Goal: Share content

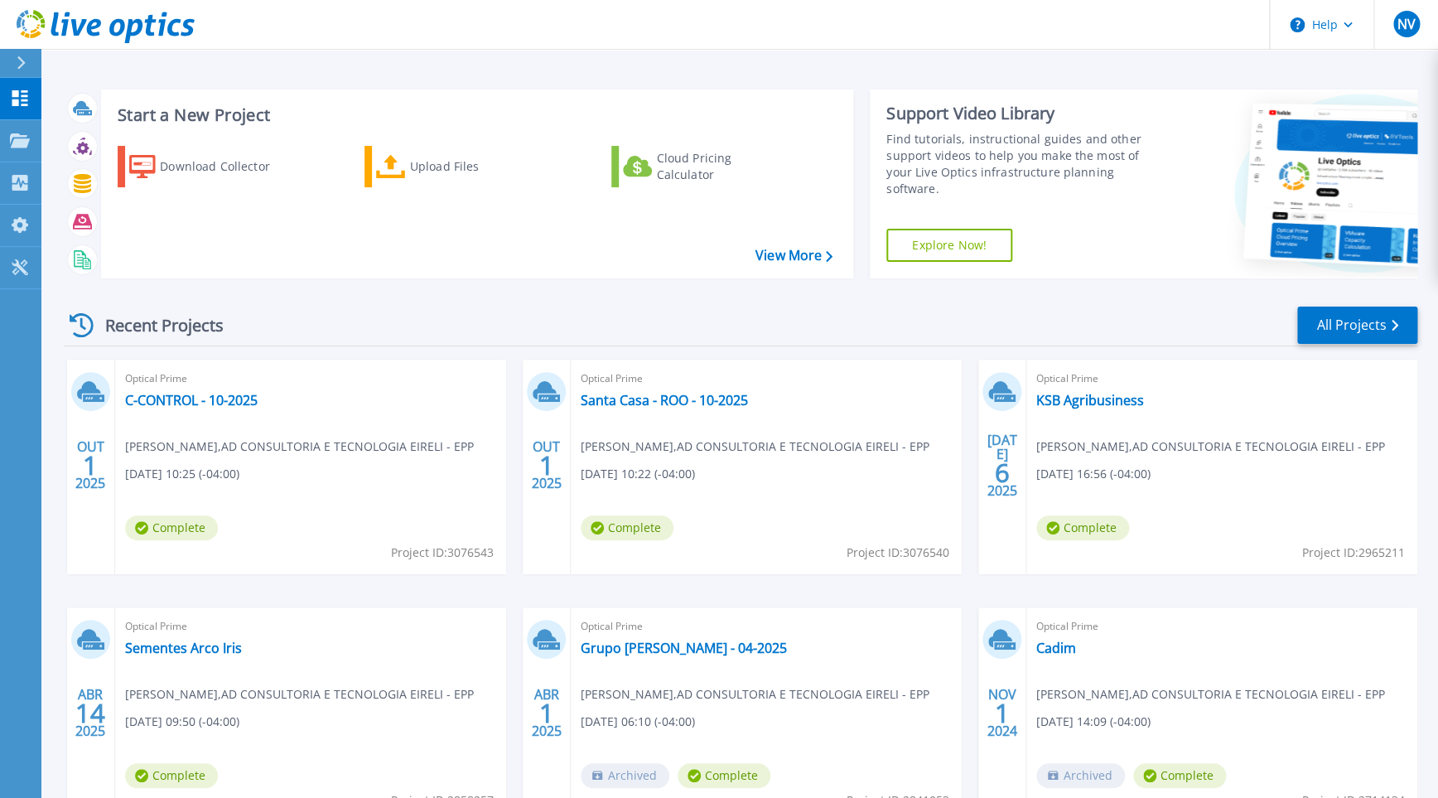
click at [213, 171] on div "Download Collector" at bounding box center [226, 166] width 133 height 33
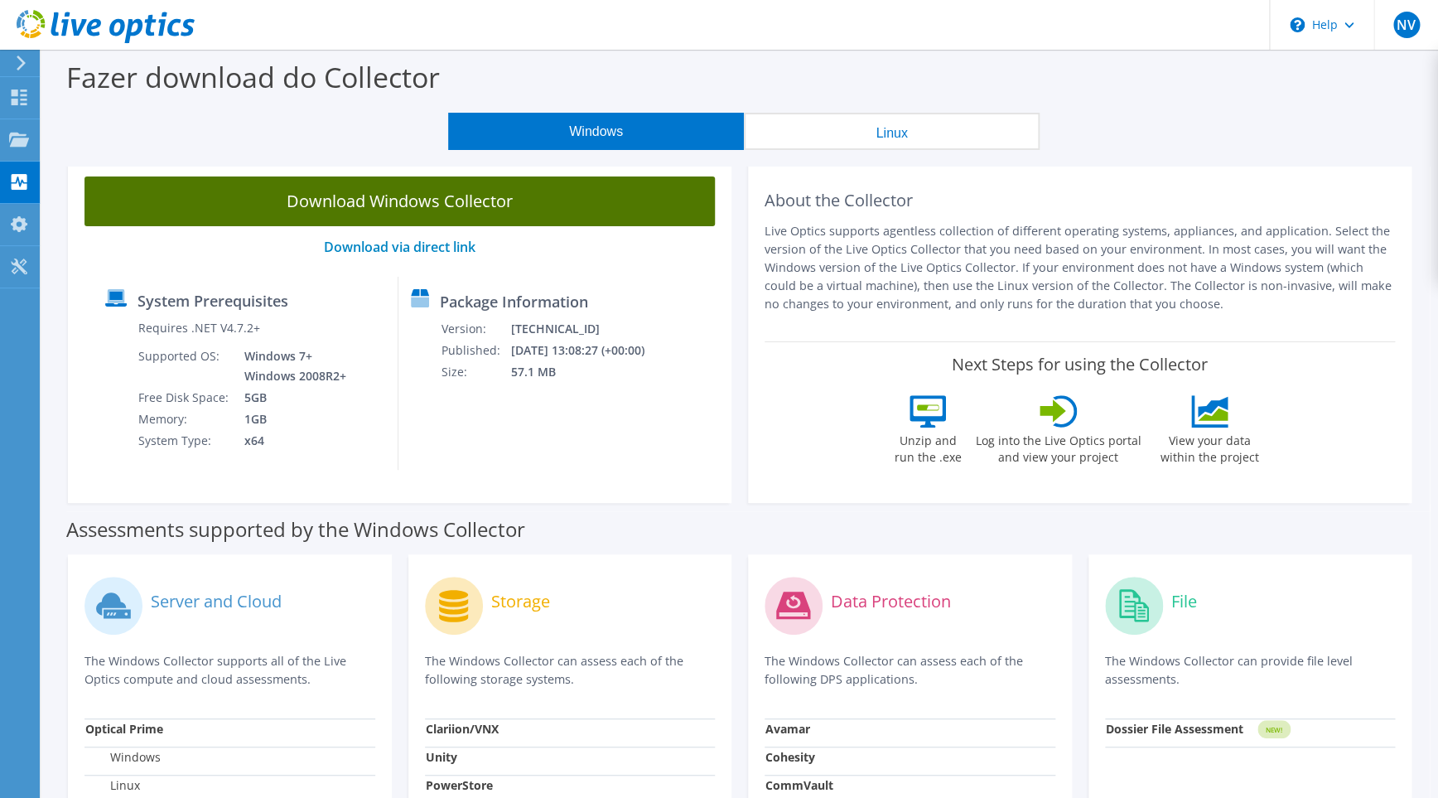
click at [401, 195] on link "Download Windows Collector" at bounding box center [399, 201] width 630 height 50
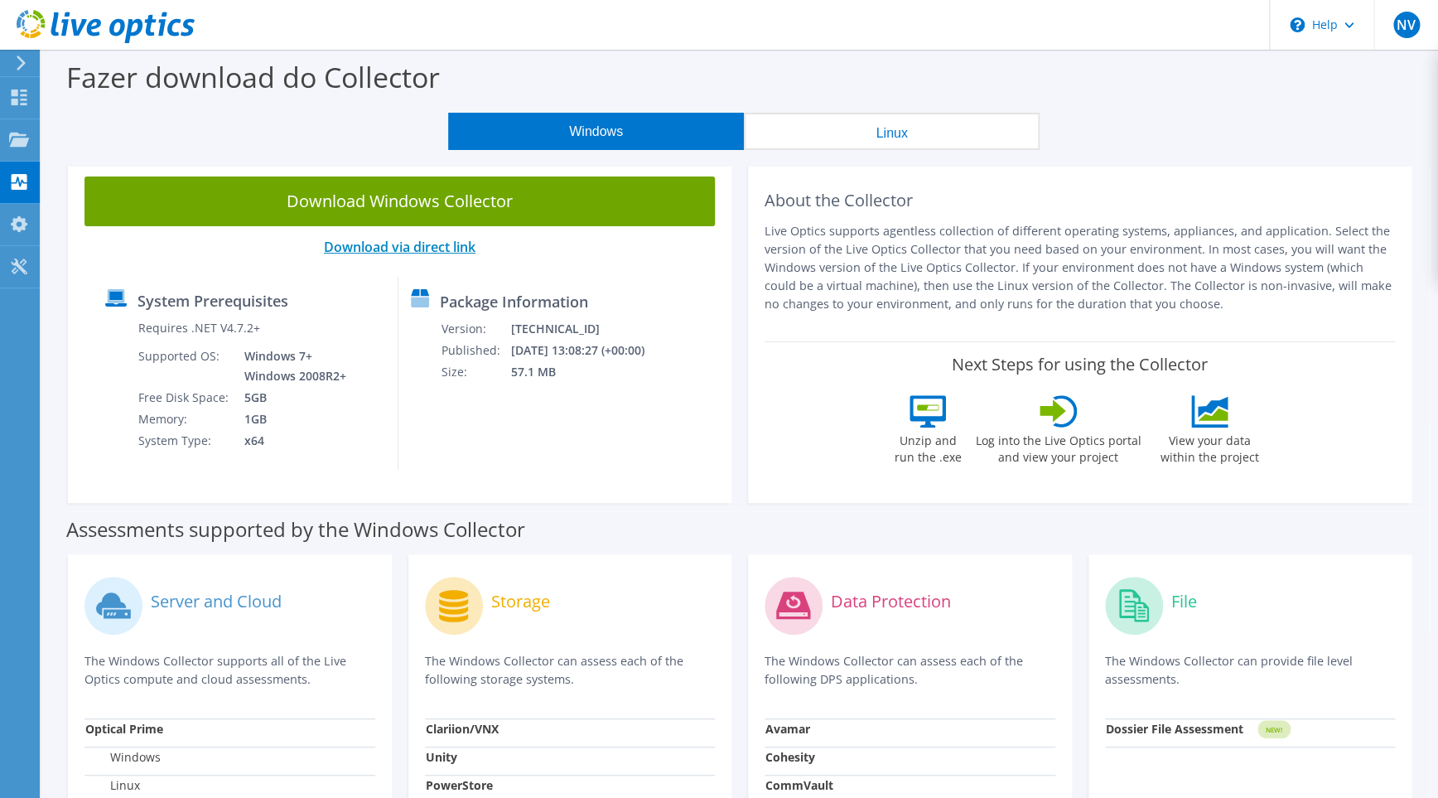
click at [456, 244] on link "Download via direct link" at bounding box center [400, 247] width 152 height 18
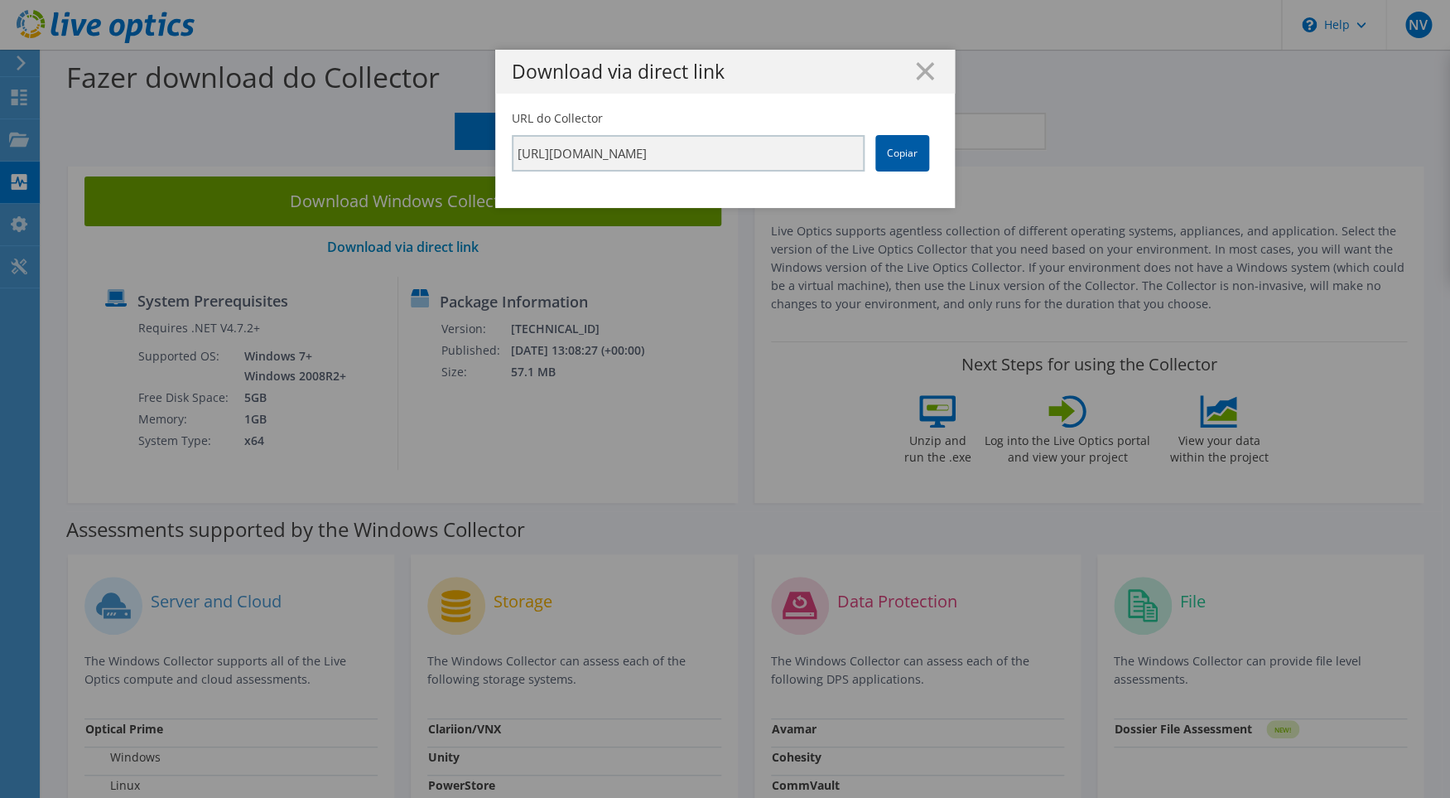
click at [888, 159] on link "Copiar" at bounding box center [902, 153] width 54 height 36
click at [921, 66] on icon at bounding box center [925, 71] width 18 height 18
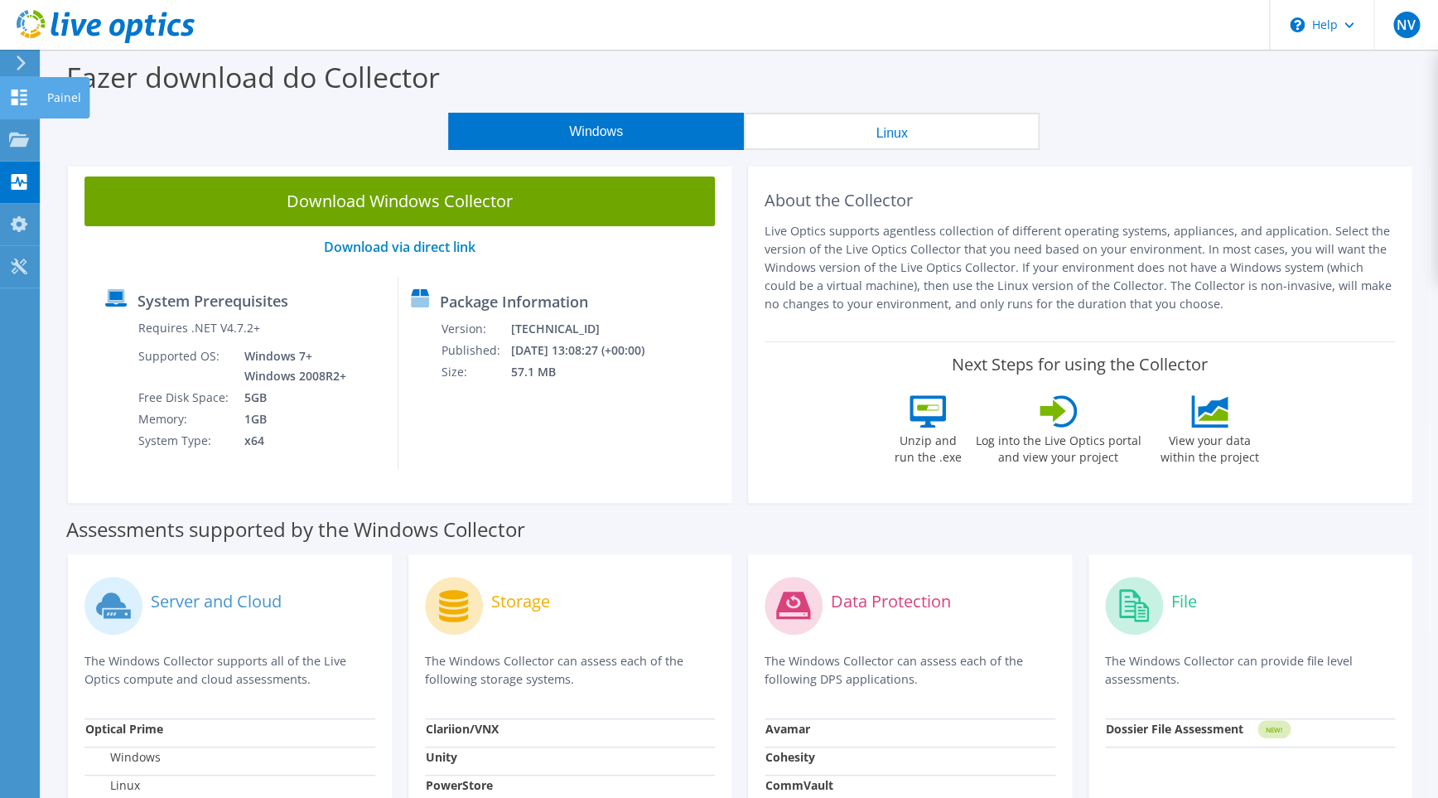
click at [23, 141] on use at bounding box center [19, 139] width 20 height 14
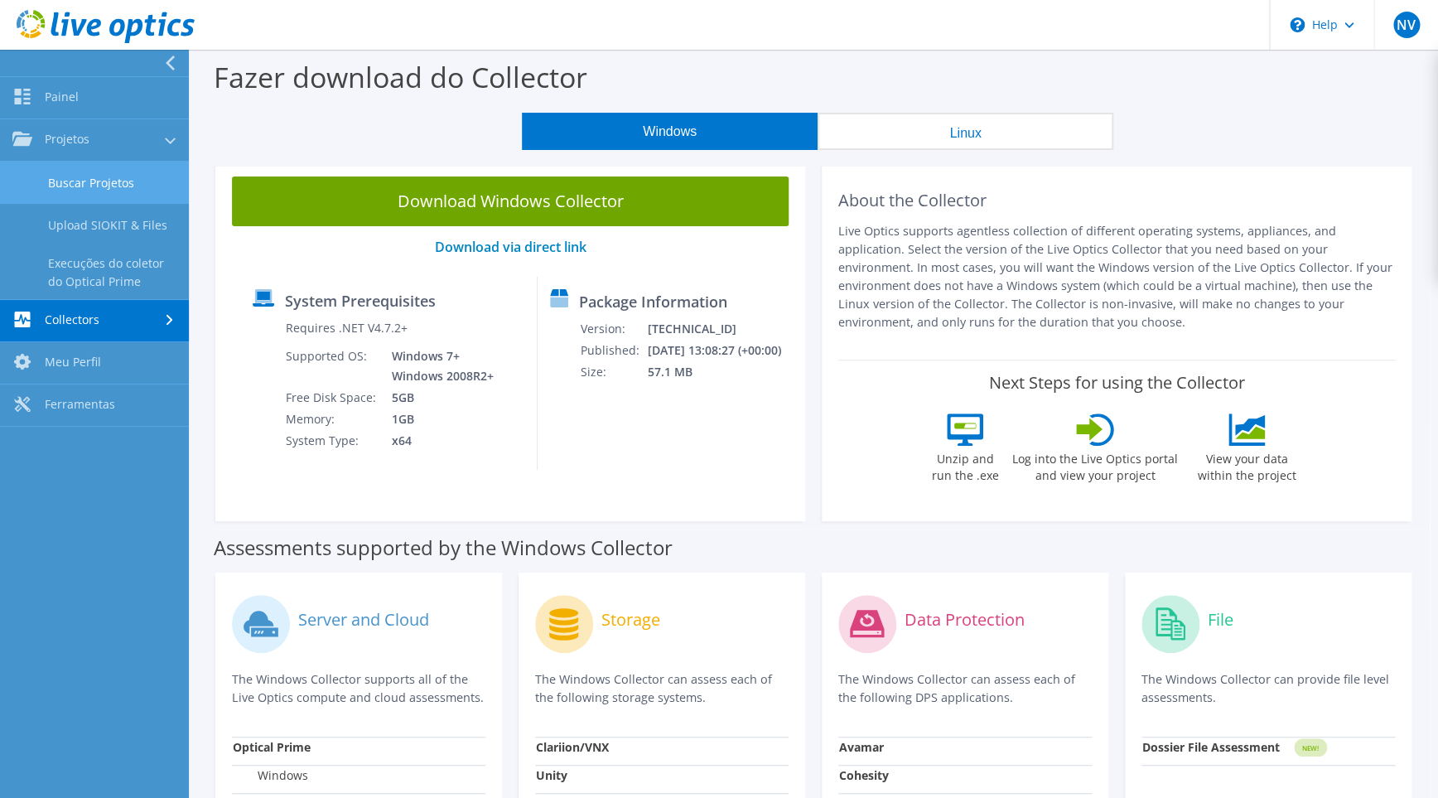
click at [77, 187] on link "Buscar Projetos" at bounding box center [94, 183] width 189 height 42
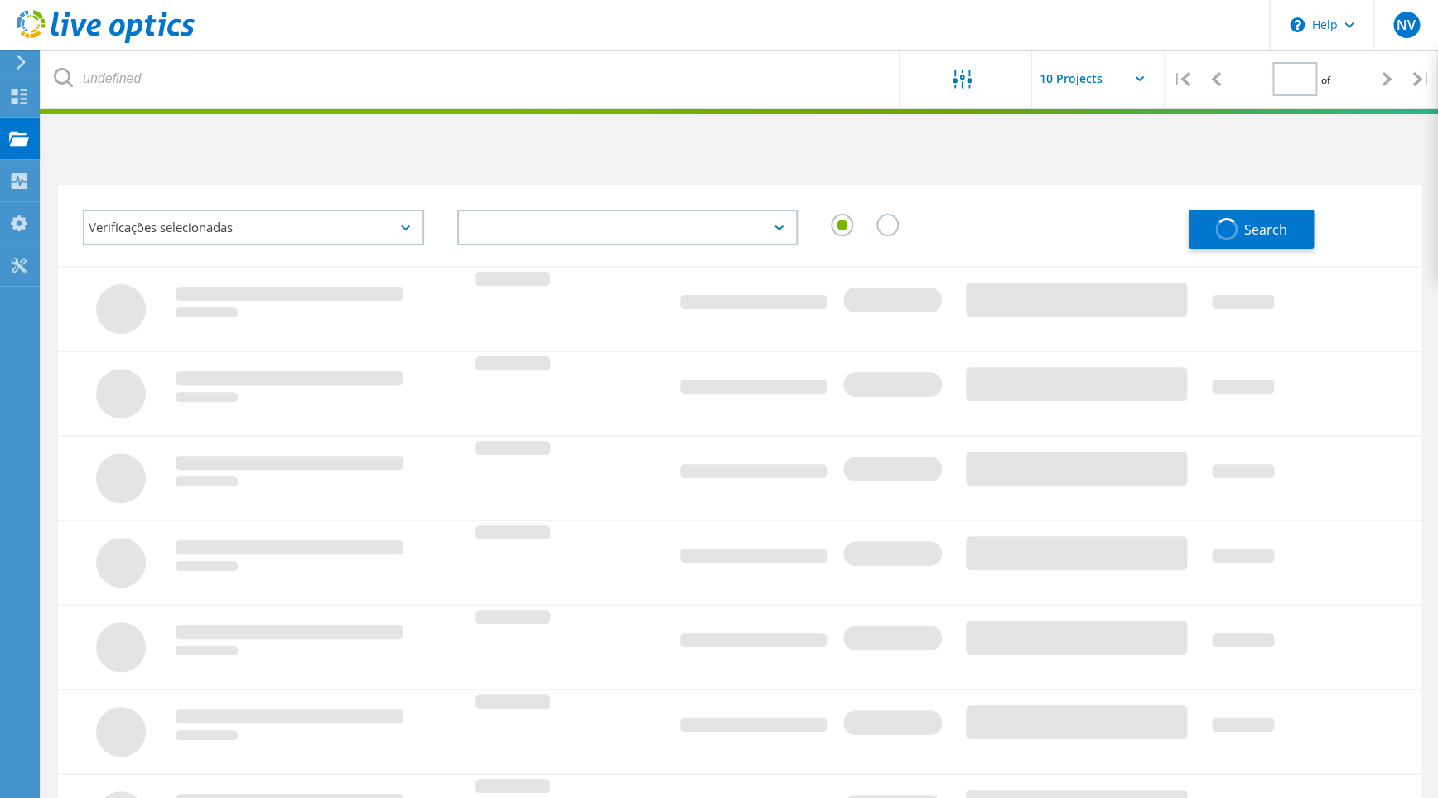
type input "1"
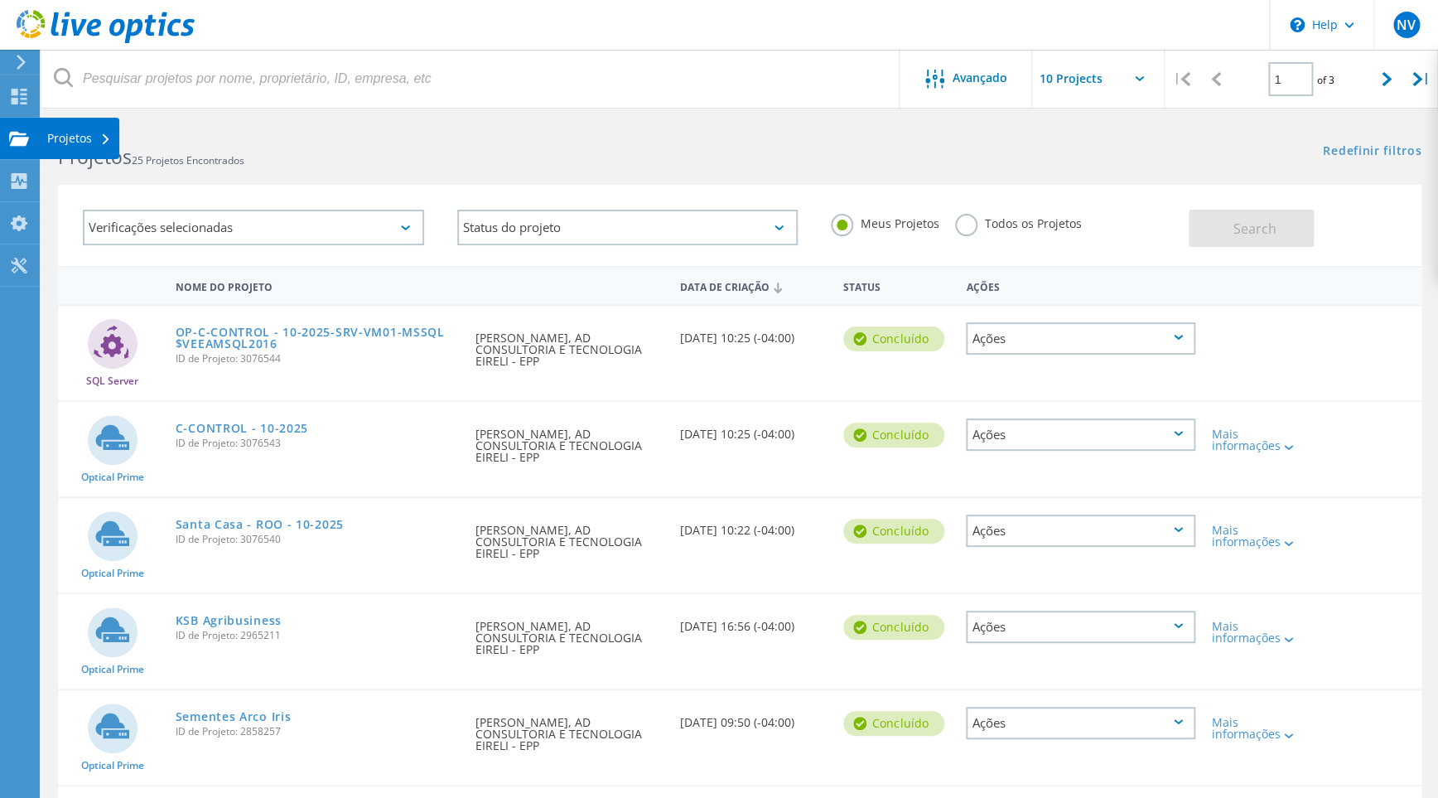
click at [18, 131] on icon at bounding box center [19, 139] width 20 height 16
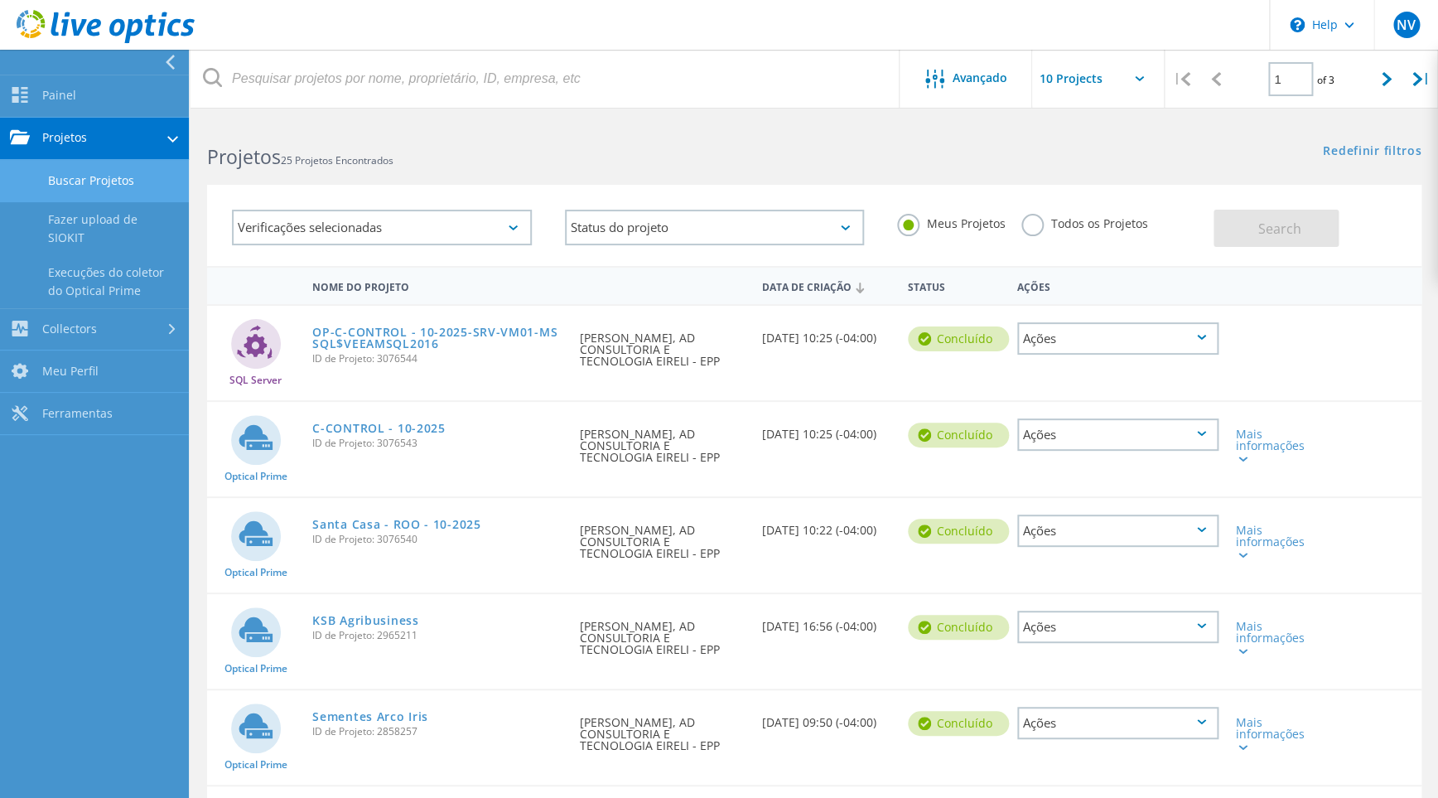
drag, startPoint x: 932, startPoint y: 162, endPoint x: 1064, endPoint y: 197, distance: 136.2
click at [933, 162] on div "Projetos 25 Projetos Encontrados Redefinir filtros Mostrar filtros" at bounding box center [814, 142] width 1247 height 44
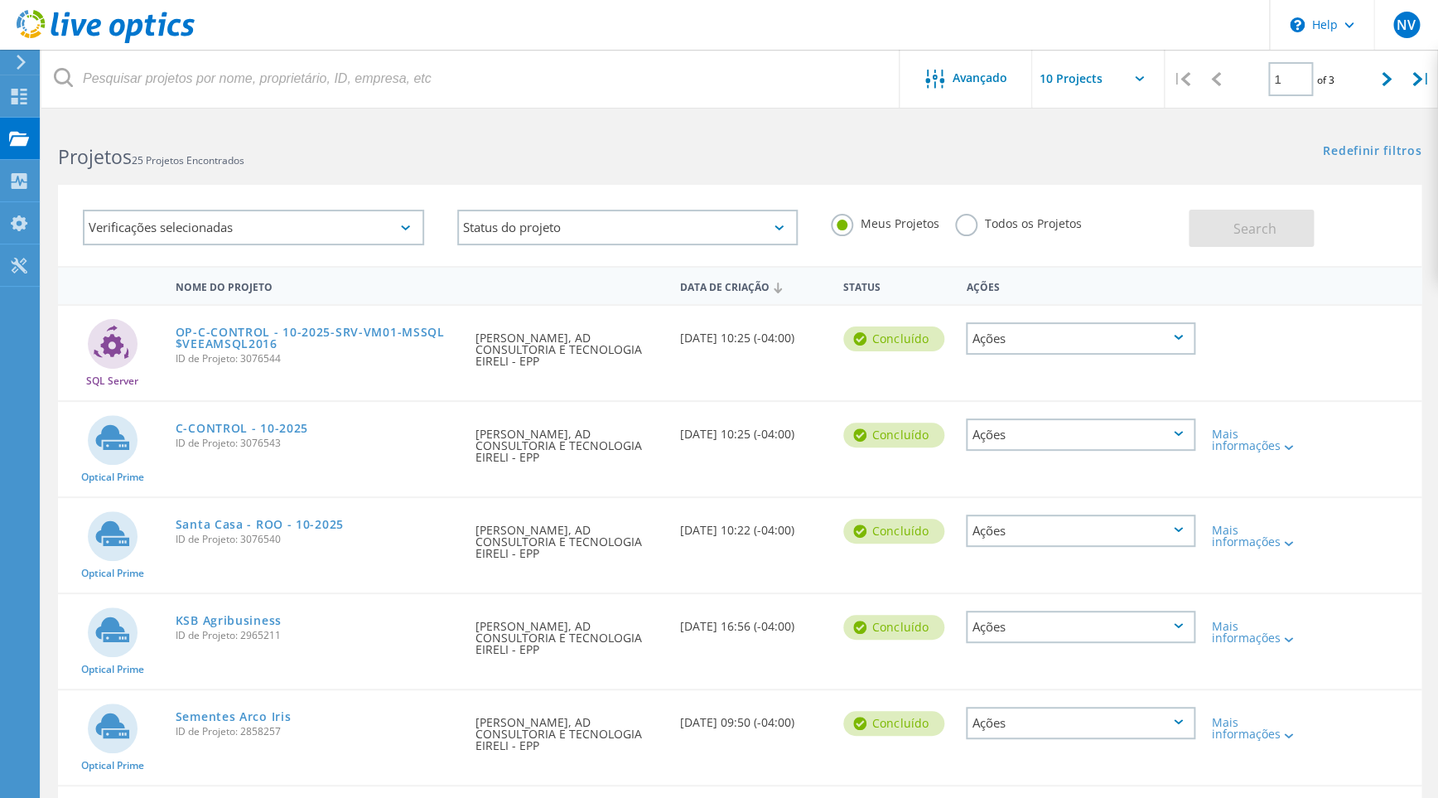
click at [1001, 219] on label "Todos os Projetos" at bounding box center [1018, 222] width 126 height 16
click at [0, 0] on input "Todos os Projetos" at bounding box center [0, 0] width 0 height 0
click at [1261, 229] on span "Search" at bounding box center [1253, 228] width 43 height 18
click at [1128, 80] on input "text" at bounding box center [1115, 79] width 166 height 58
click at [1096, 142] on div "Show 20 Projects" at bounding box center [1115, 149] width 164 height 27
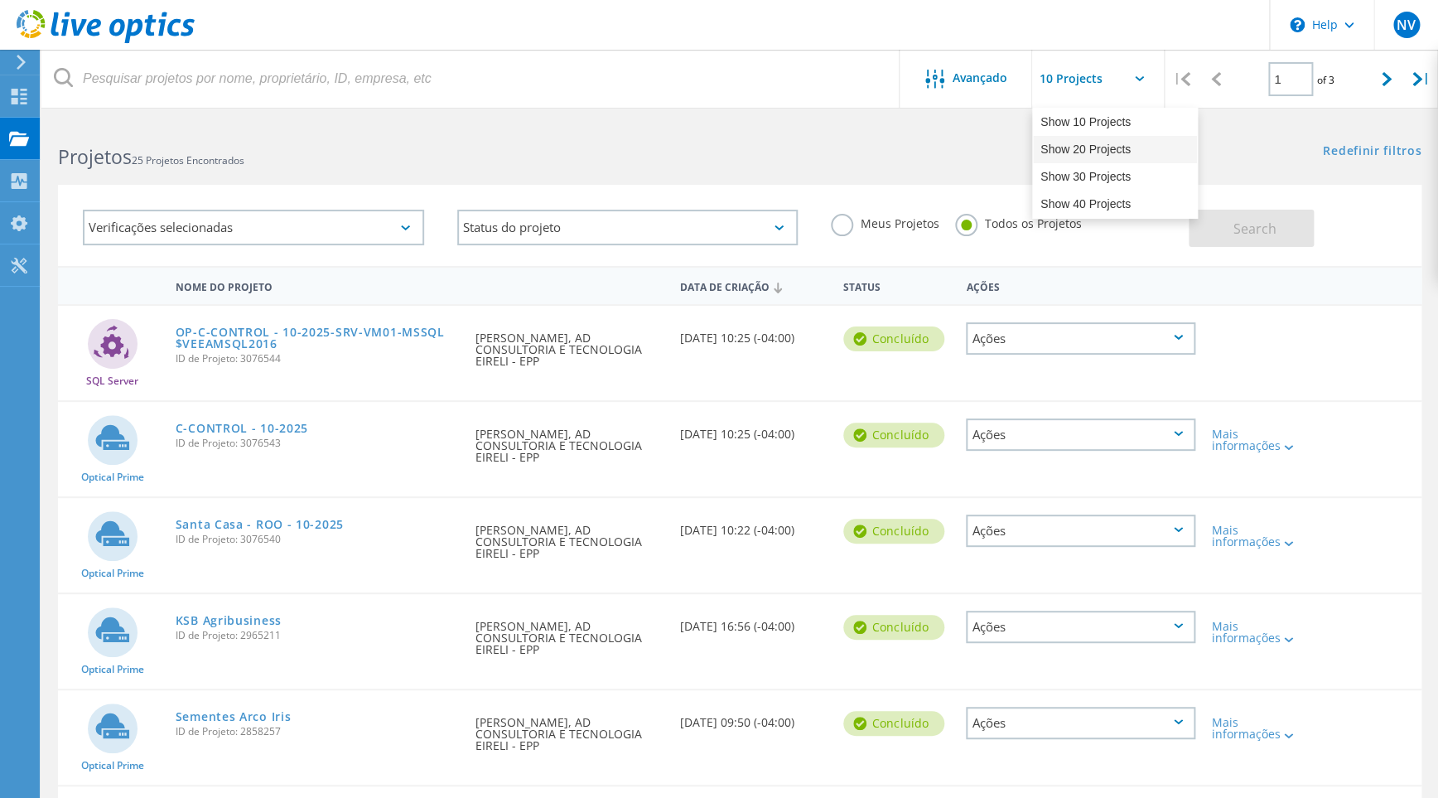
type input "Show 20 Projects"
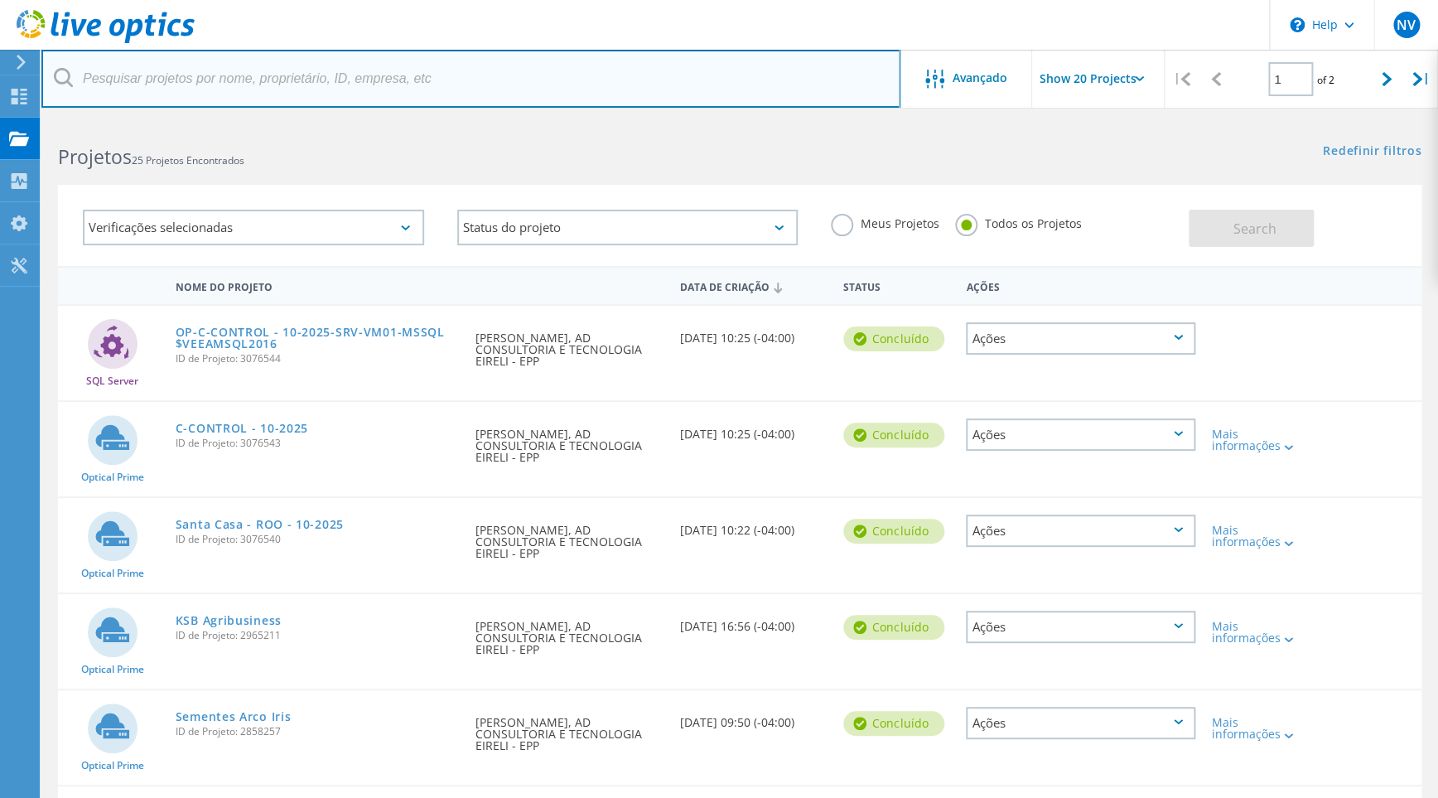
click at [187, 76] on input "text" at bounding box center [470, 79] width 859 height 58
type input "Machado"
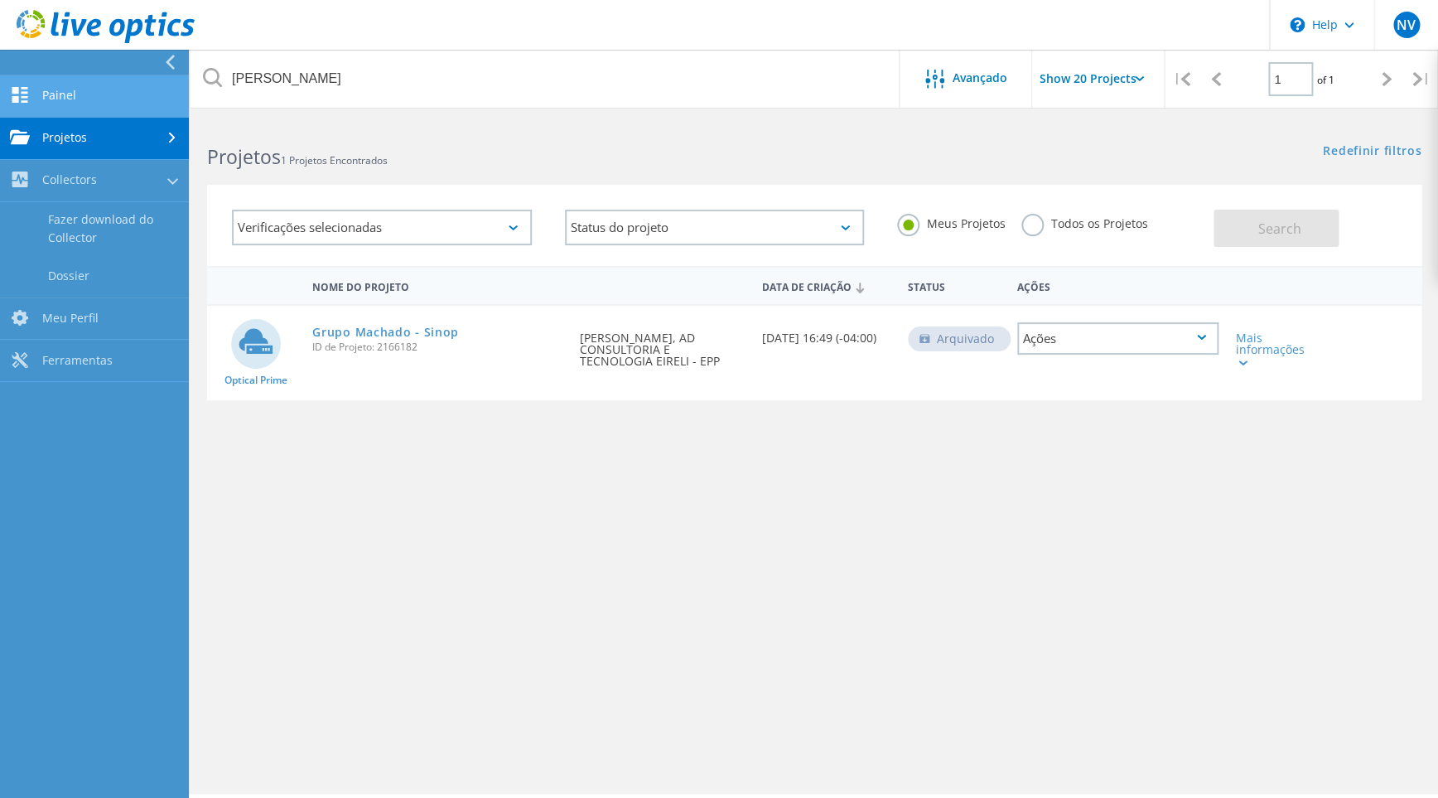
click at [83, 109] on link "Painel" at bounding box center [94, 96] width 189 height 42
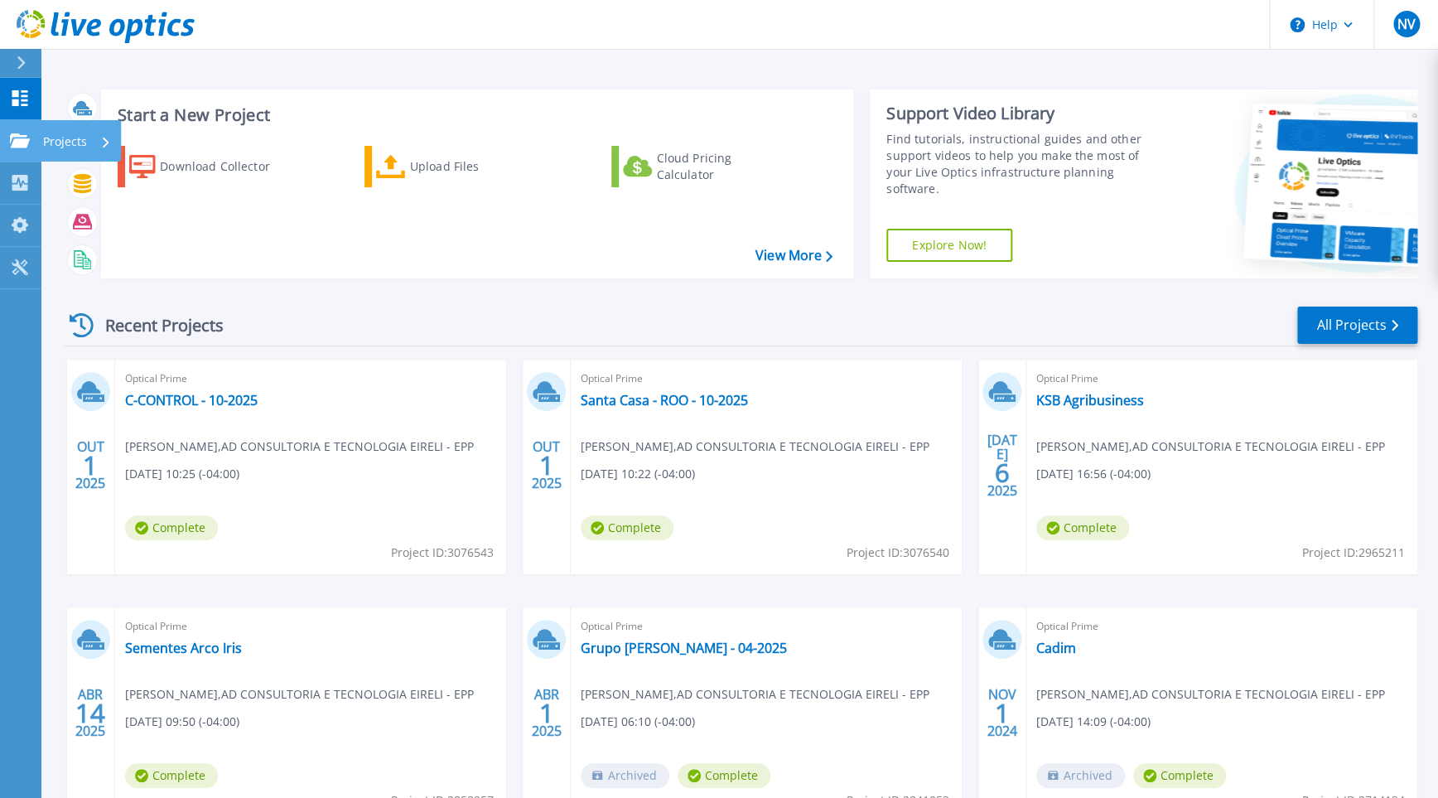
click at [20, 142] on icon at bounding box center [20, 140] width 20 height 14
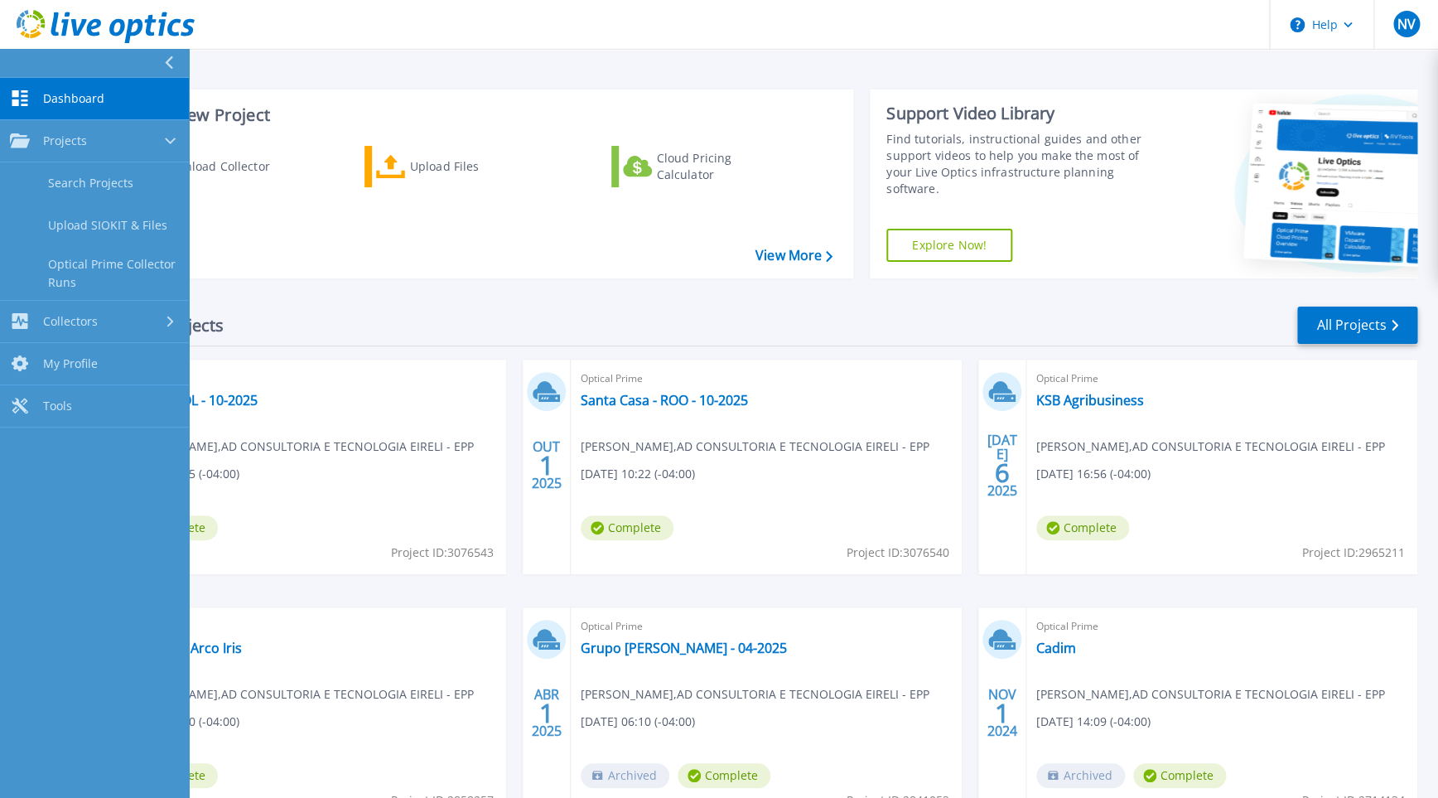
click at [55, 102] on span "Dashboard" at bounding box center [73, 98] width 61 height 15
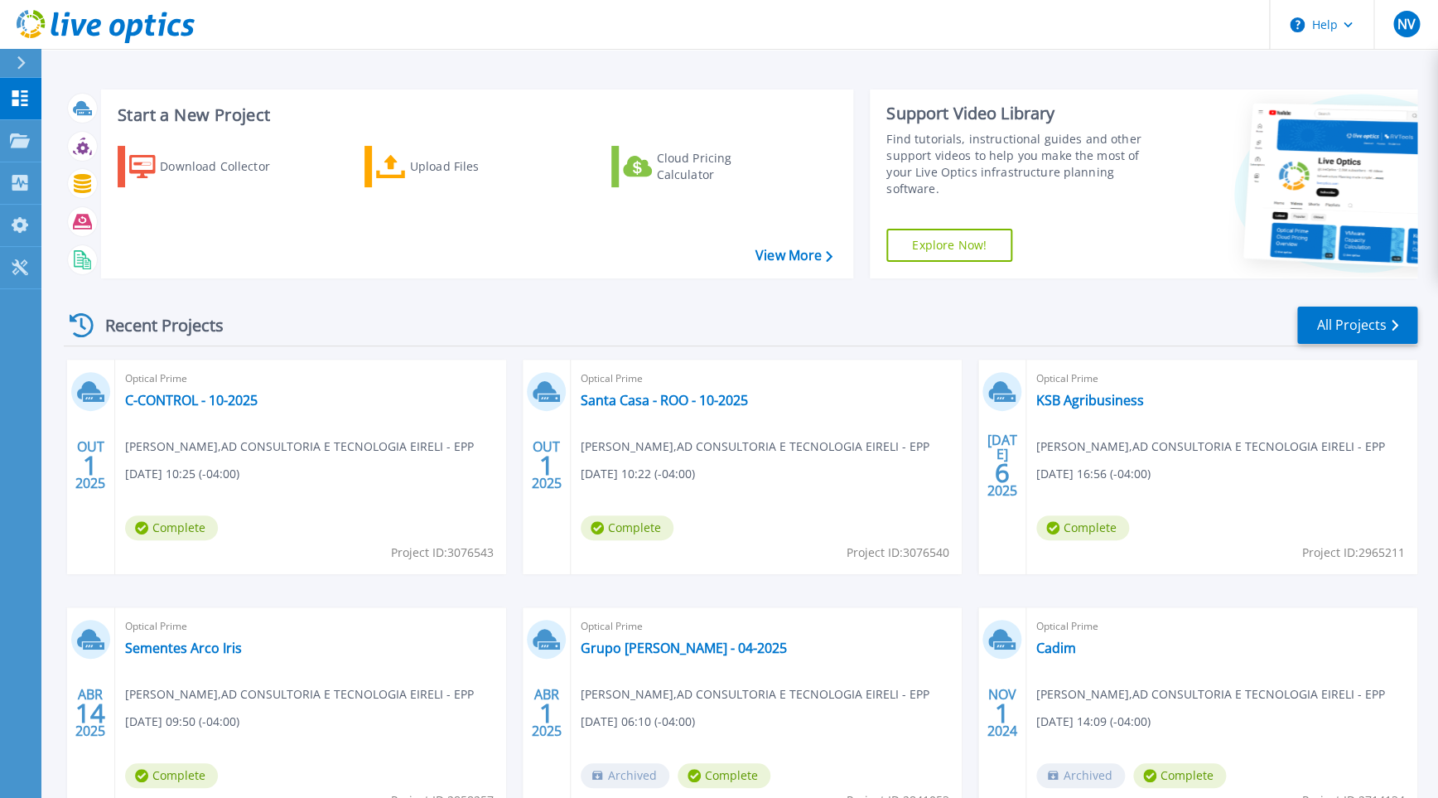
click at [300, 275] on div "Start a New Project Download Collector Upload Files Cloud Pricing Calculator Vi…" at bounding box center [477, 183] width 752 height 189
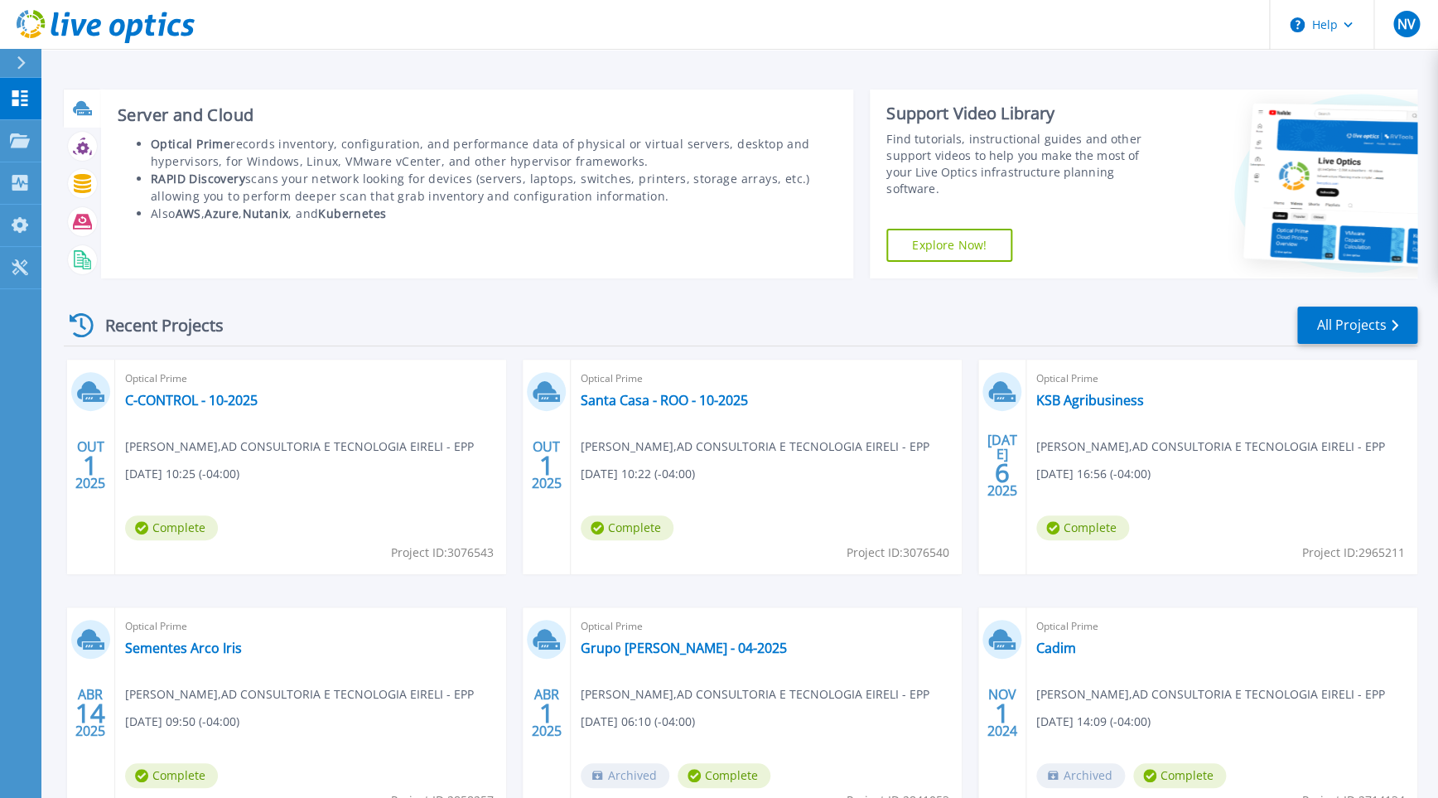
click at [81, 103] on icon at bounding box center [81, 107] width 17 height 12
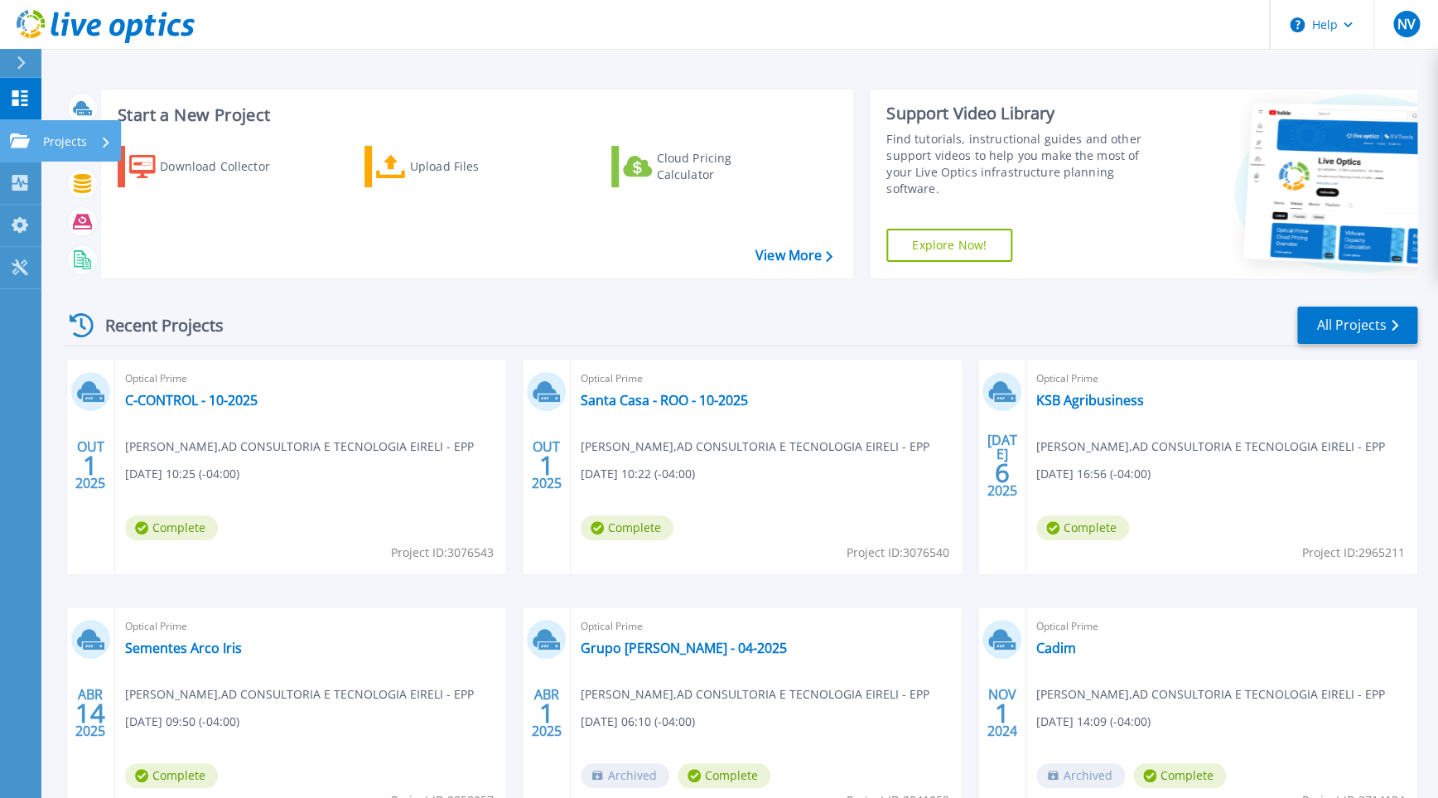
click at [27, 141] on icon at bounding box center [20, 140] width 20 height 14
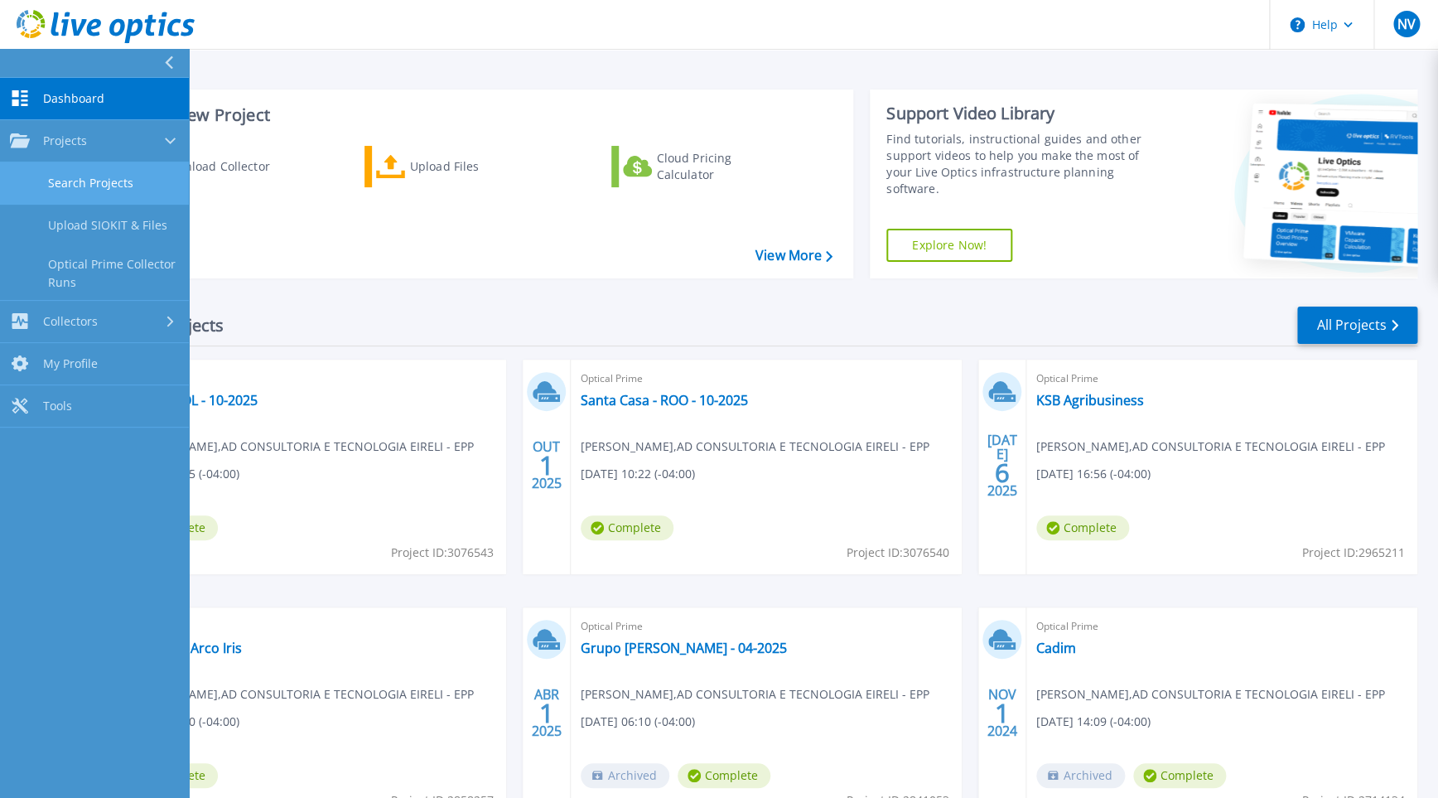
click at [102, 181] on link "Search Projects" at bounding box center [94, 183] width 189 height 42
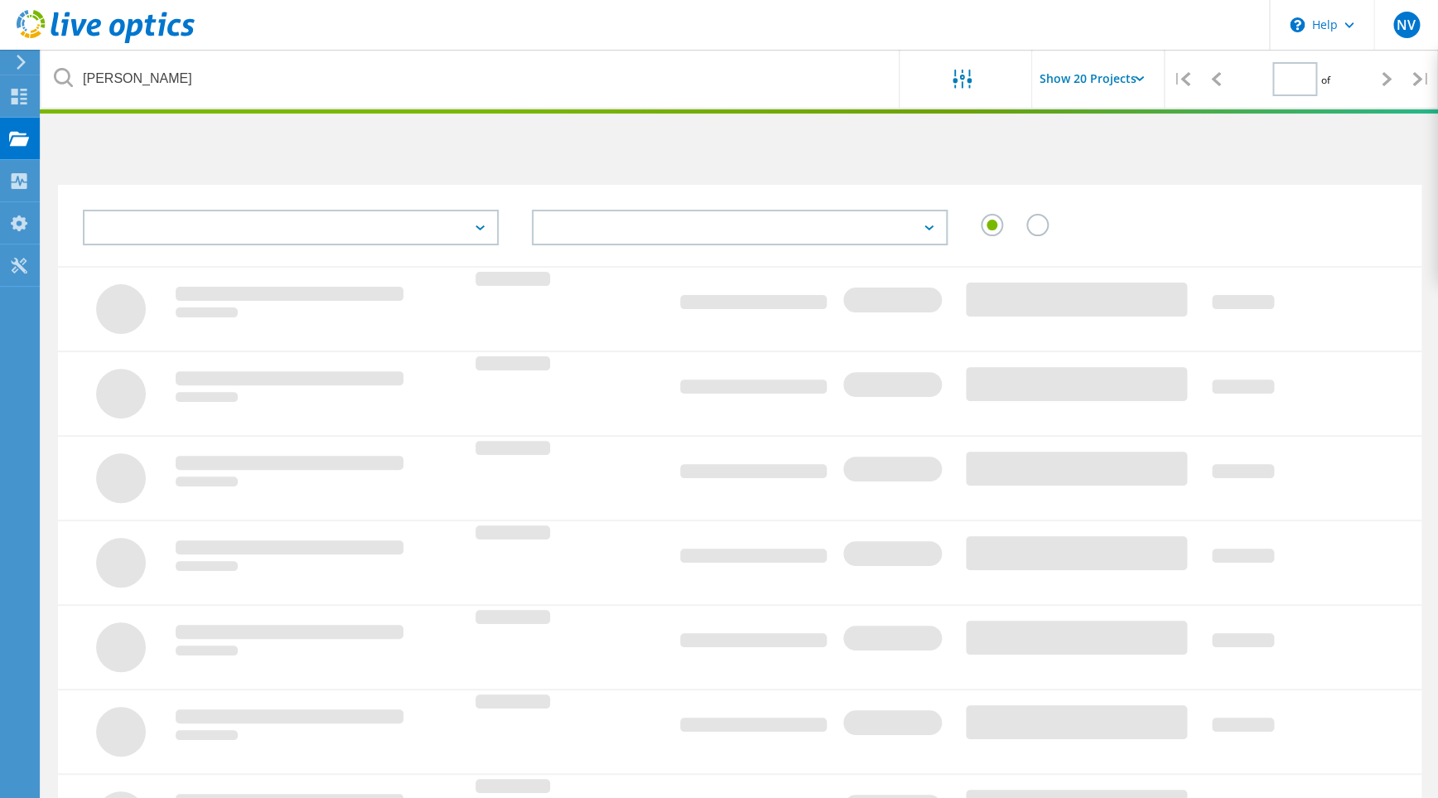
type input "1"
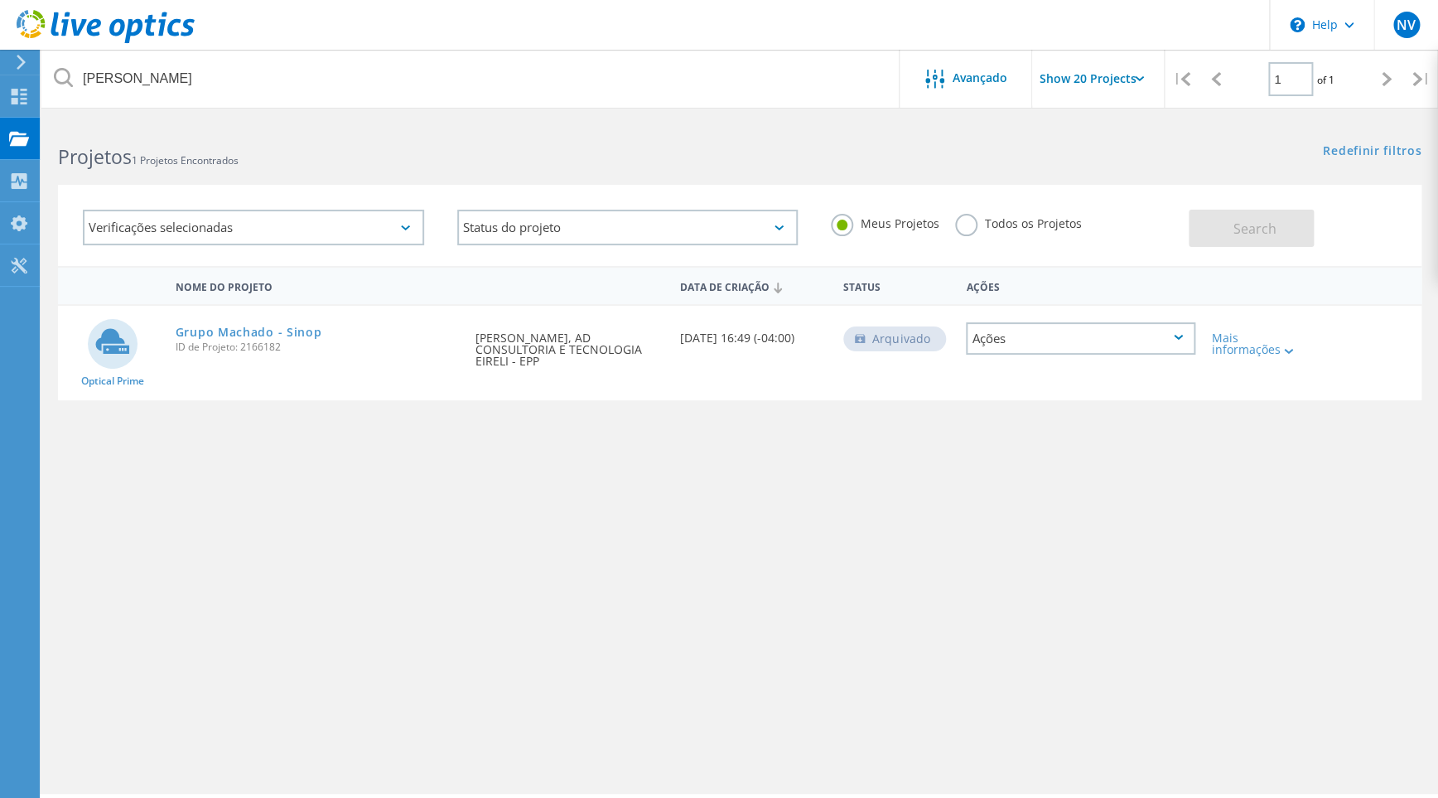
click at [975, 231] on div "Todos os Projetos" at bounding box center [1018, 226] width 126 height 24
click at [975, 225] on label "Todos os Projetos" at bounding box center [1018, 222] width 126 height 16
click at [0, 0] on input "Todos os Projetos" at bounding box center [0, 0] width 0 height 0
click at [1242, 226] on span "Search" at bounding box center [1253, 228] width 43 height 18
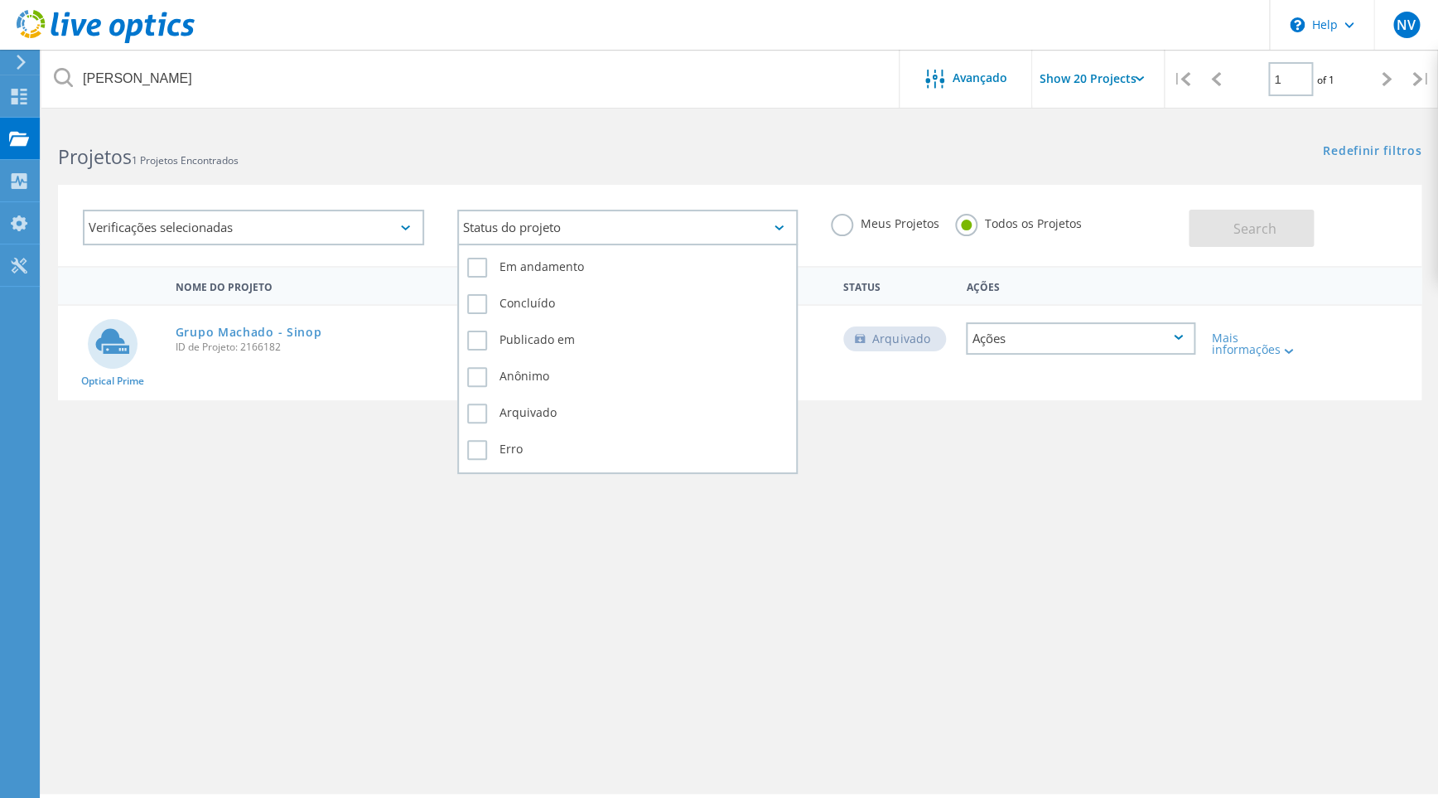
click at [501, 228] on div "Status do projeto" at bounding box center [627, 228] width 341 height 36
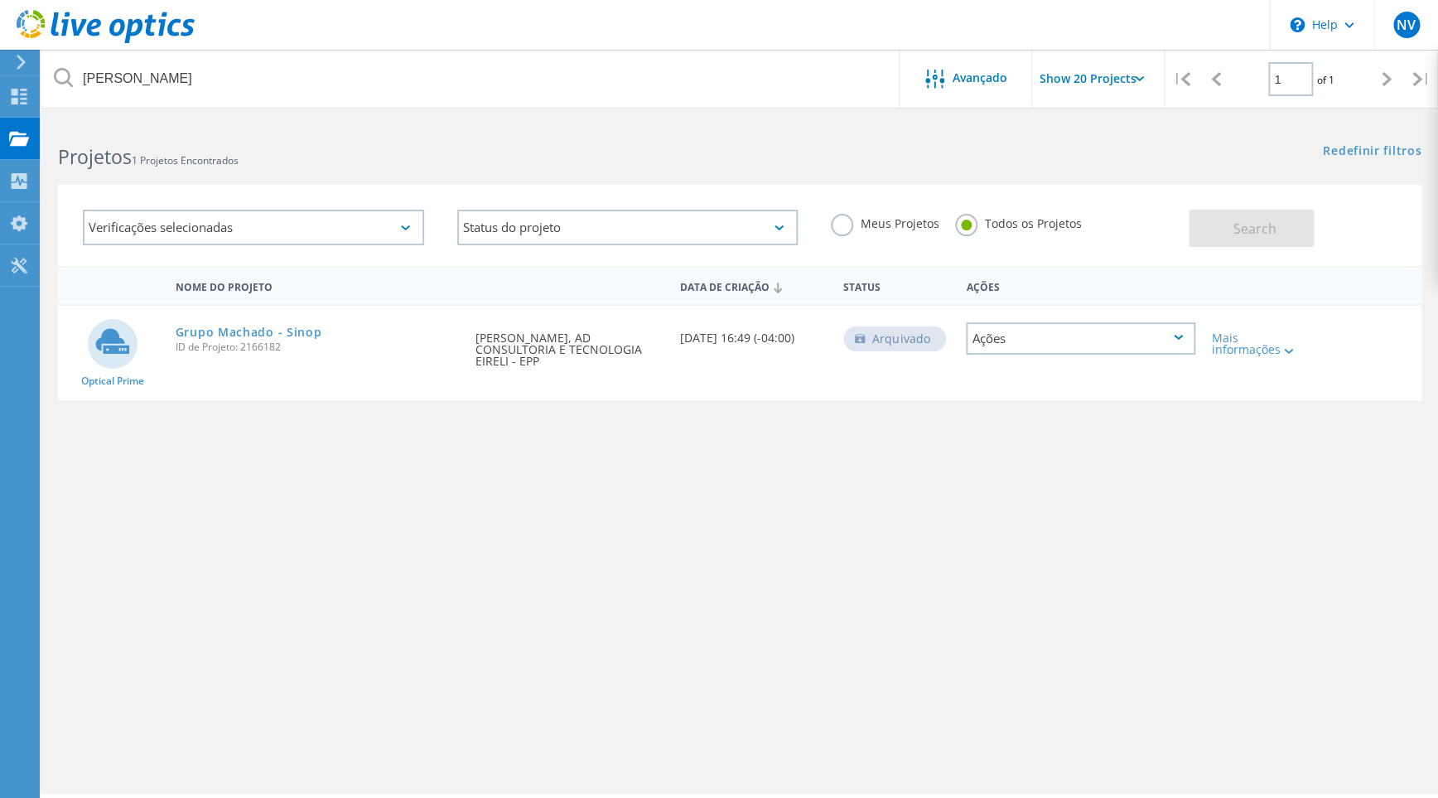
click at [398, 227] on div "Verificações selecionadas" at bounding box center [253, 228] width 341 height 36
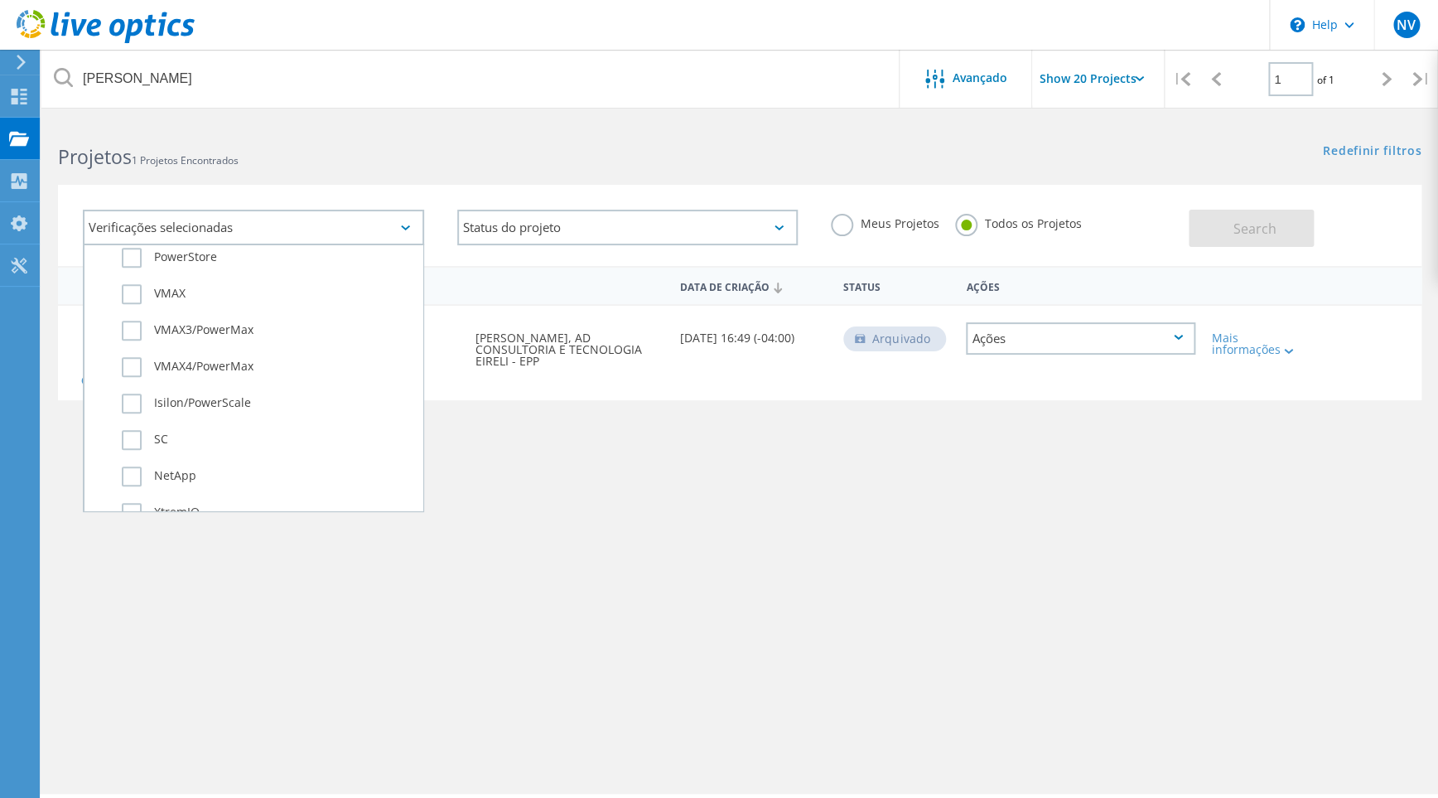
scroll to position [490, 0]
click at [704, 523] on div "Nome do Projeto Data de Criação Status Ações Optical Prime Grupo Machado - Sino…" at bounding box center [739, 481] width 1363 height 431
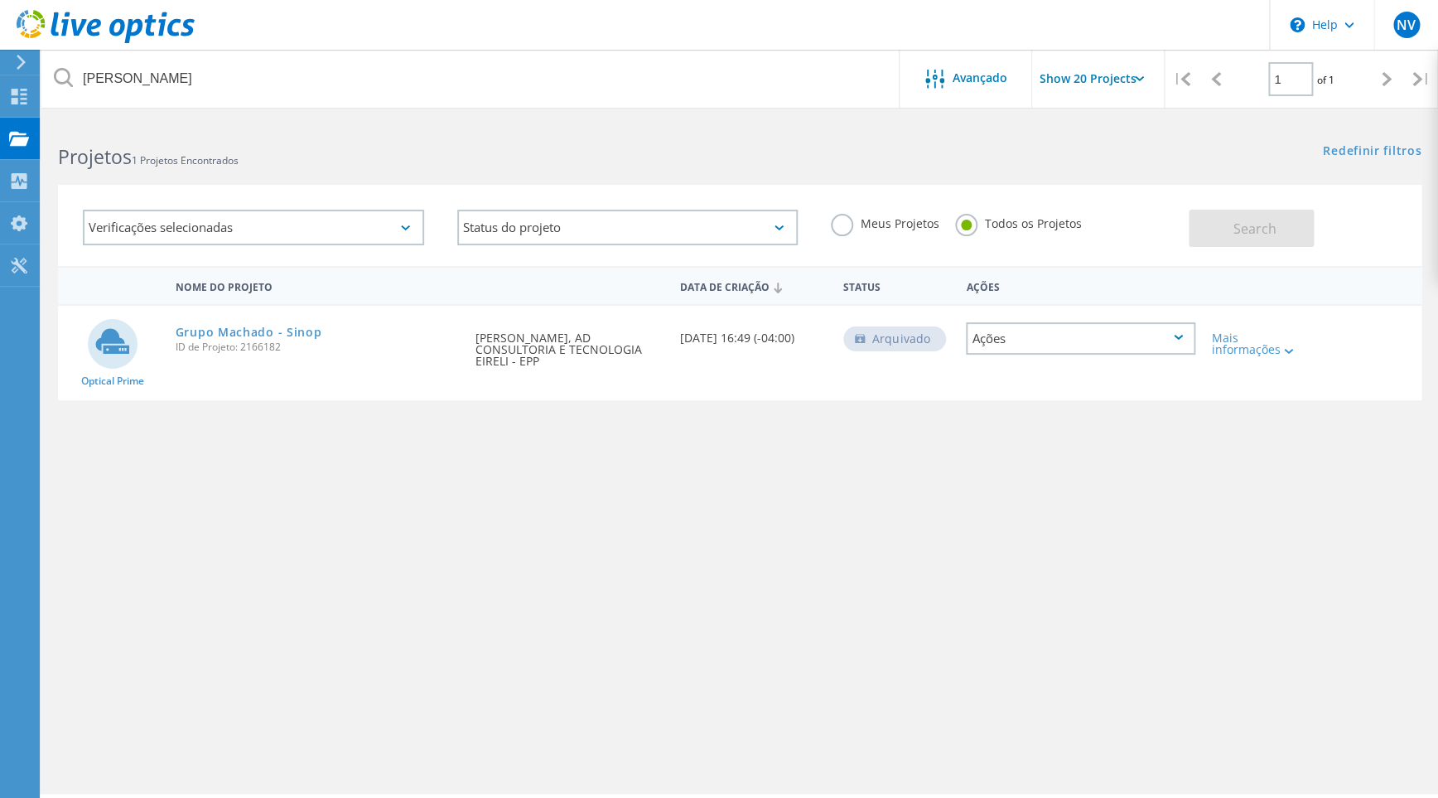
click at [175, 145] on h2 "Projetos 1 Projetos Encontrados" at bounding box center [390, 156] width 665 height 27
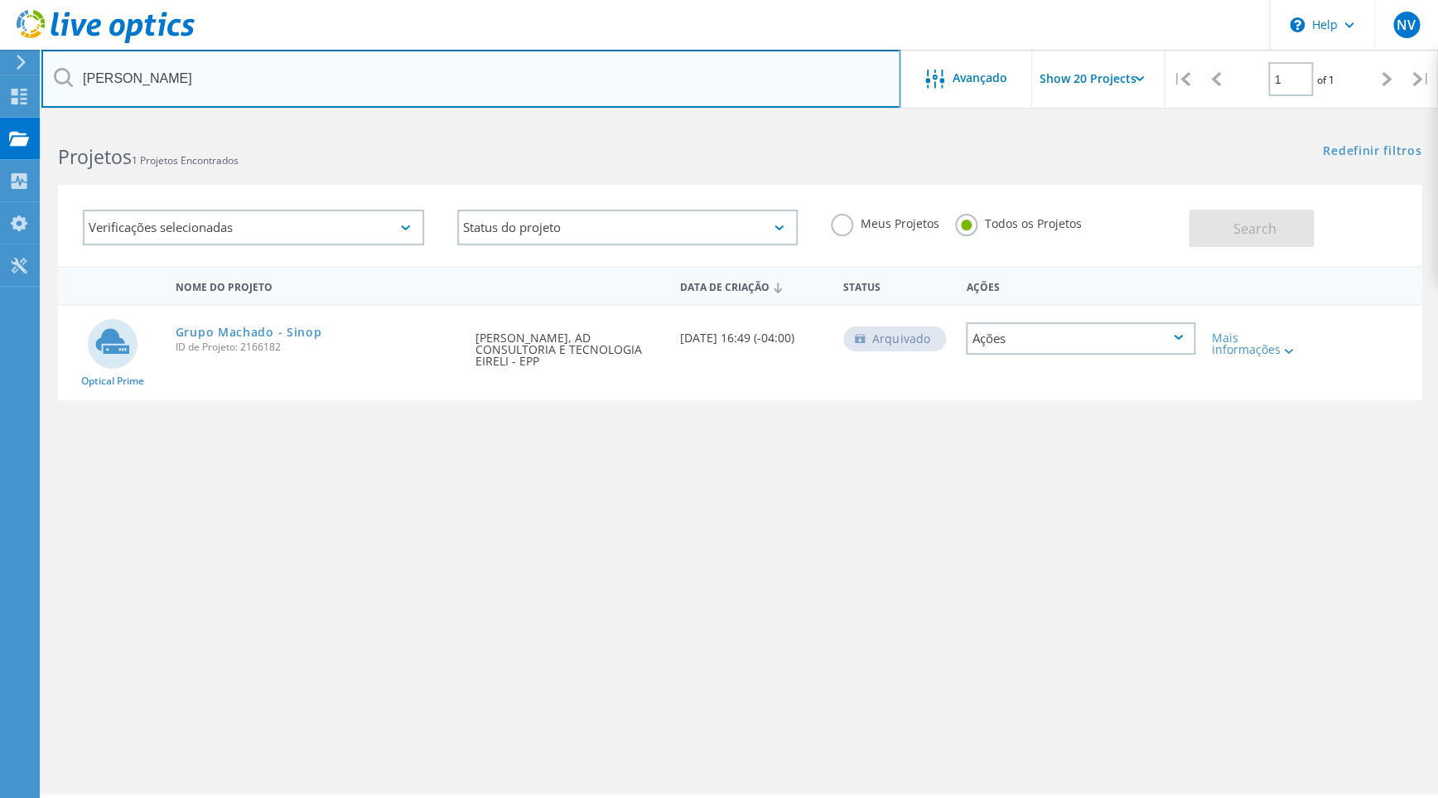
click at [164, 82] on input "Machado" at bounding box center [470, 79] width 859 height 58
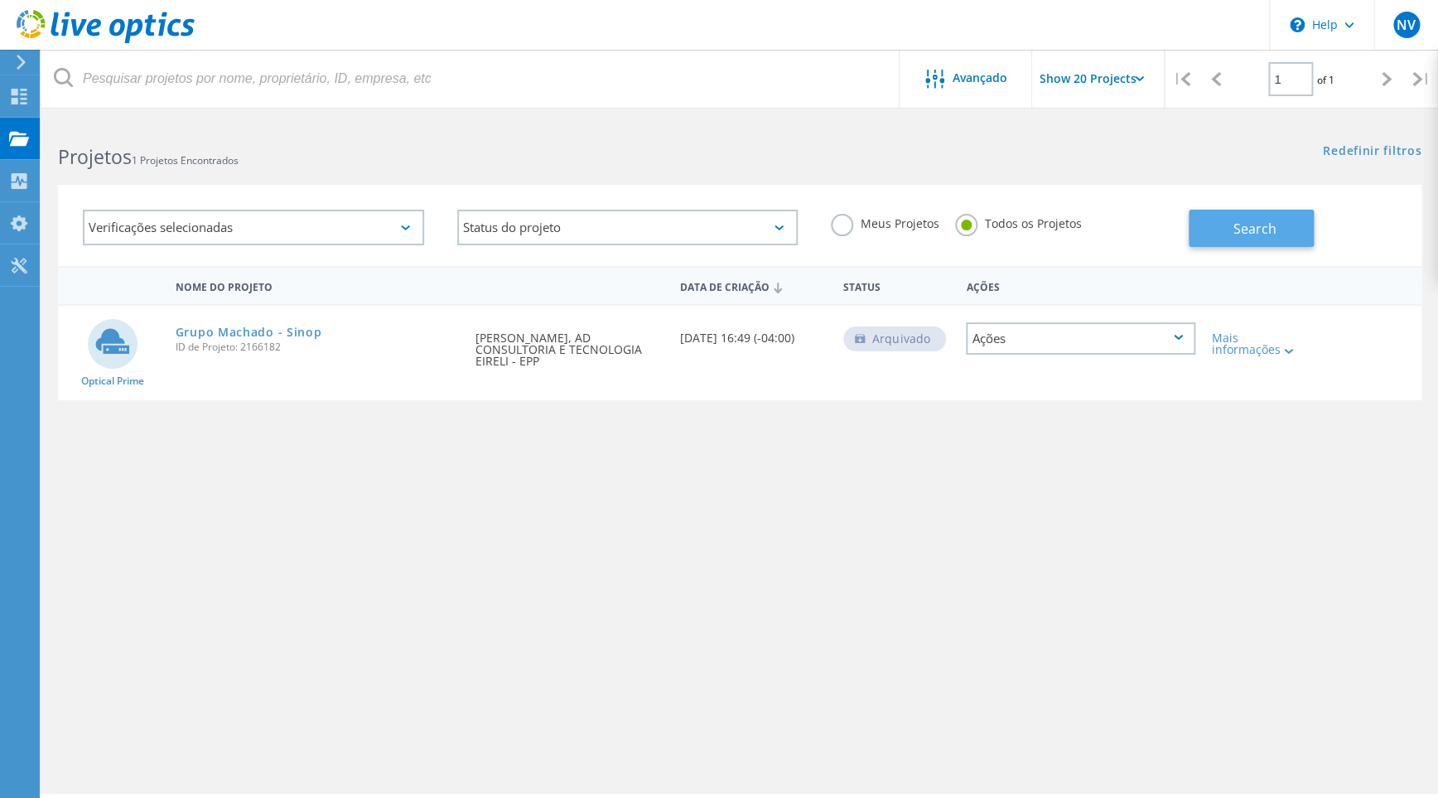
click at [1236, 226] on span "Search" at bounding box center [1253, 228] width 43 height 18
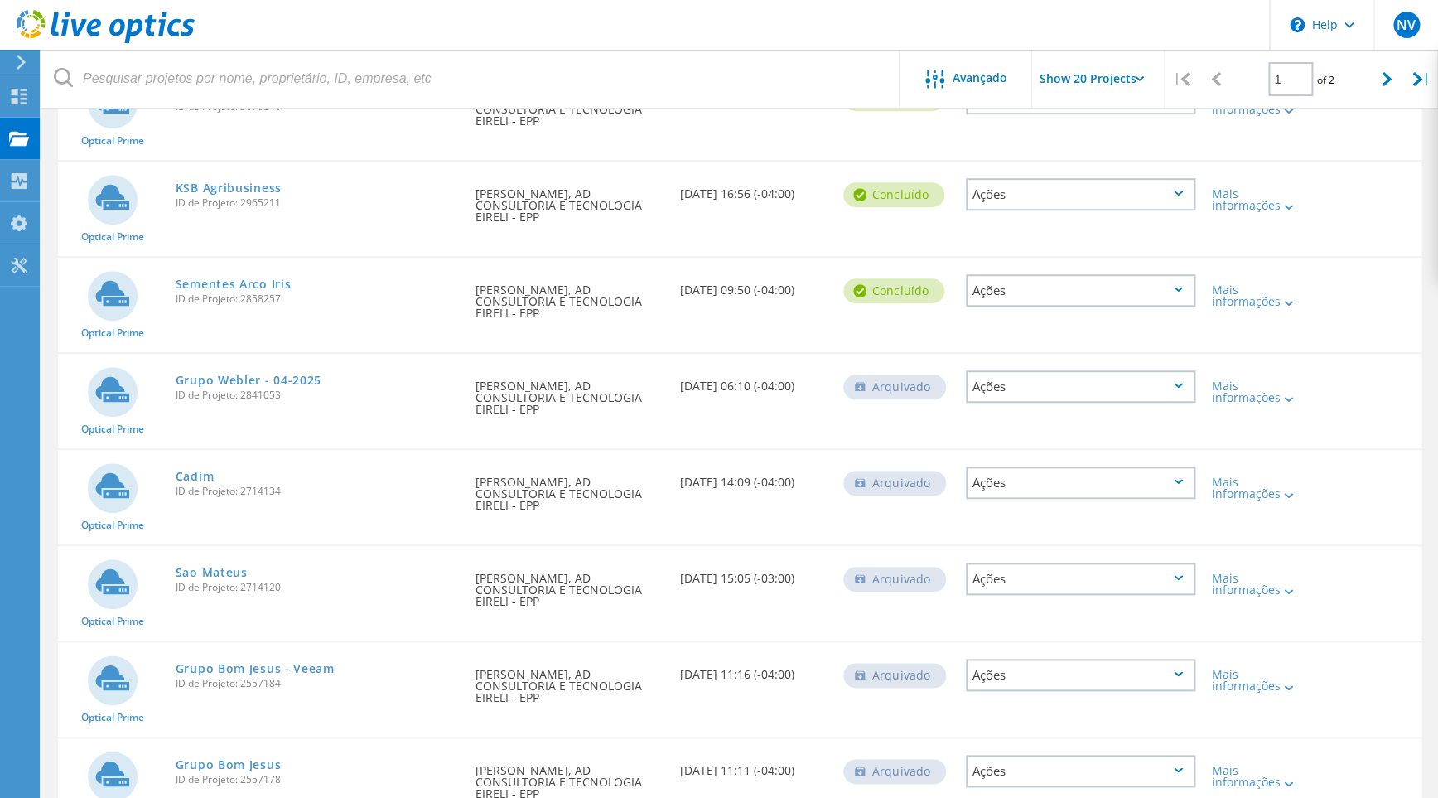
scroll to position [0, 0]
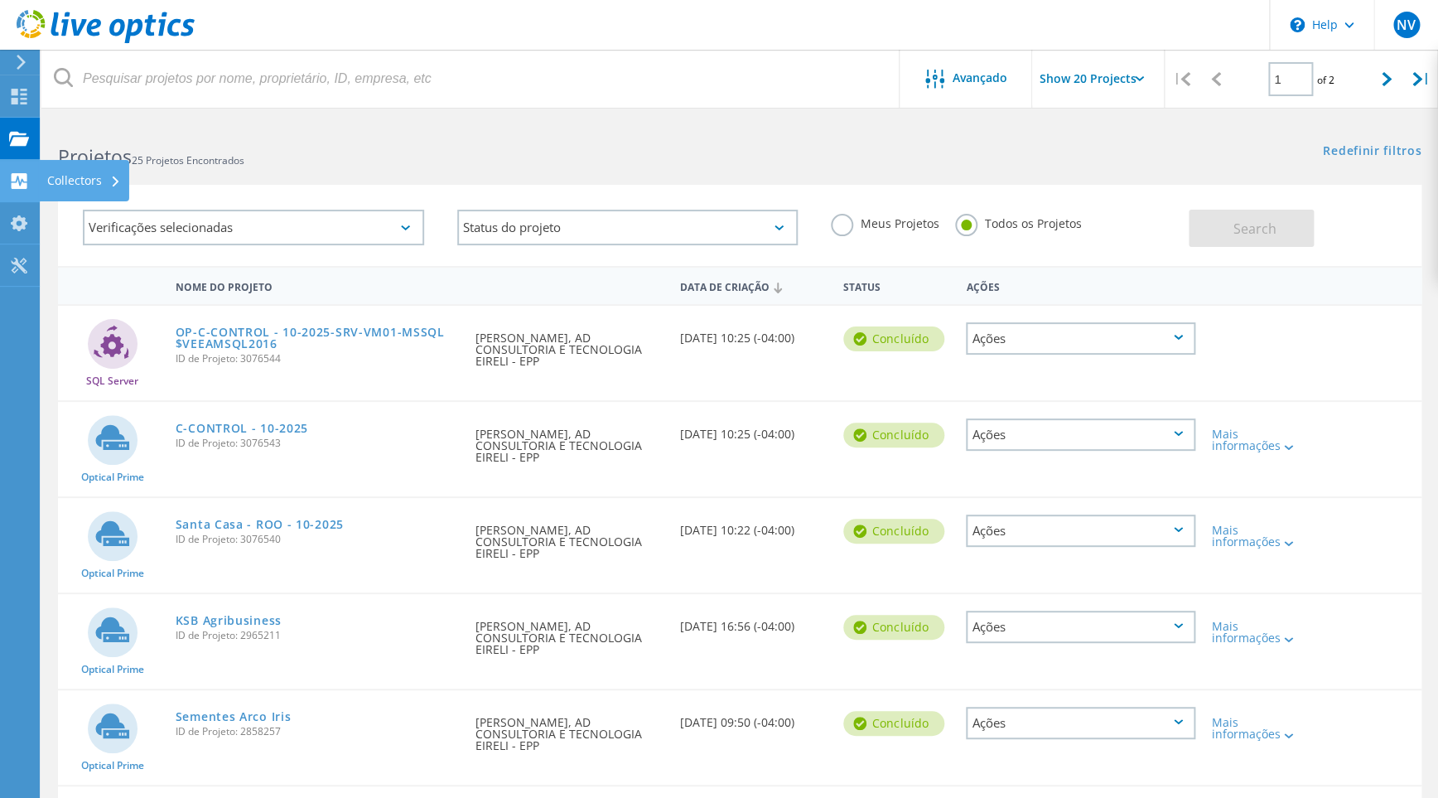
click at [13, 180] on use at bounding box center [20, 181] width 16 height 16
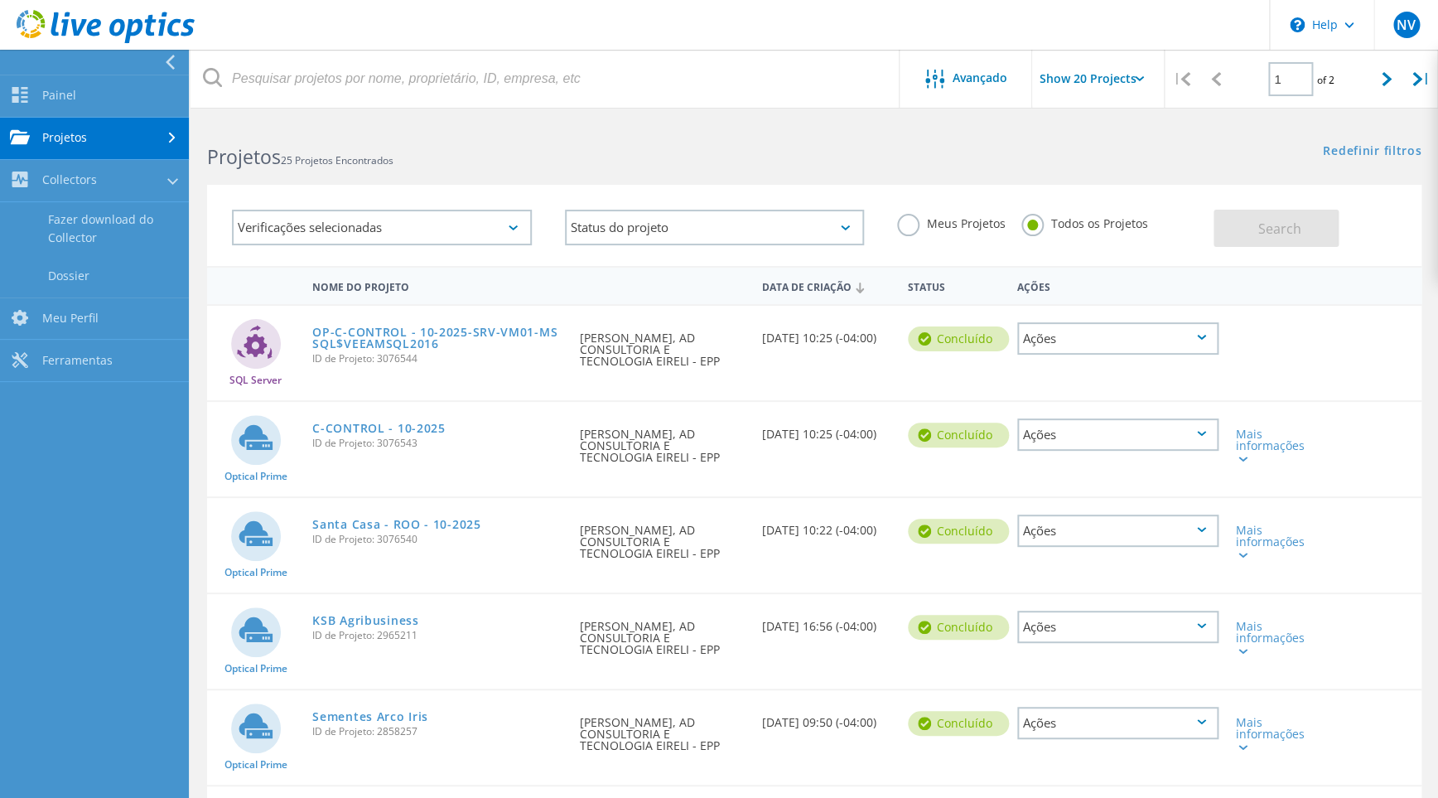
click at [65, 123] on link "Projetos" at bounding box center [94, 139] width 189 height 42
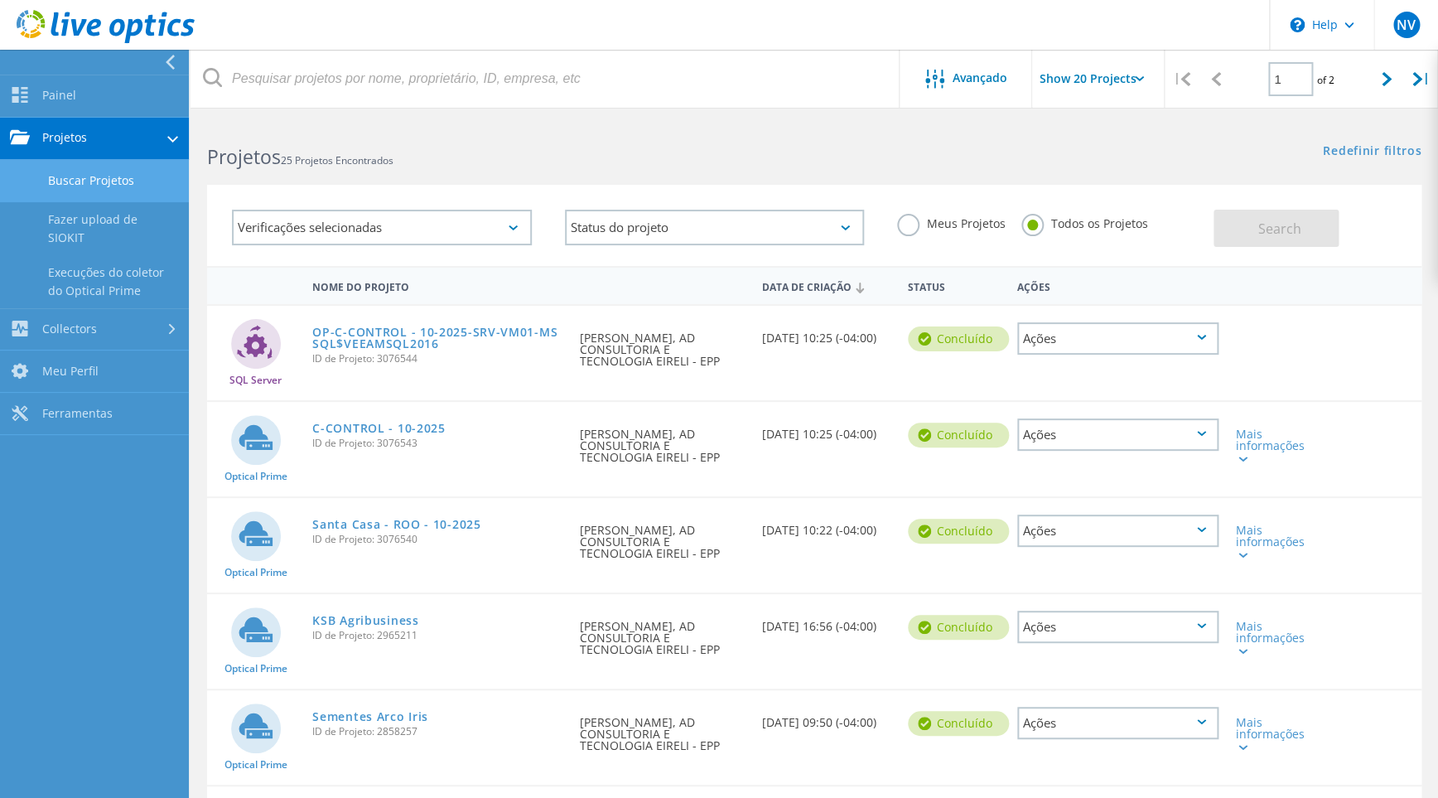
click at [92, 181] on link "Buscar Projetos" at bounding box center [94, 181] width 189 height 42
click at [69, 84] on link "Painel" at bounding box center [94, 96] width 189 height 42
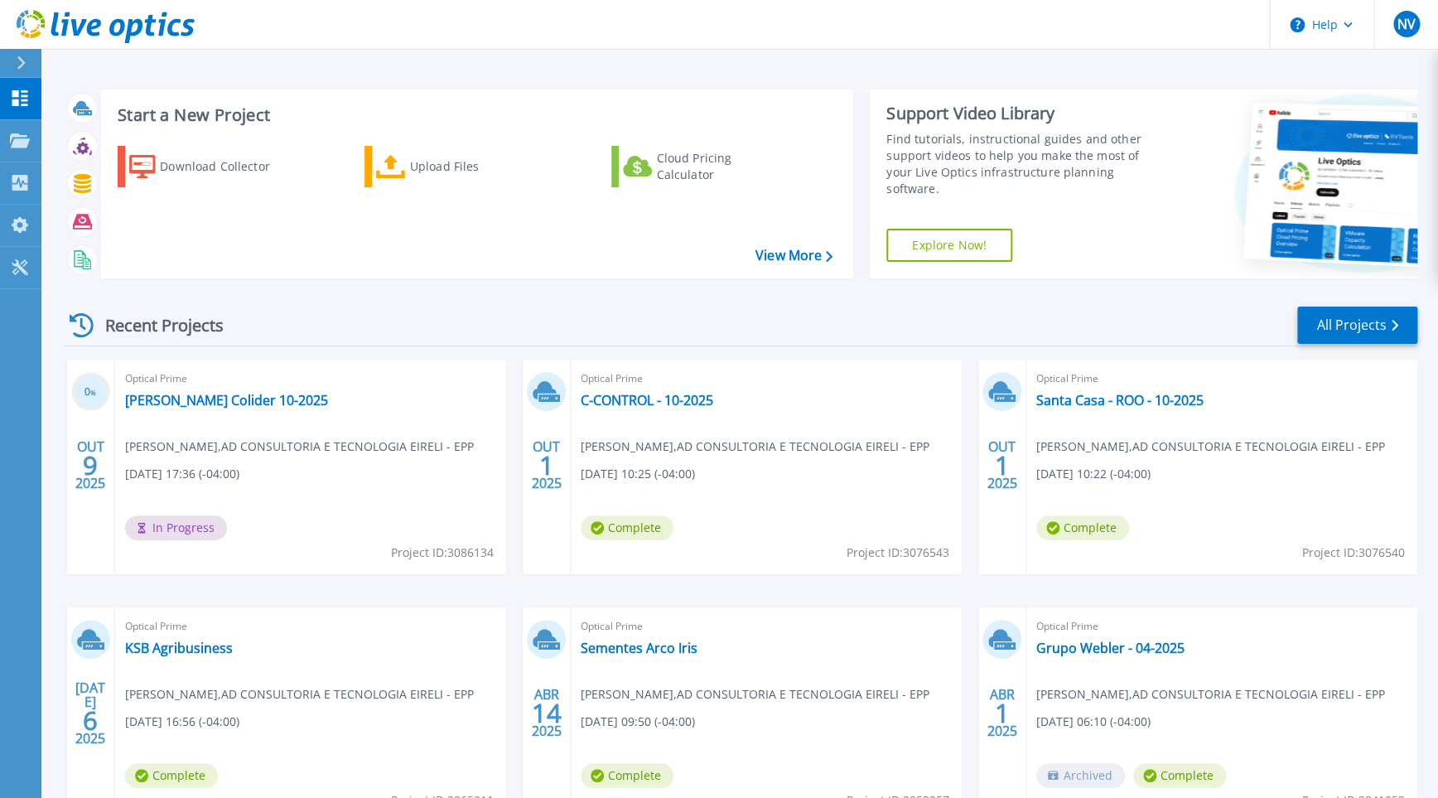
click at [350, 373] on span "Optical Prime" at bounding box center [310, 378] width 371 height 18
click at [219, 396] on link "Machado Colider 10-2025" at bounding box center [226, 400] width 203 height 17
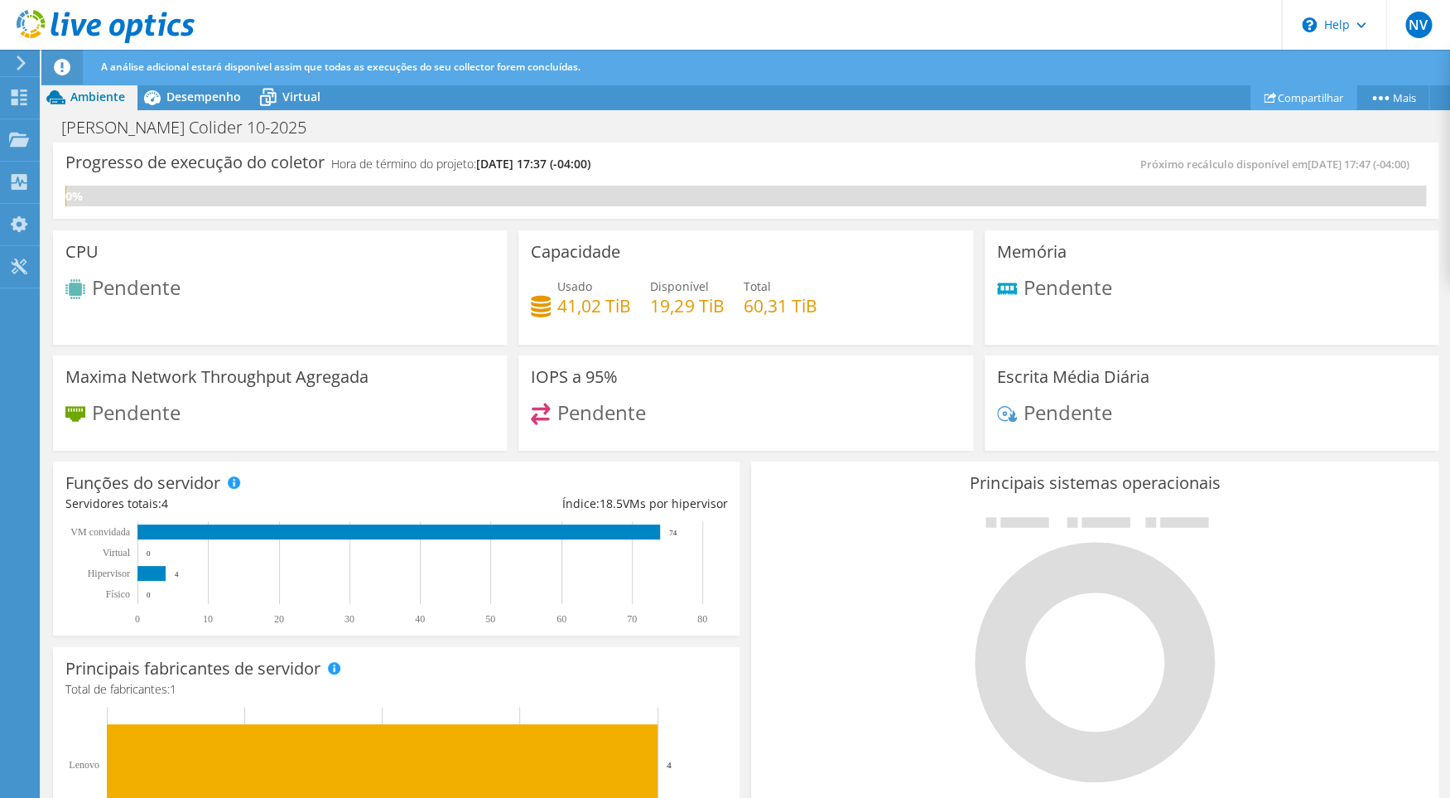
click at [1291, 93] on link "Compartilhar" at bounding box center [1304, 97] width 106 height 26
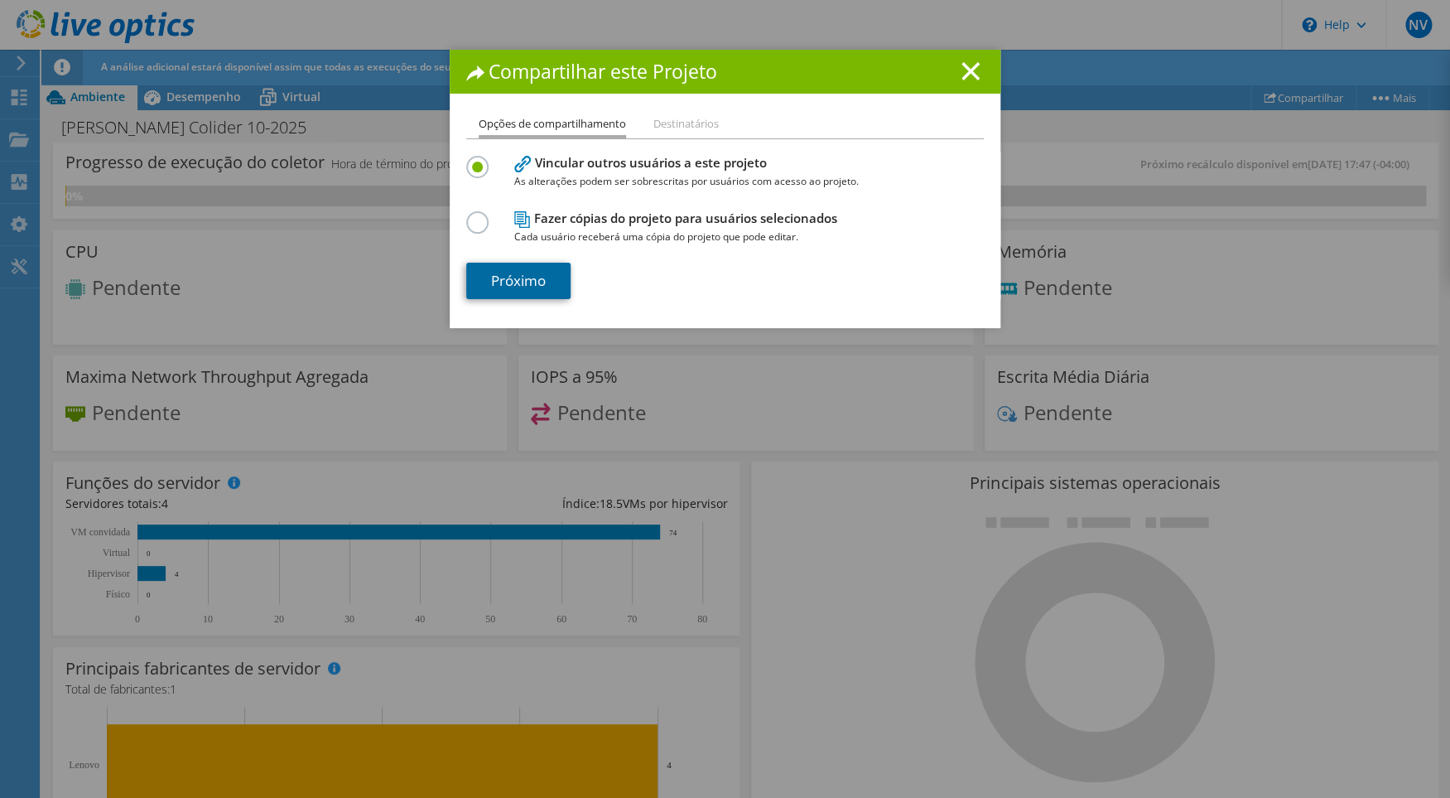
click at [518, 285] on link "Próximo" at bounding box center [518, 281] width 104 height 36
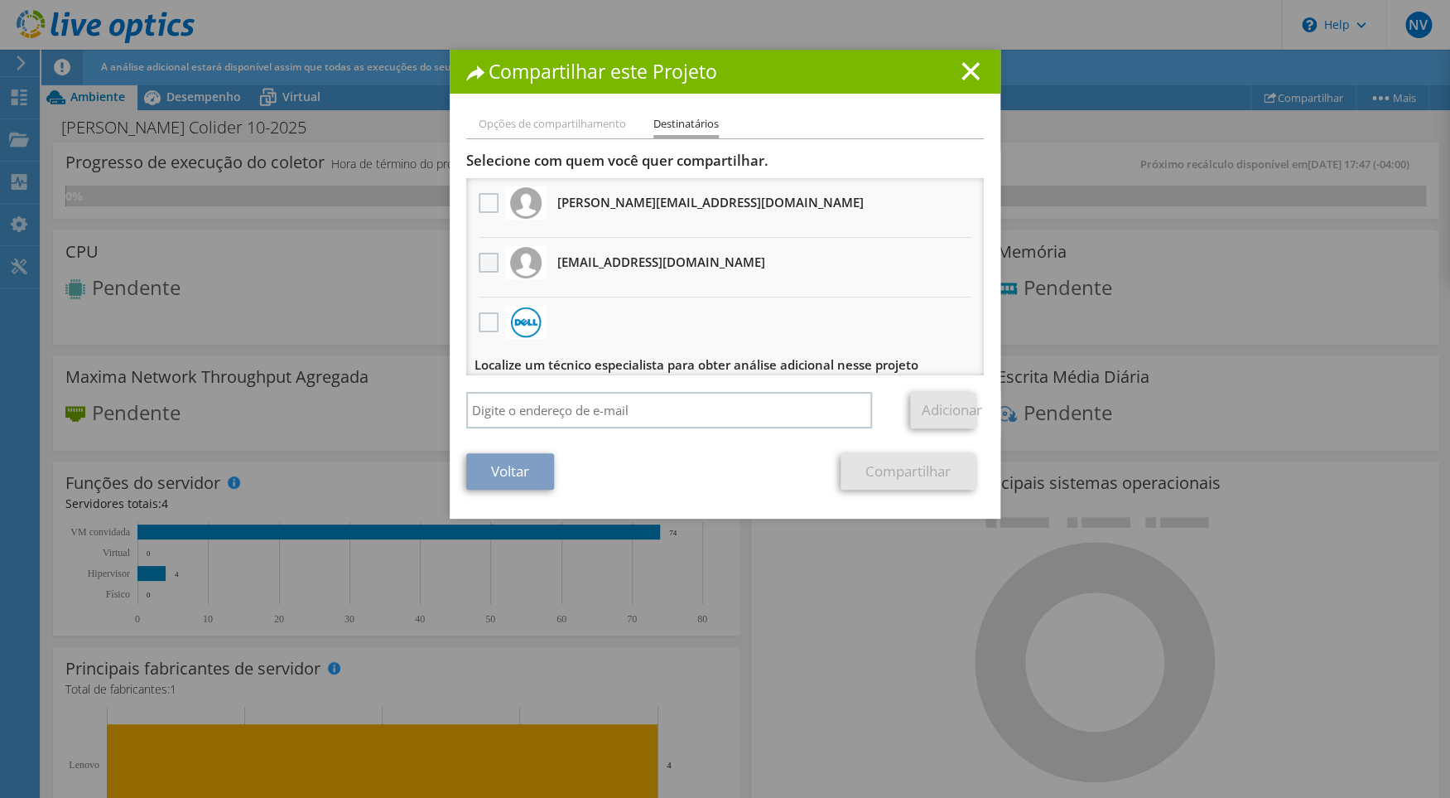
click at [483, 258] on label at bounding box center [491, 263] width 24 height 20
click at [0, 0] on input "checkbox" at bounding box center [0, 0] width 0 height 0
click at [889, 471] on link "Compartilhar" at bounding box center [908, 471] width 135 height 36
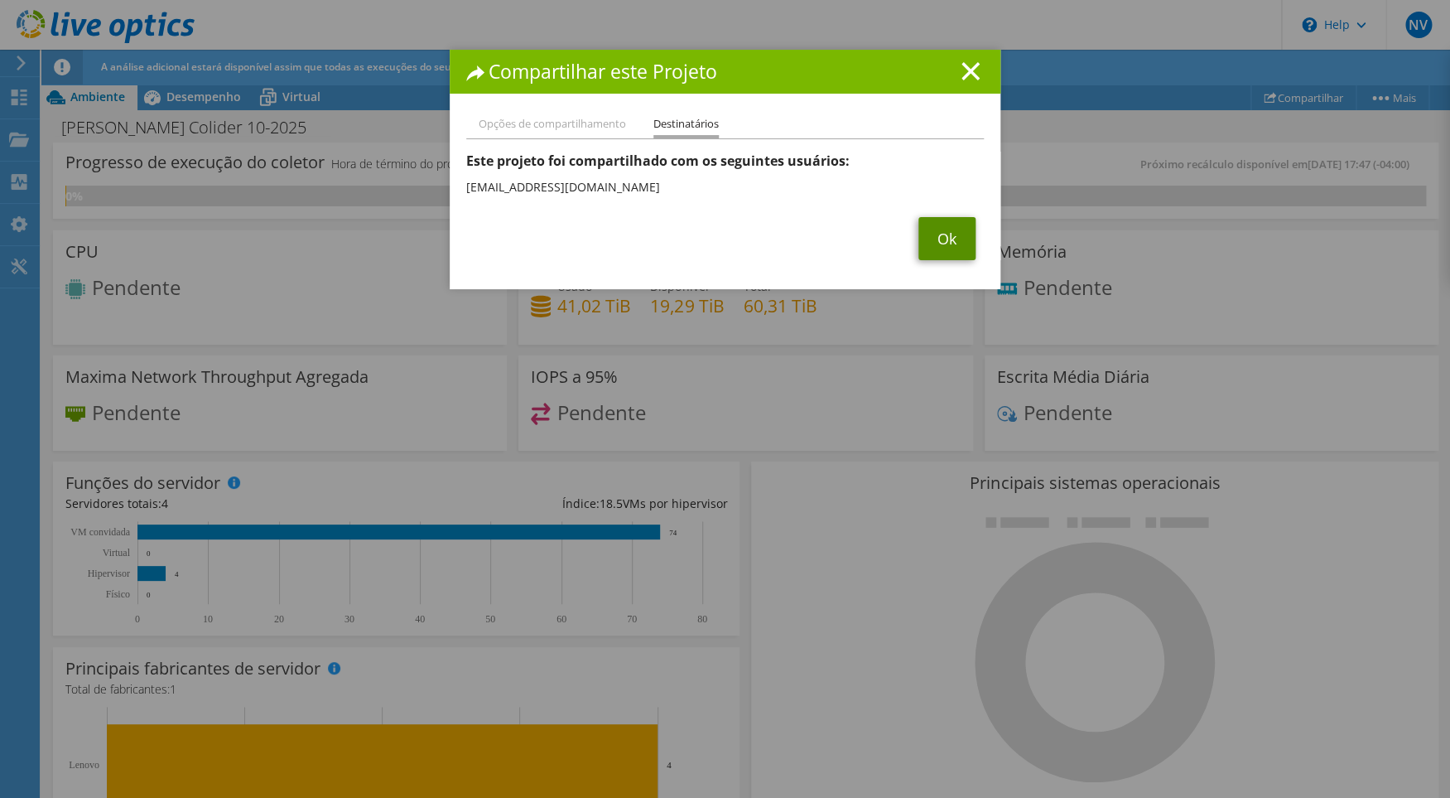
click at [930, 247] on link "Ok" at bounding box center [947, 238] width 57 height 43
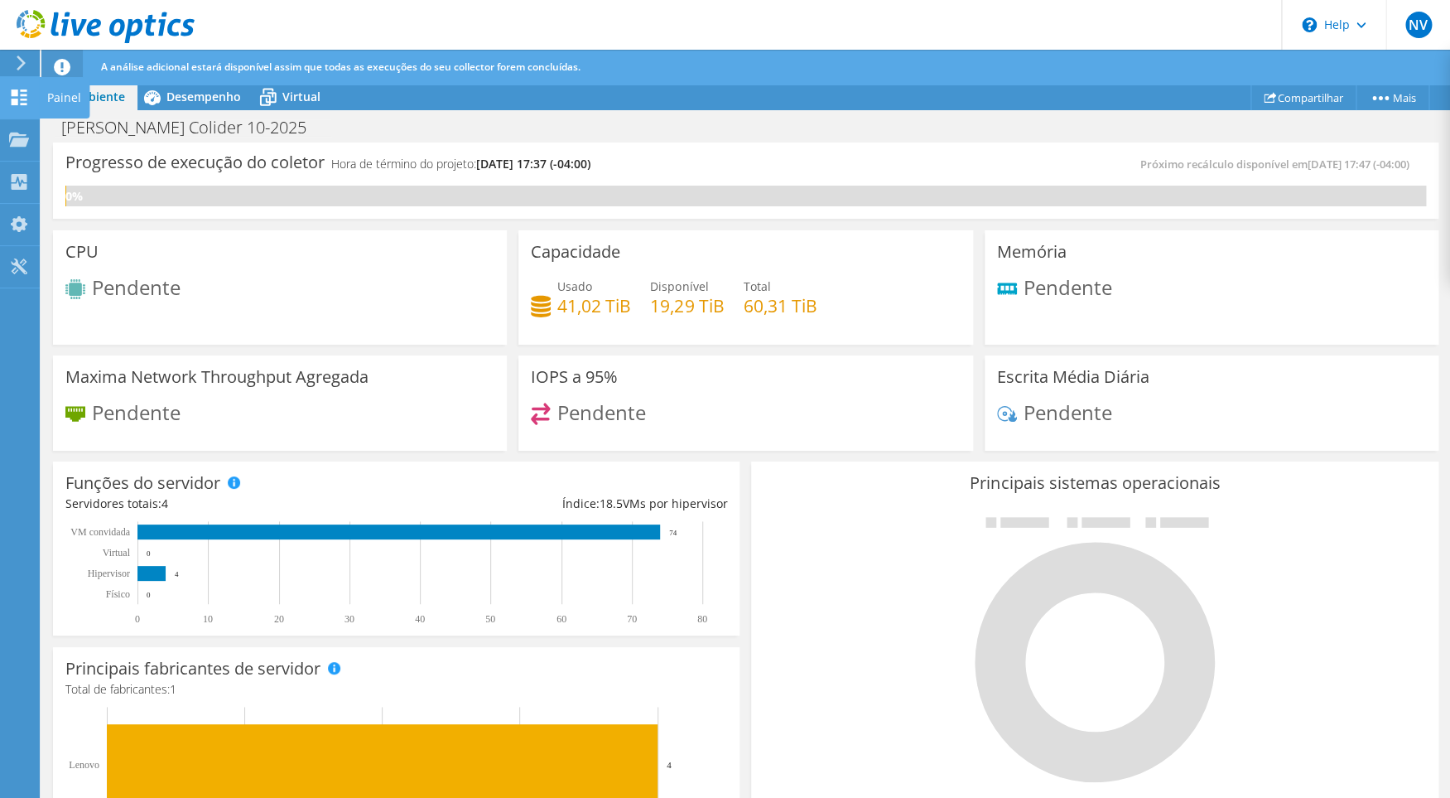
click at [19, 96] on icon at bounding box center [19, 97] width 20 height 16
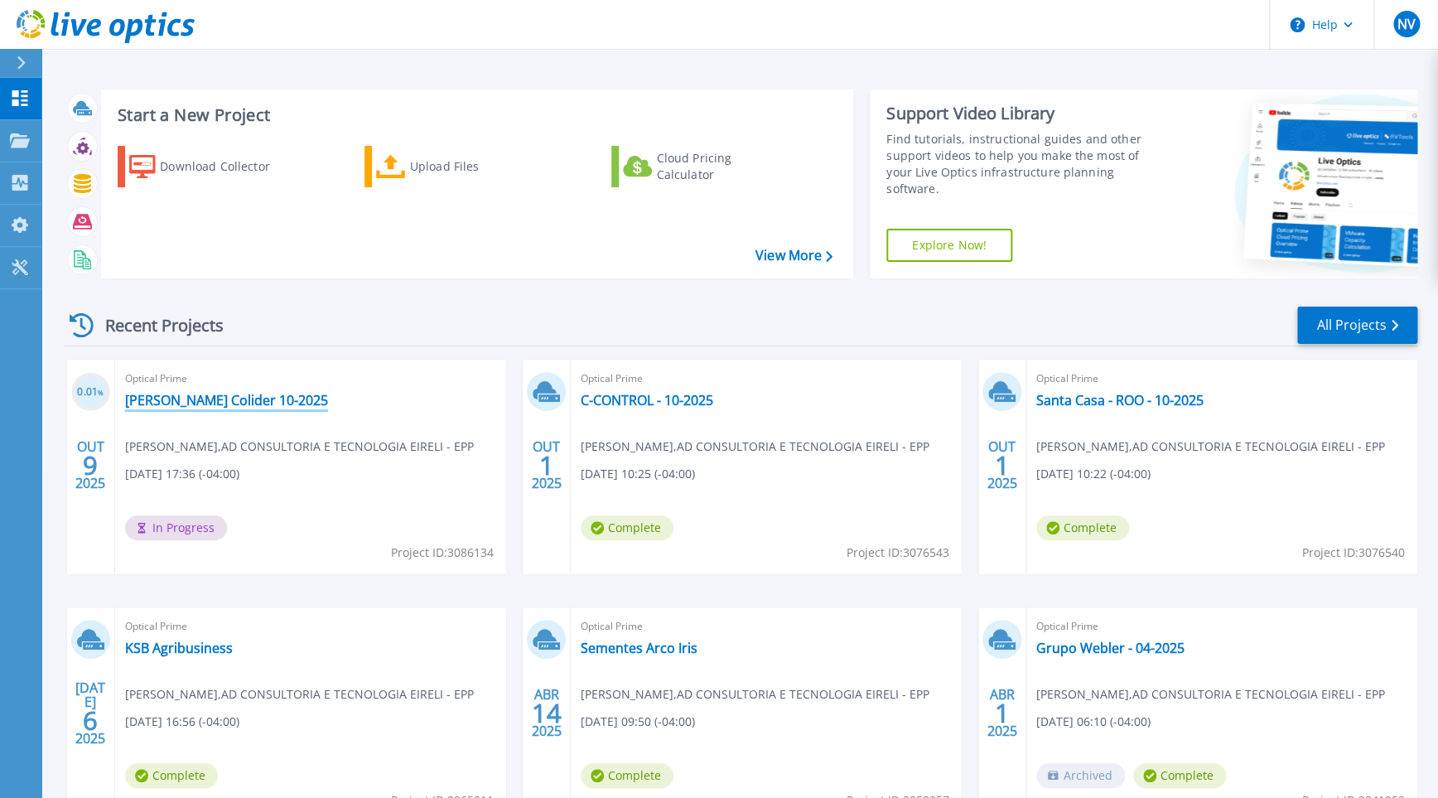
click at [181, 398] on link "[PERSON_NAME] Colider 10-2025" at bounding box center [226, 400] width 203 height 17
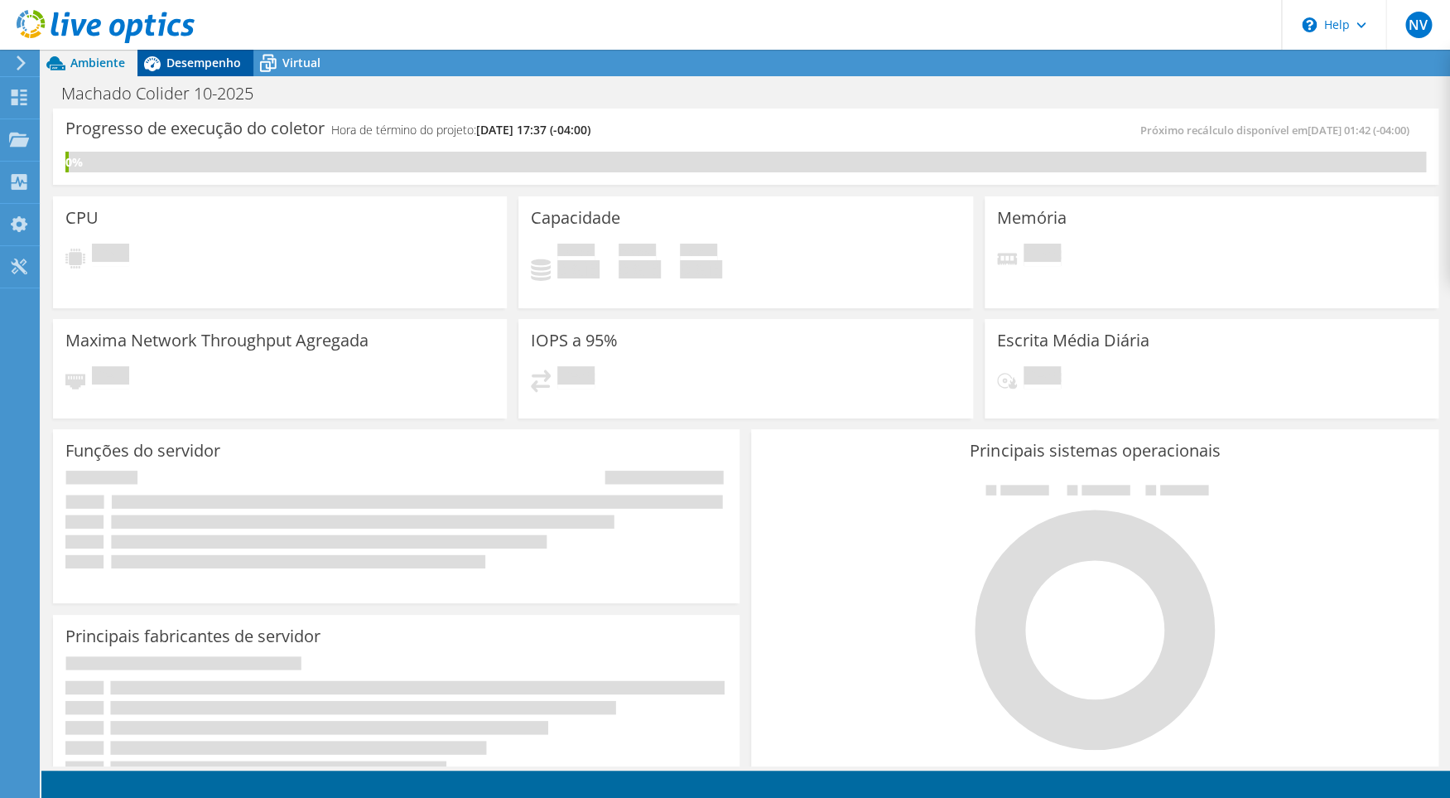
click at [213, 67] on span "Desempenho" at bounding box center [203, 63] width 75 height 16
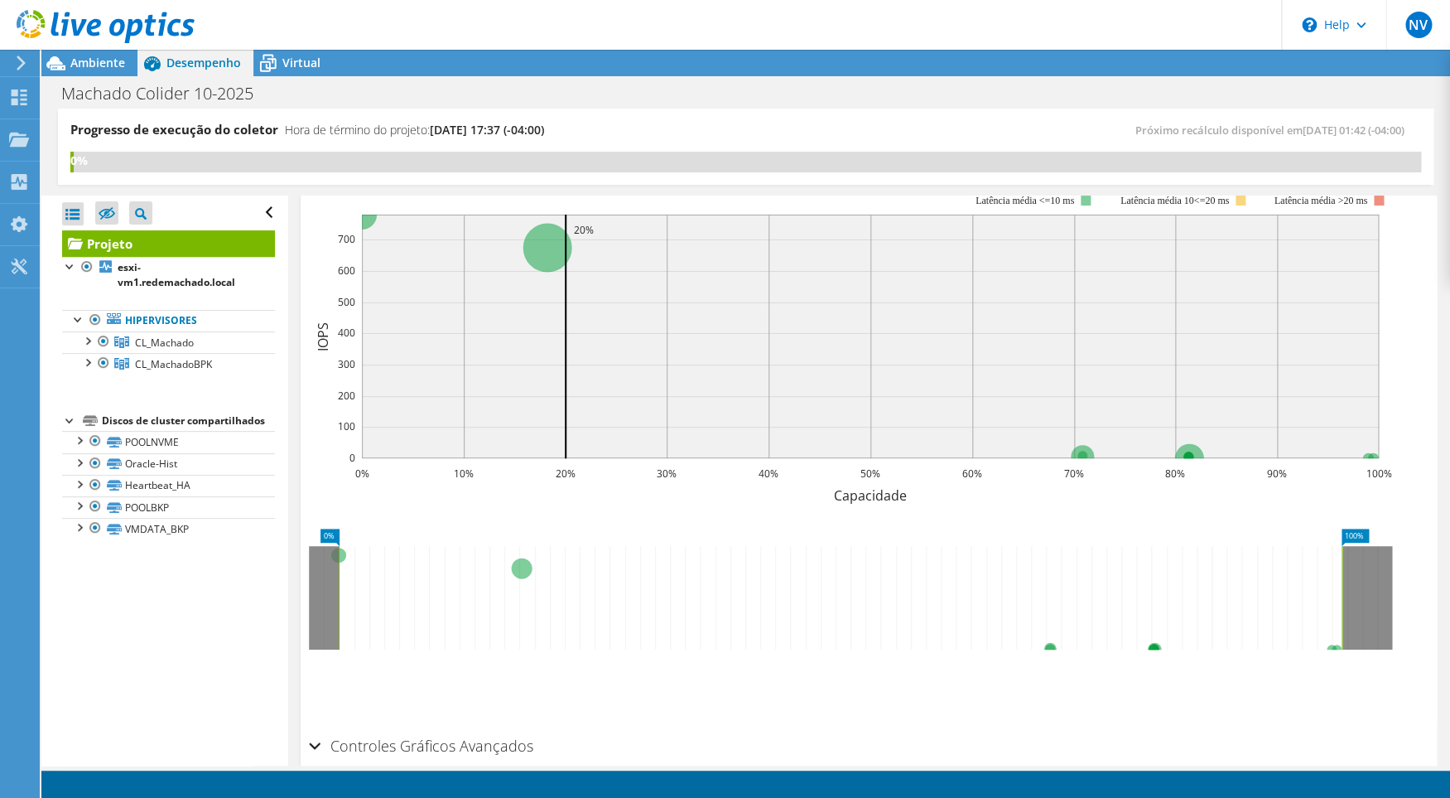
scroll to position [17, 0]
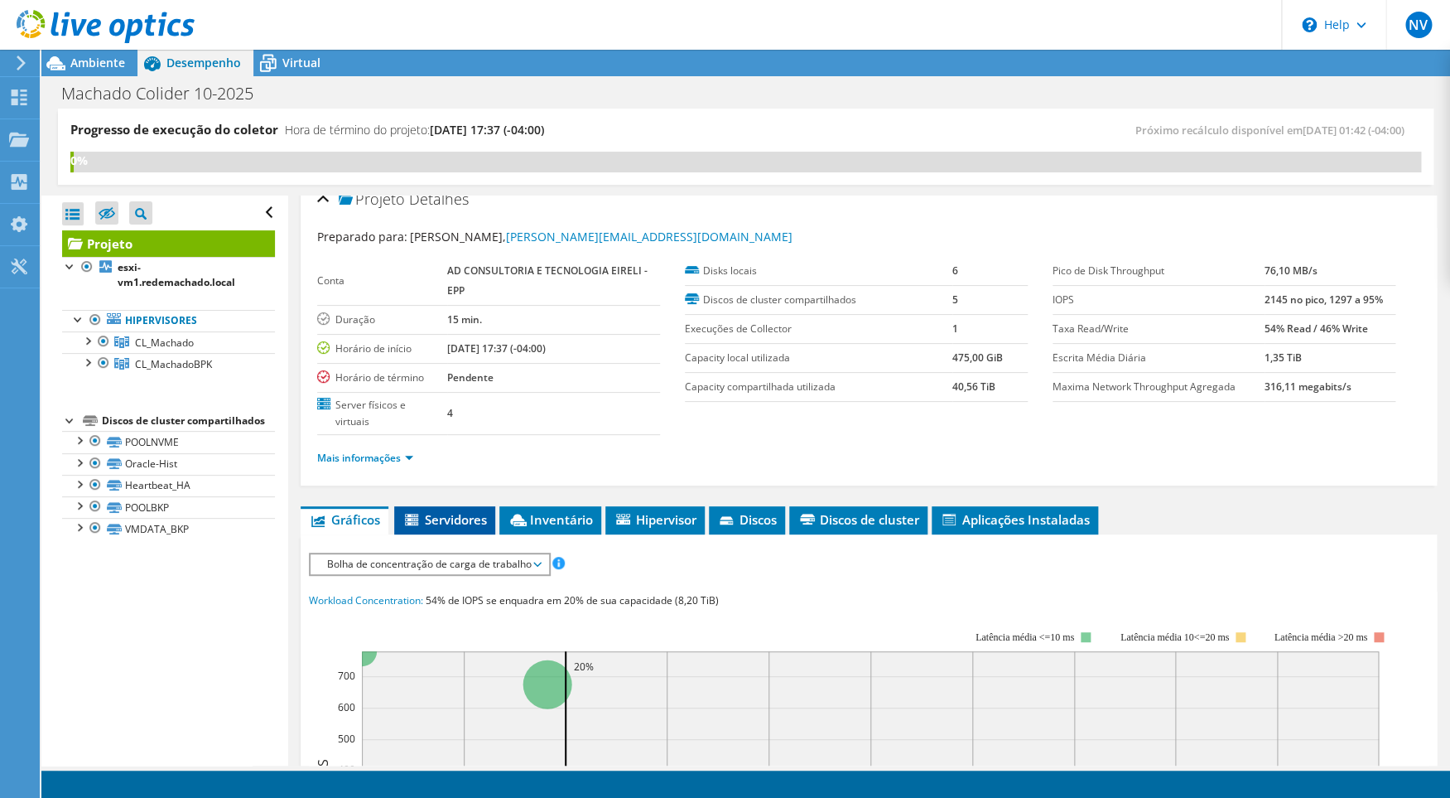
click at [451, 516] on span "Servidores" at bounding box center [445, 519] width 84 height 17
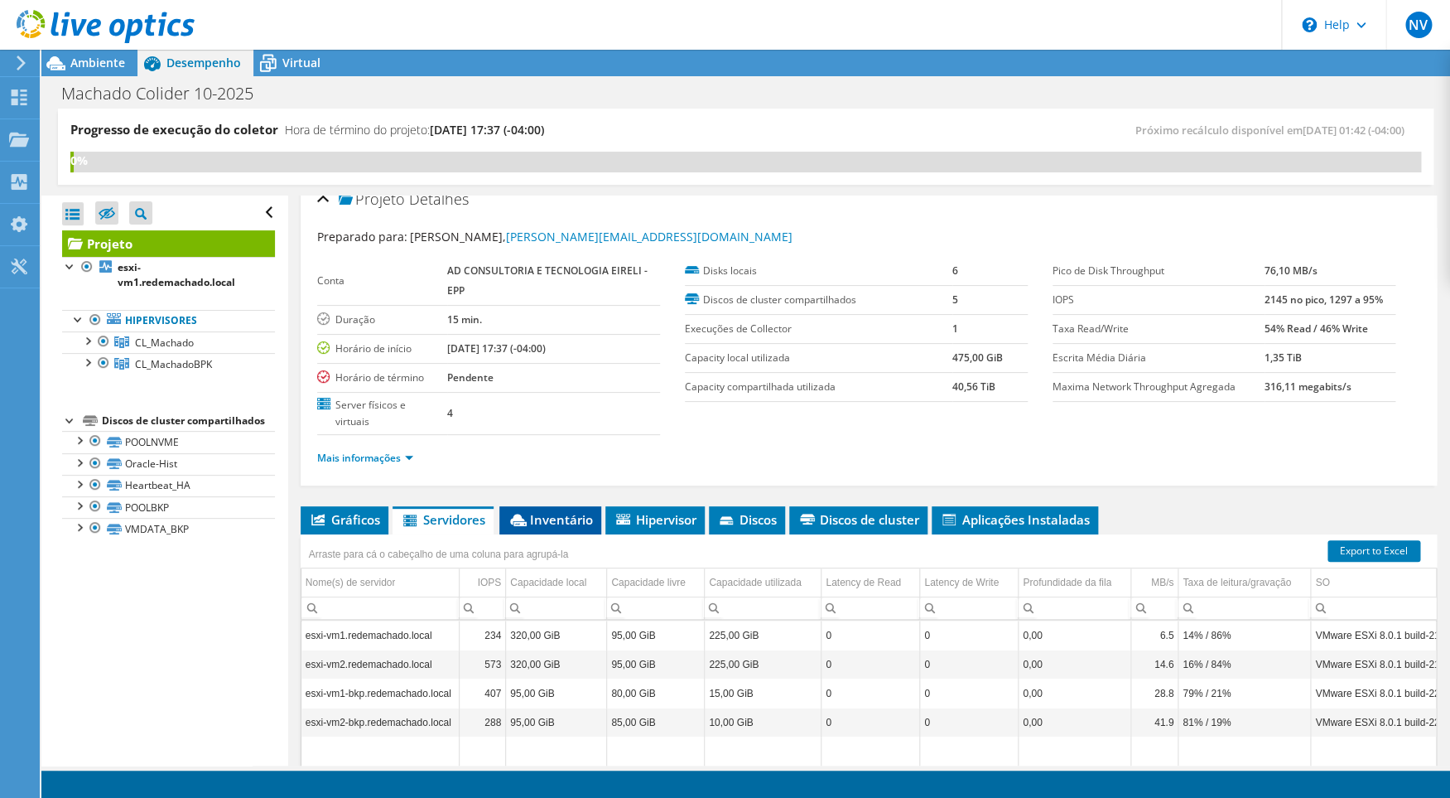
click at [559, 519] on span "Inventário" at bounding box center [550, 519] width 85 height 17
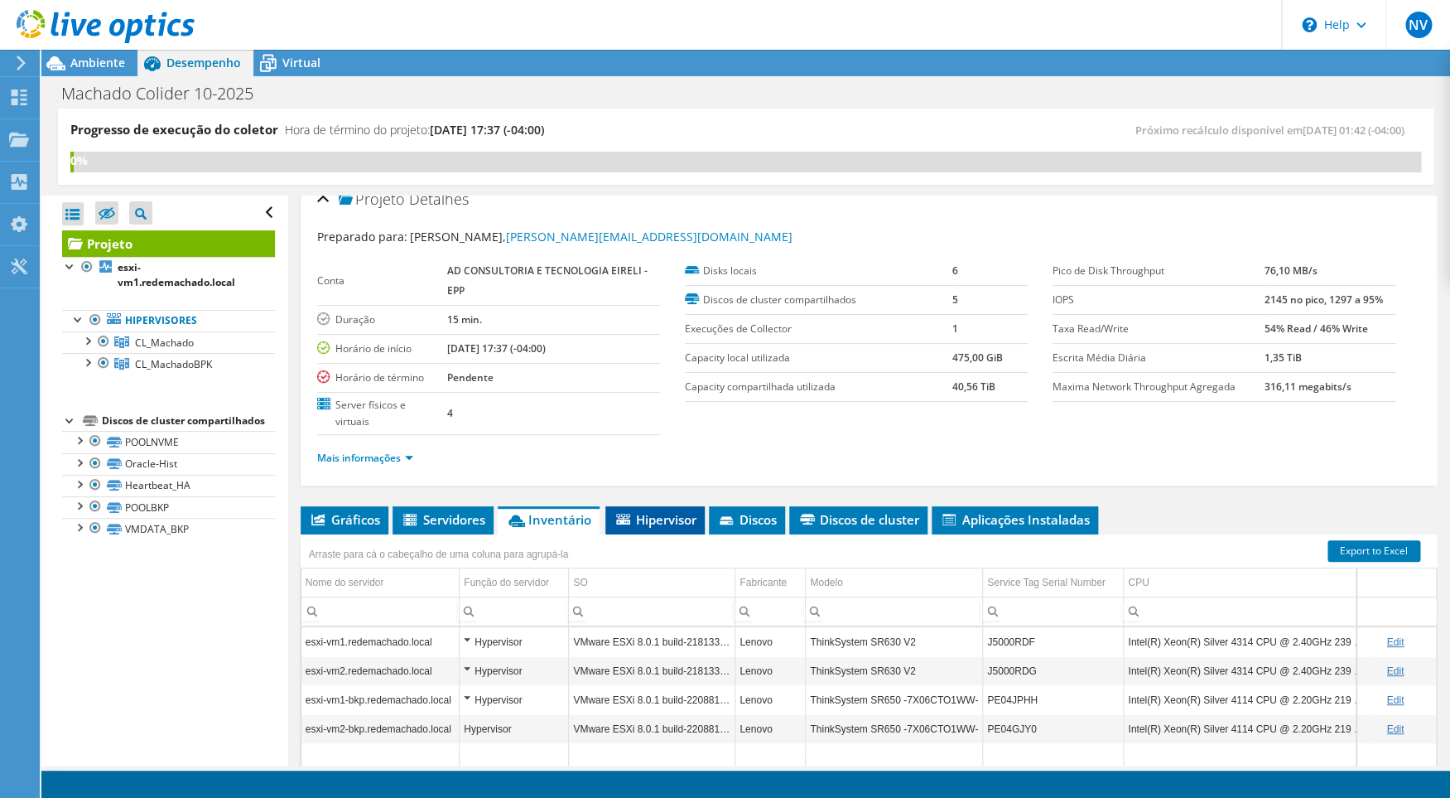
click at [660, 520] on span "Hipervisor" at bounding box center [655, 519] width 83 height 17
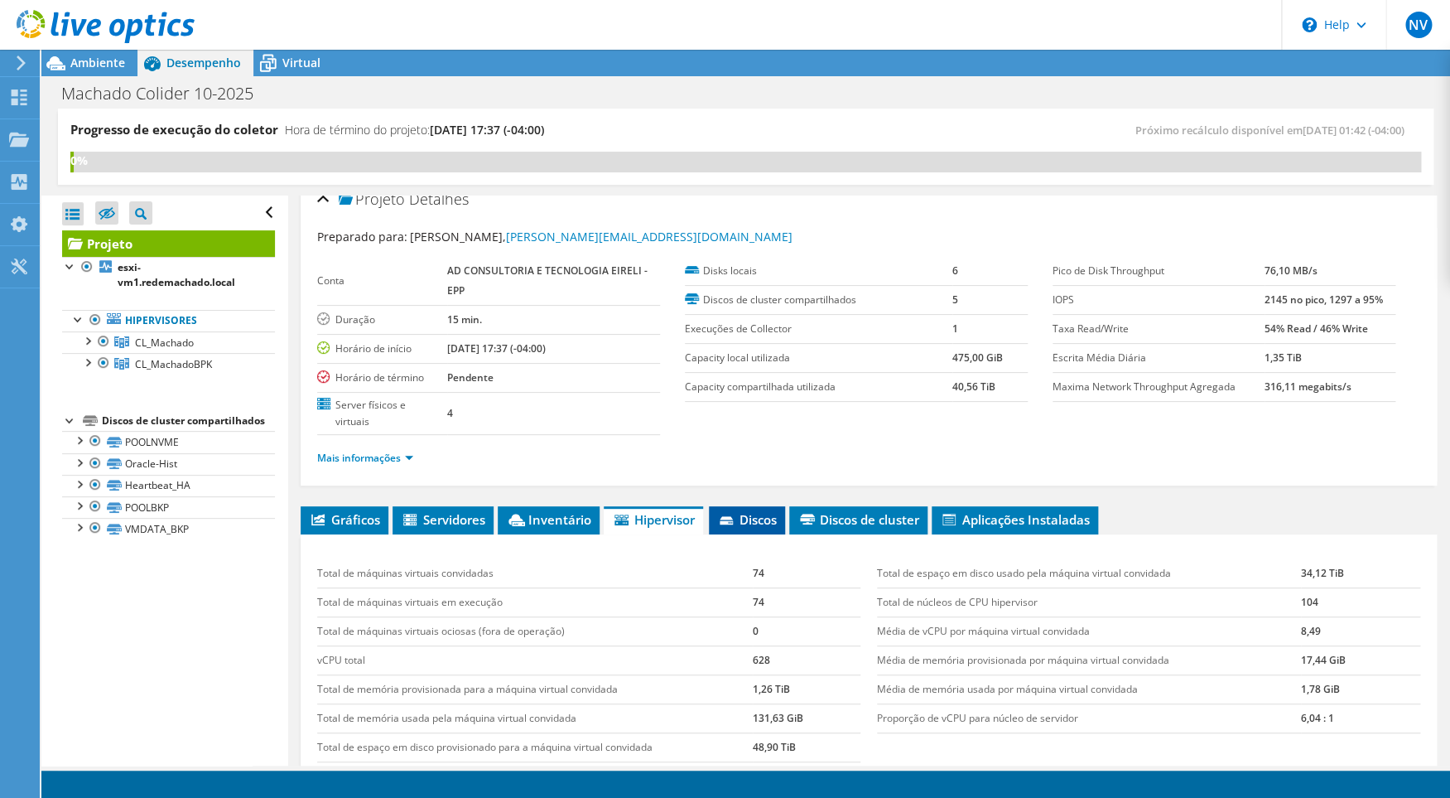
click at [751, 519] on span "Discos" at bounding box center [747, 519] width 60 height 17
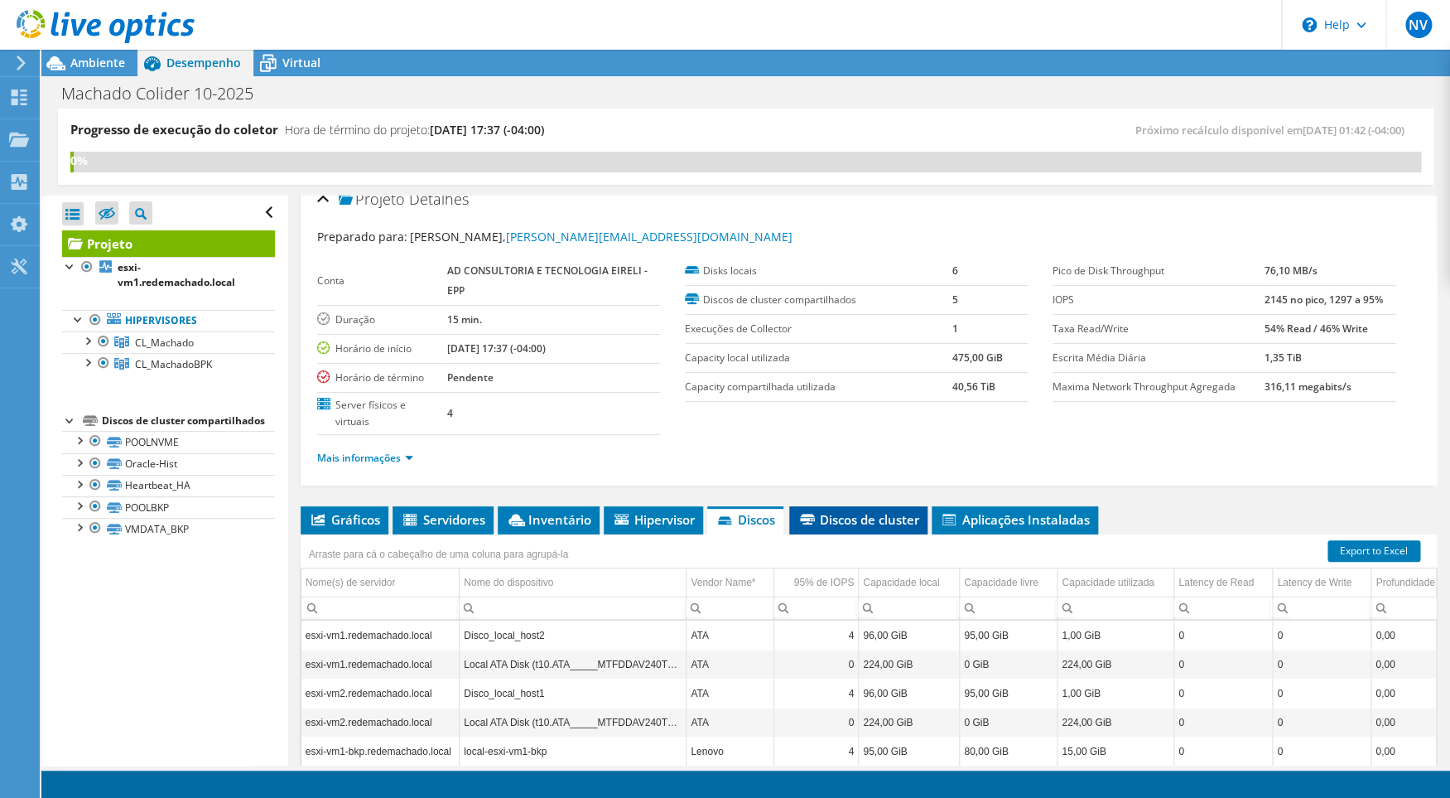
click at [884, 520] on span "Discos de cluster" at bounding box center [859, 519] width 122 height 17
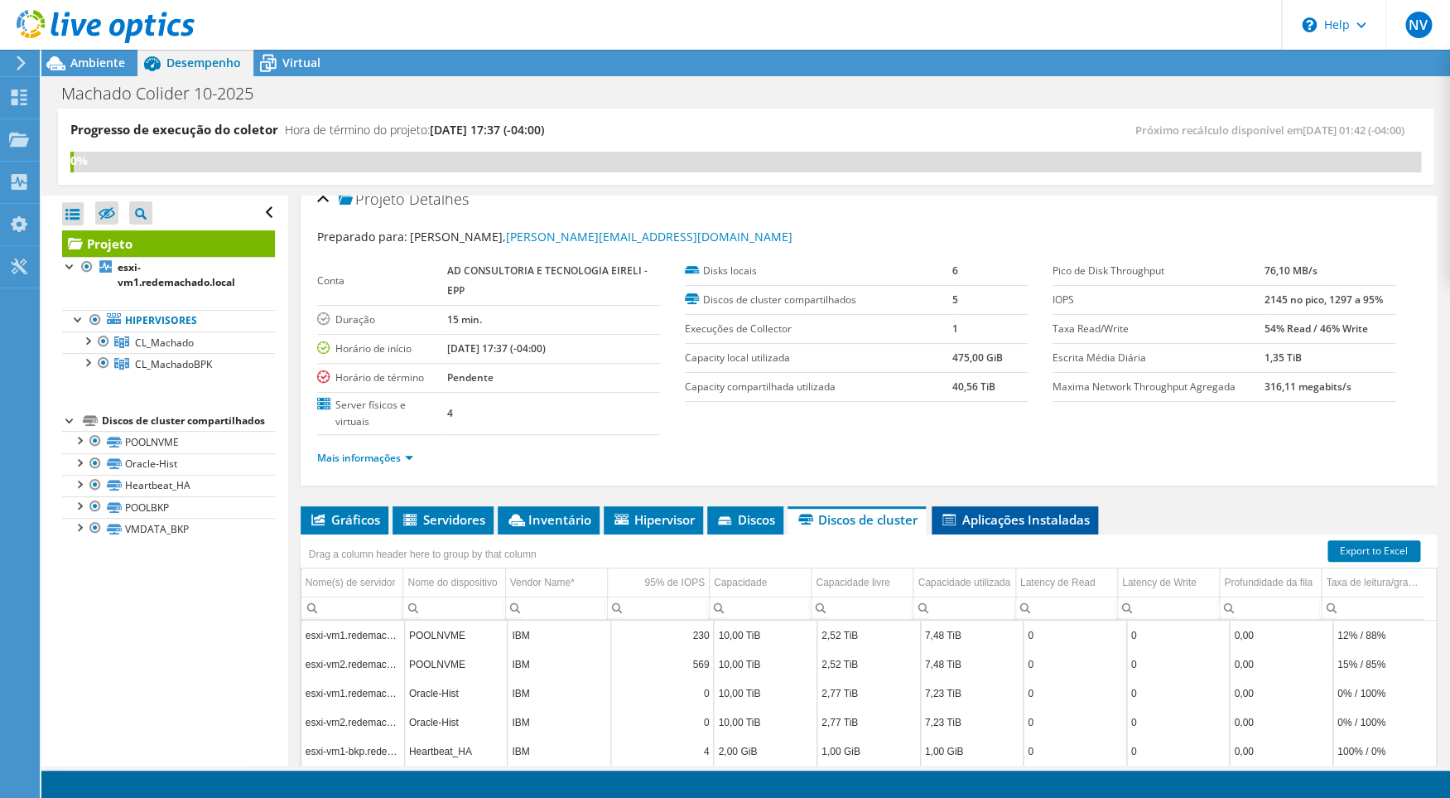
click at [1029, 525] on span "Aplicações Instaladas" at bounding box center [1015, 519] width 150 height 17
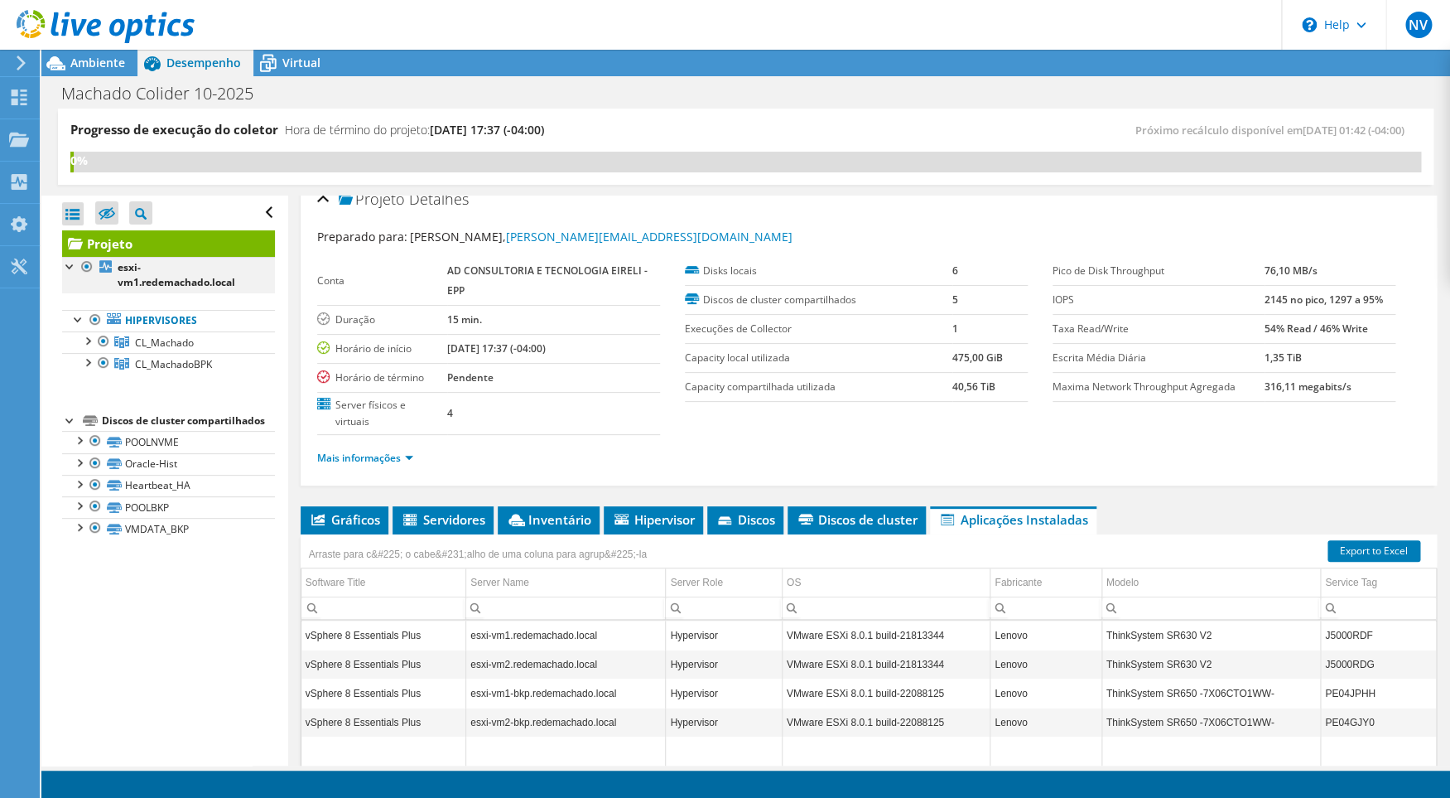
click at [64, 265] on div at bounding box center [70, 265] width 17 height 17
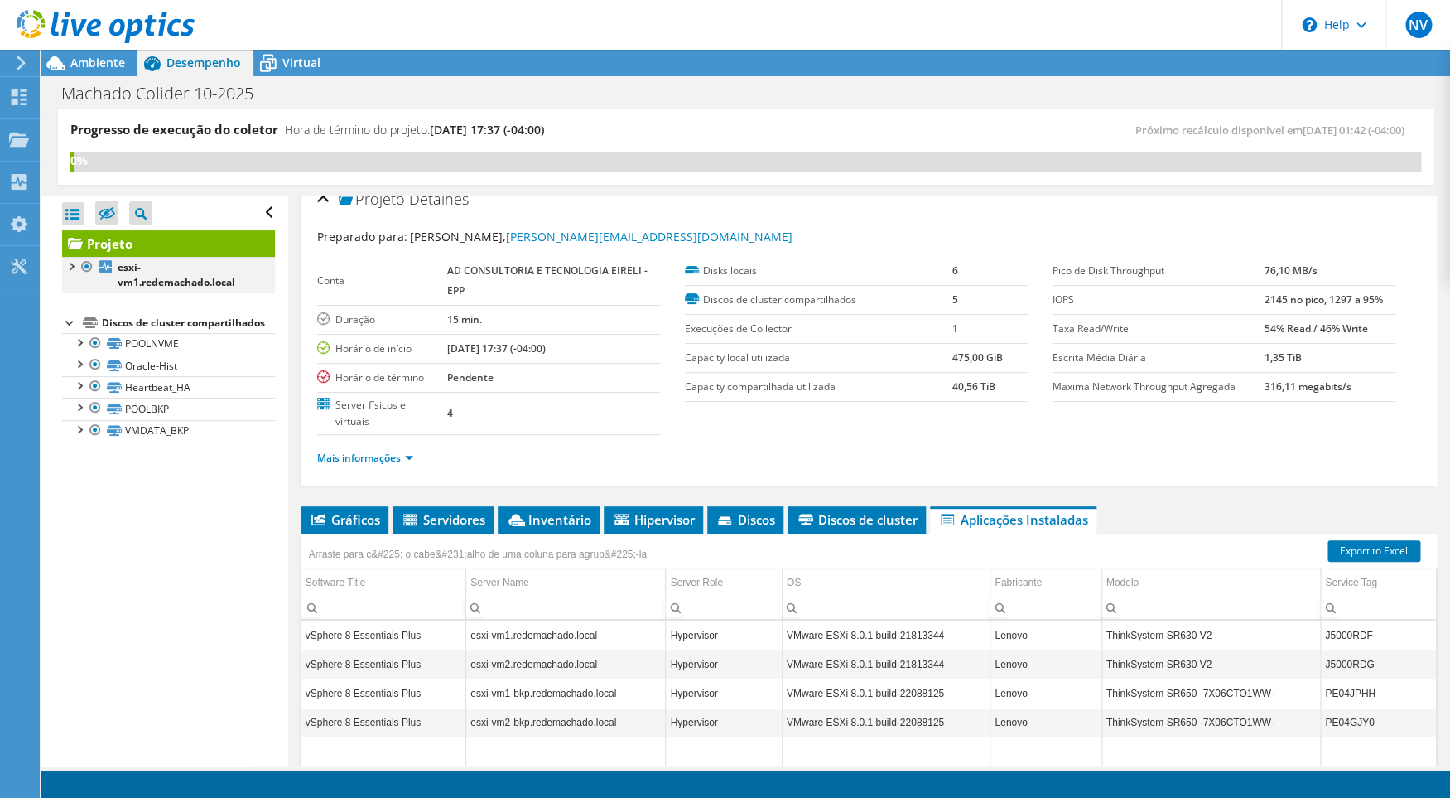
click at [64, 265] on div at bounding box center [70, 265] width 17 height 17
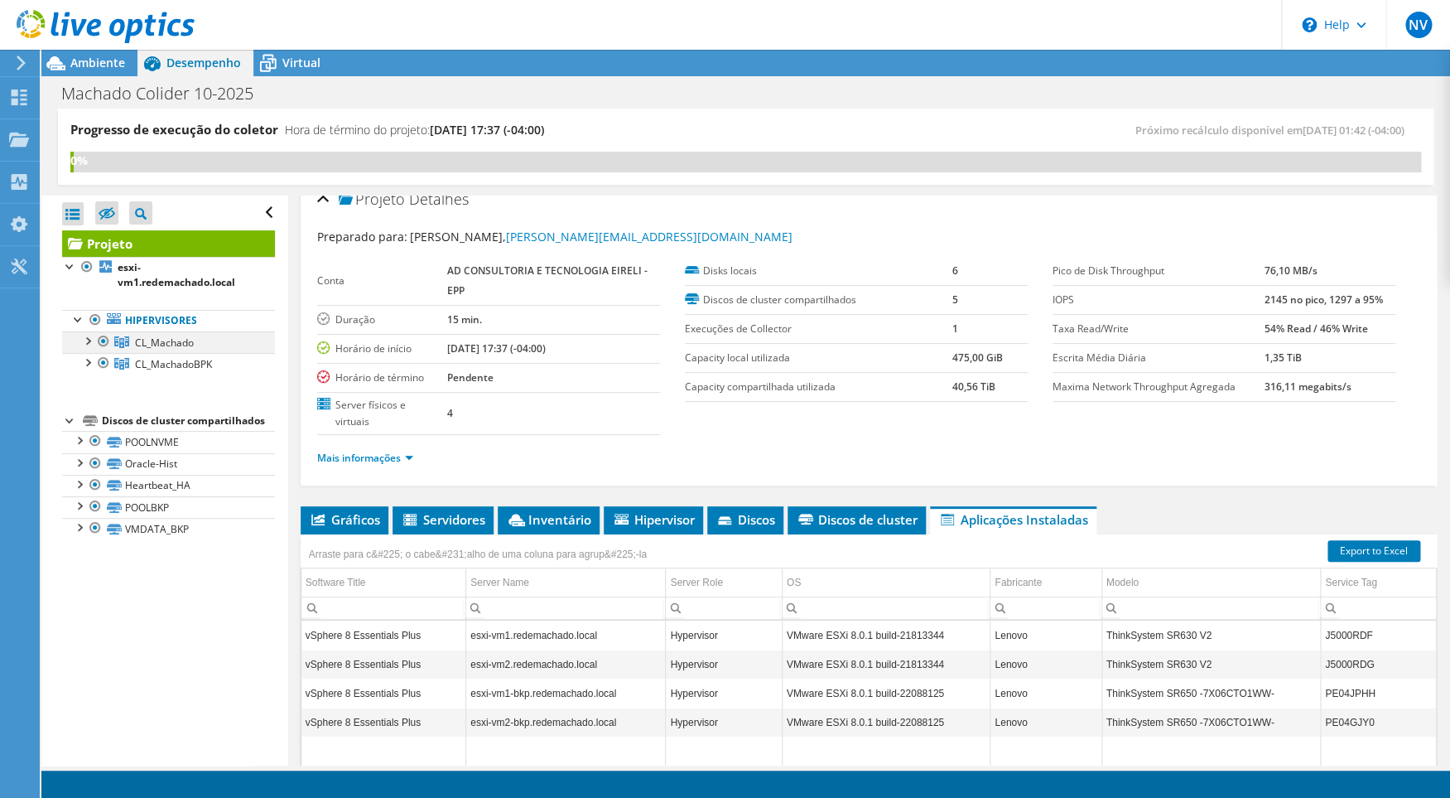
click at [93, 344] on div at bounding box center [87, 339] width 17 height 17
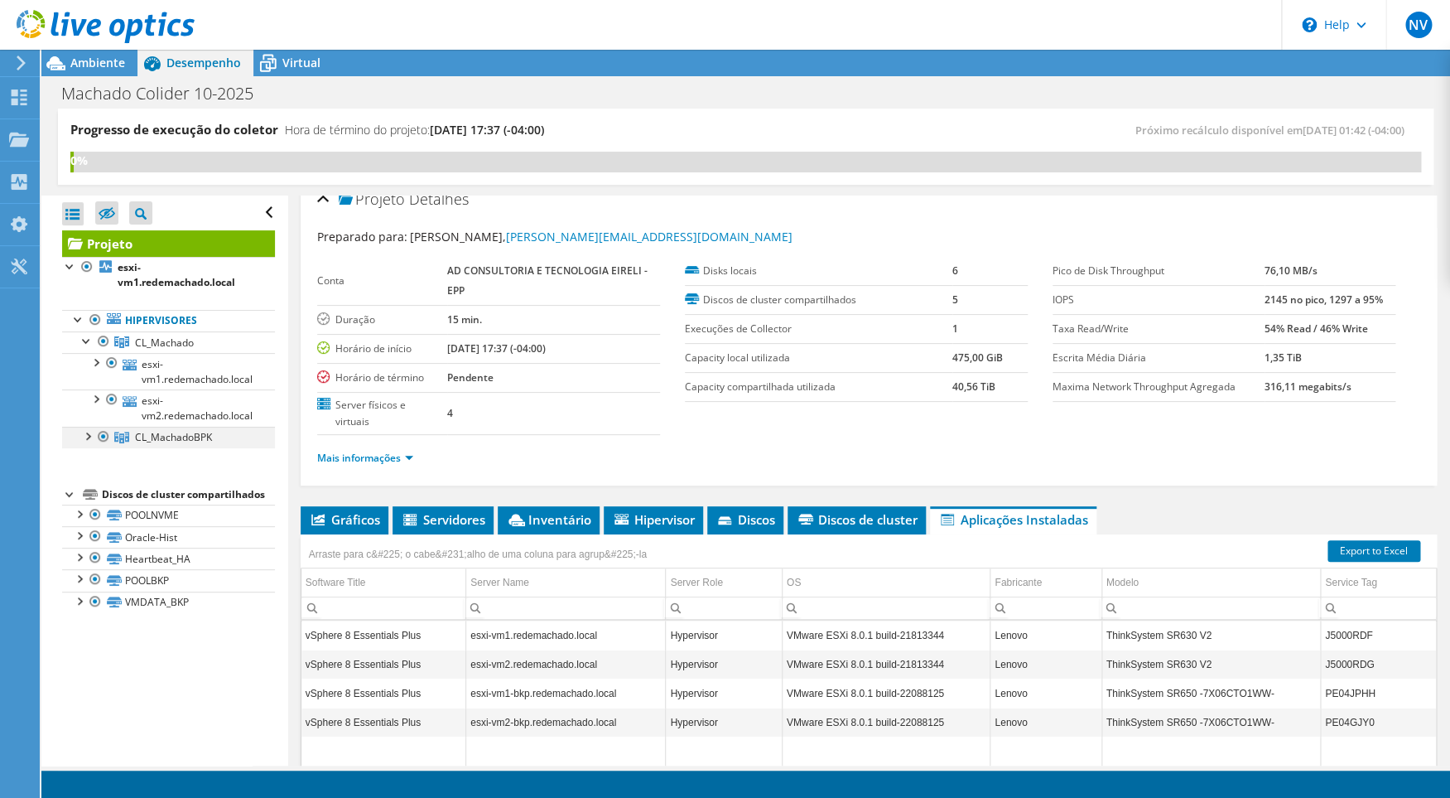
click at [88, 434] on div at bounding box center [87, 435] width 17 height 17
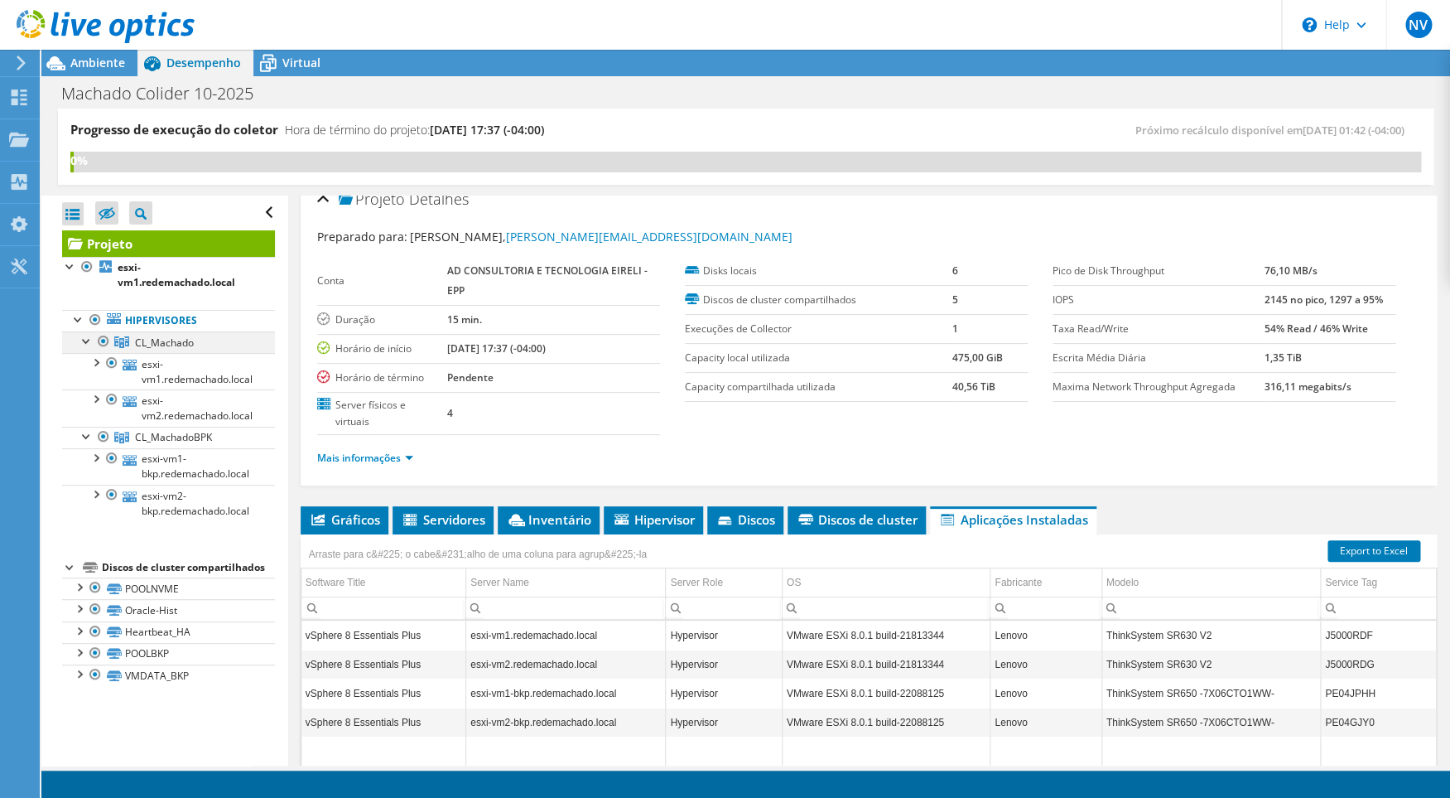
click at [104, 340] on div at bounding box center [103, 341] width 17 height 20
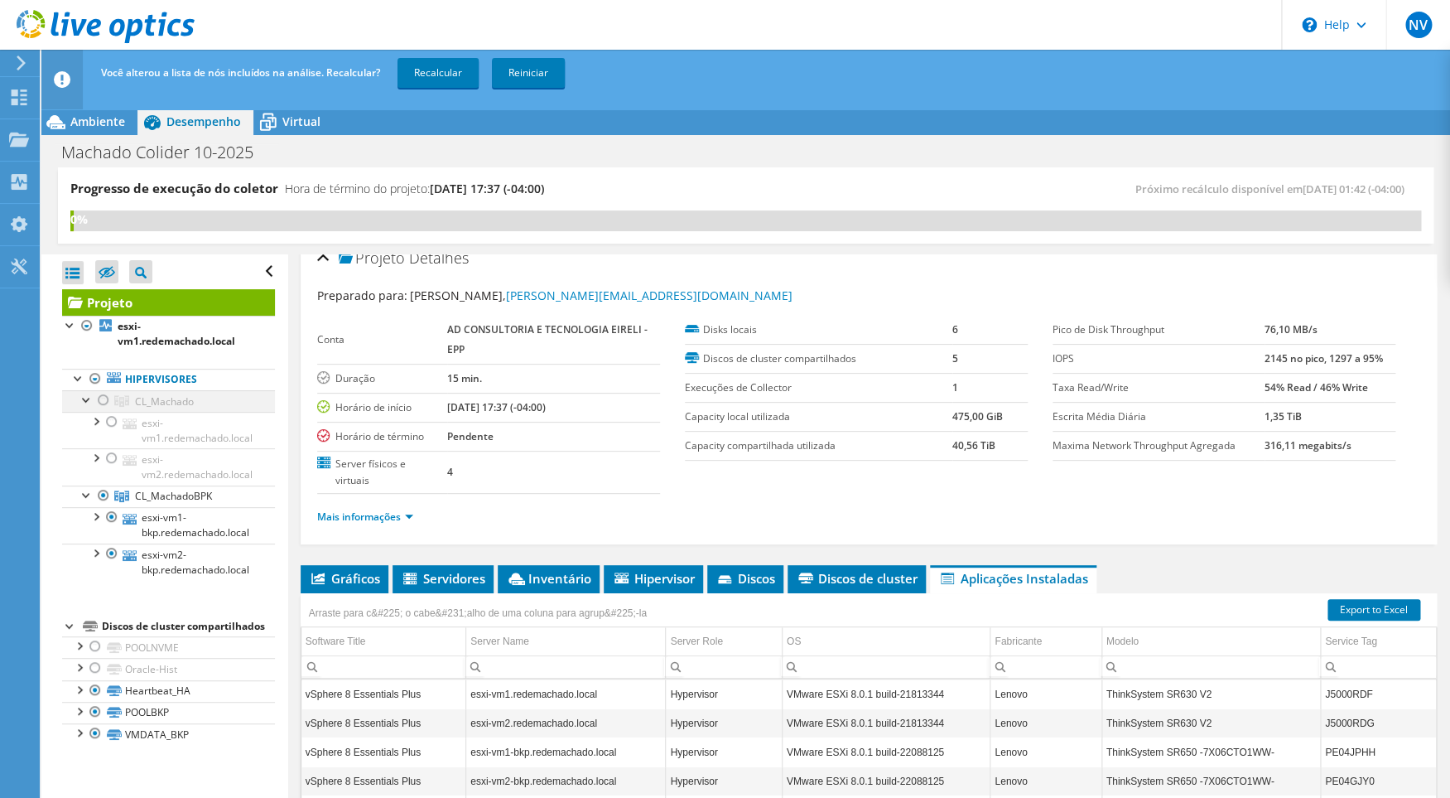
click at [103, 398] on div at bounding box center [103, 400] width 17 height 20
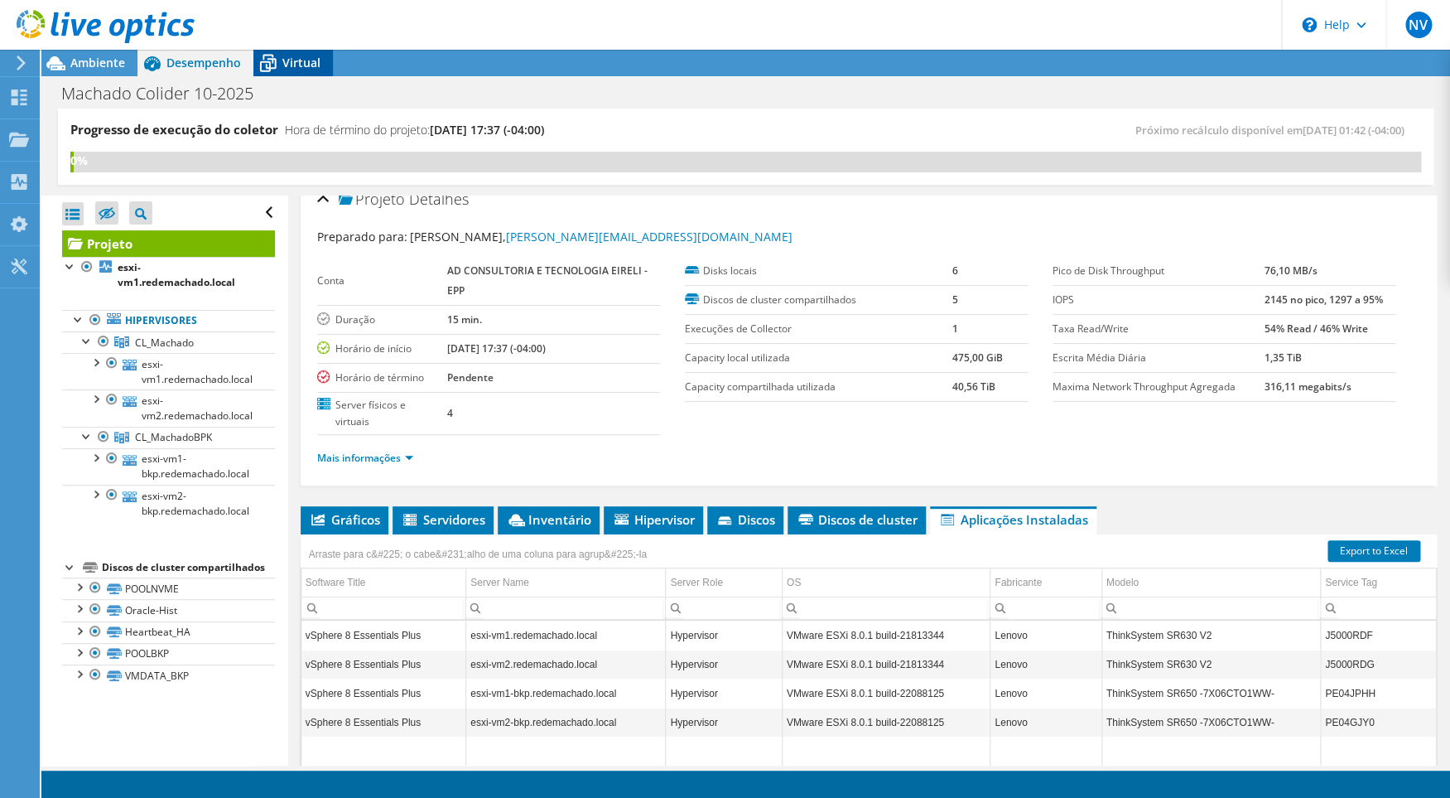
click at [292, 60] on span "Virtual" at bounding box center [301, 63] width 38 height 16
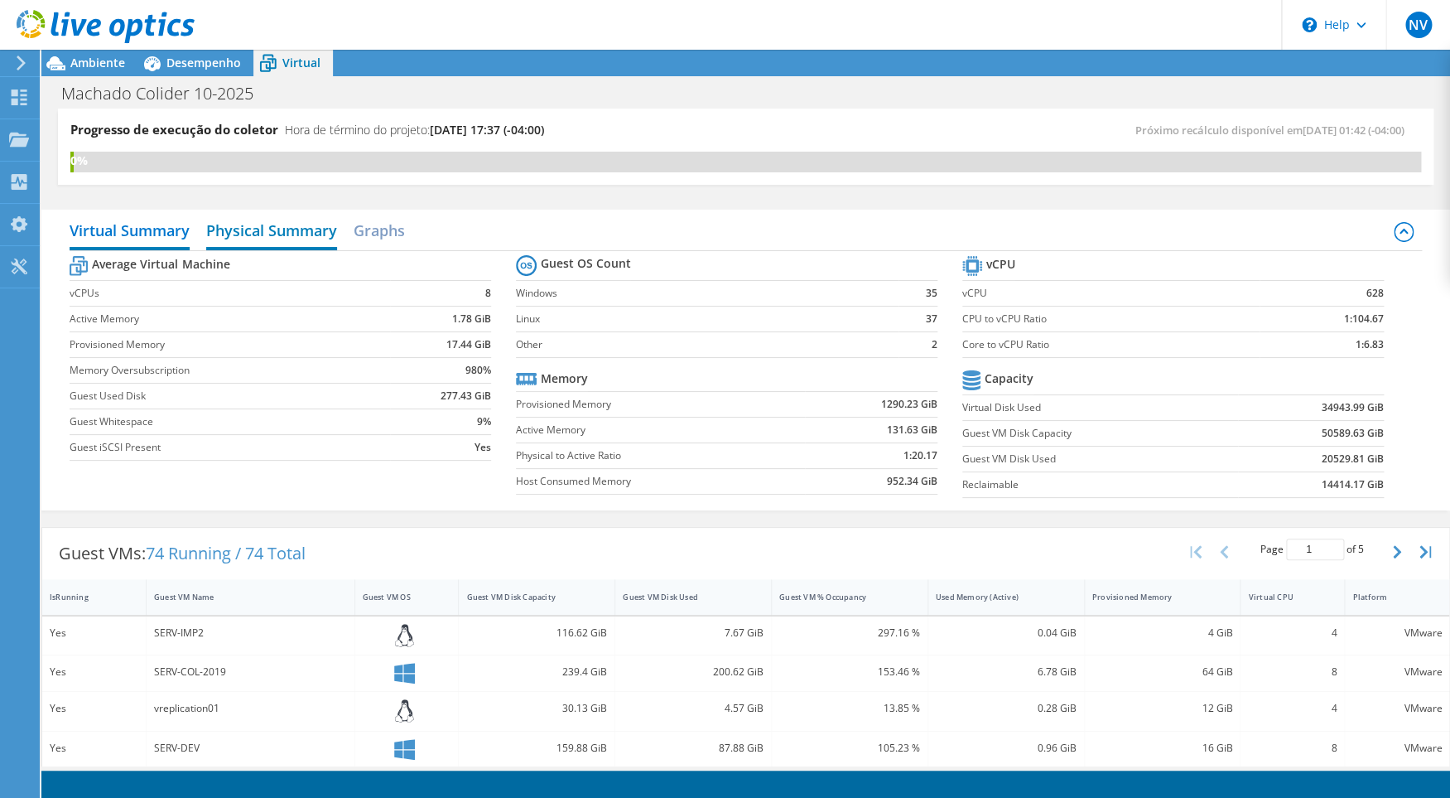
click at [247, 224] on h2 "Physical Summary" at bounding box center [271, 232] width 131 height 36
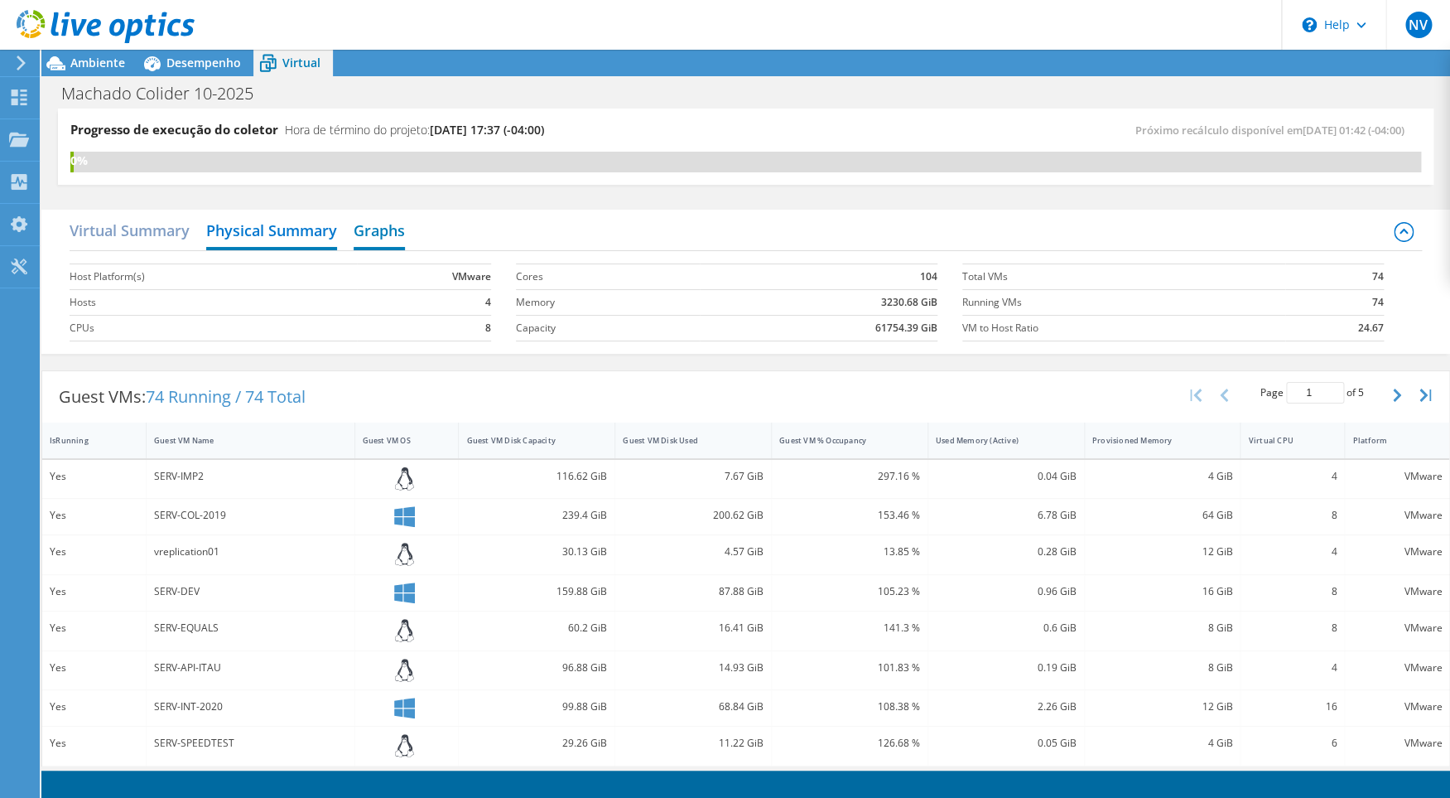
click at [380, 223] on h2 "Graphs" at bounding box center [379, 232] width 51 height 36
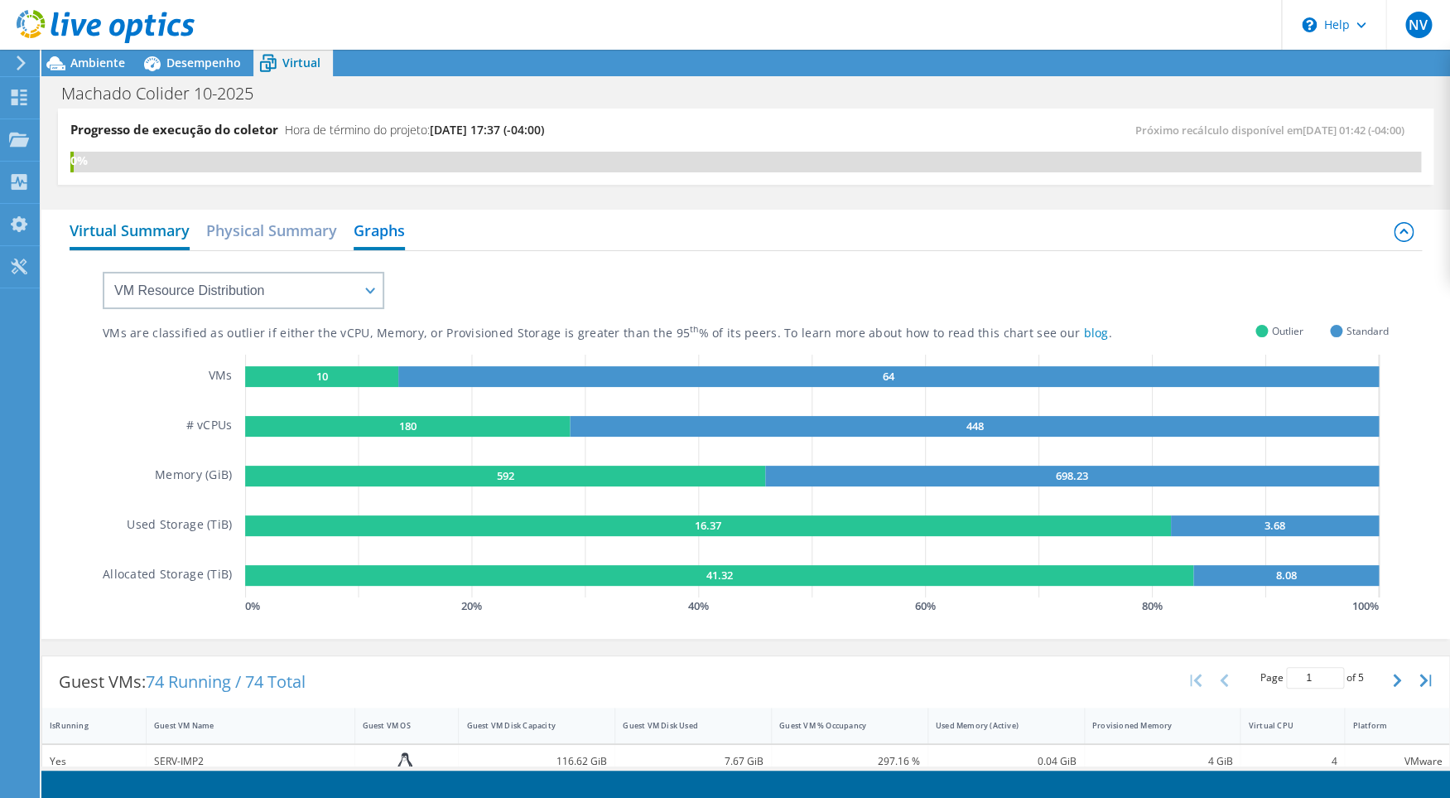
click at [142, 224] on h2 "Virtual Summary" at bounding box center [130, 232] width 120 height 36
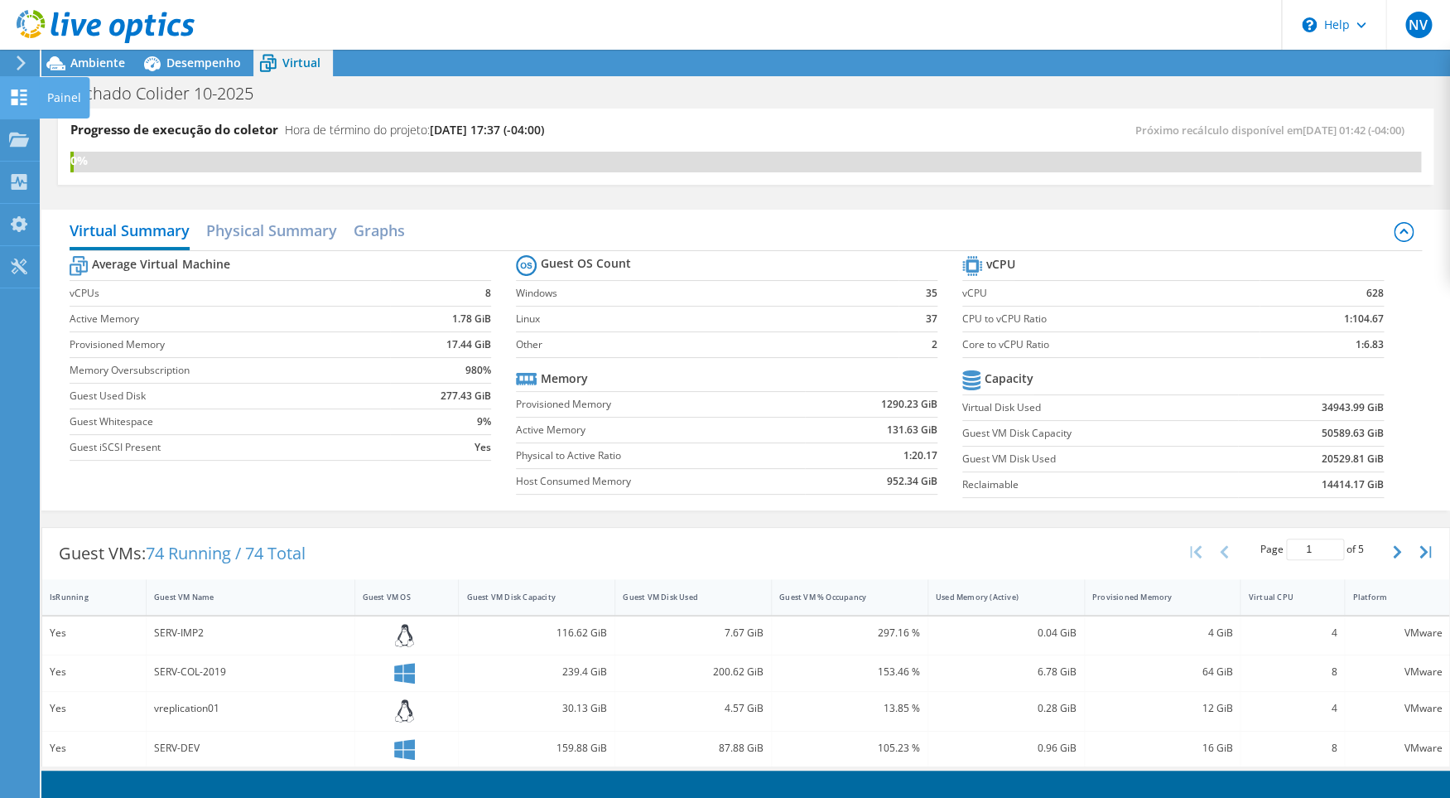
click at [23, 94] on use at bounding box center [20, 97] width 16 height 16
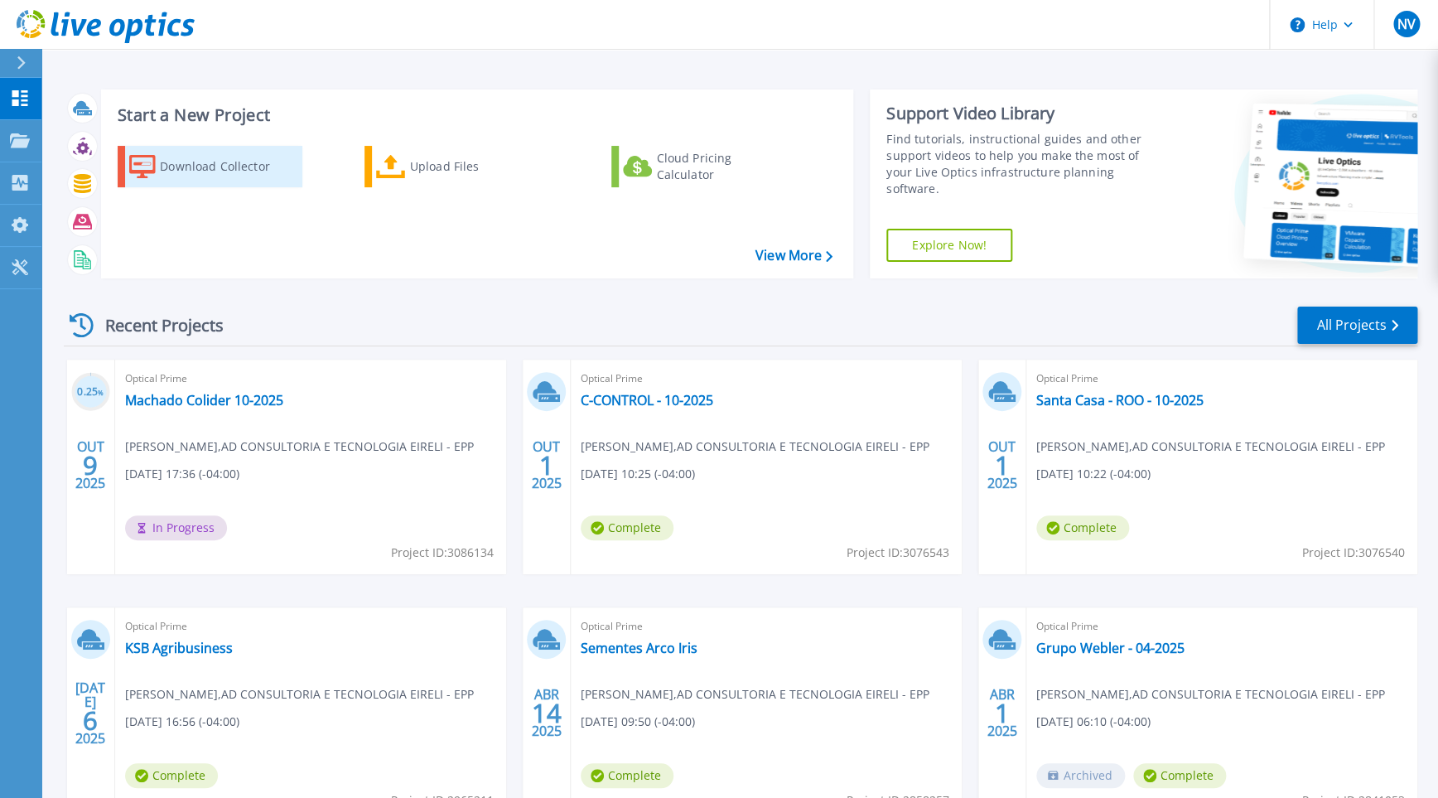
click at [205, 170] on div "Download Collector" at bounding box center [226, 166] width 133 height 33
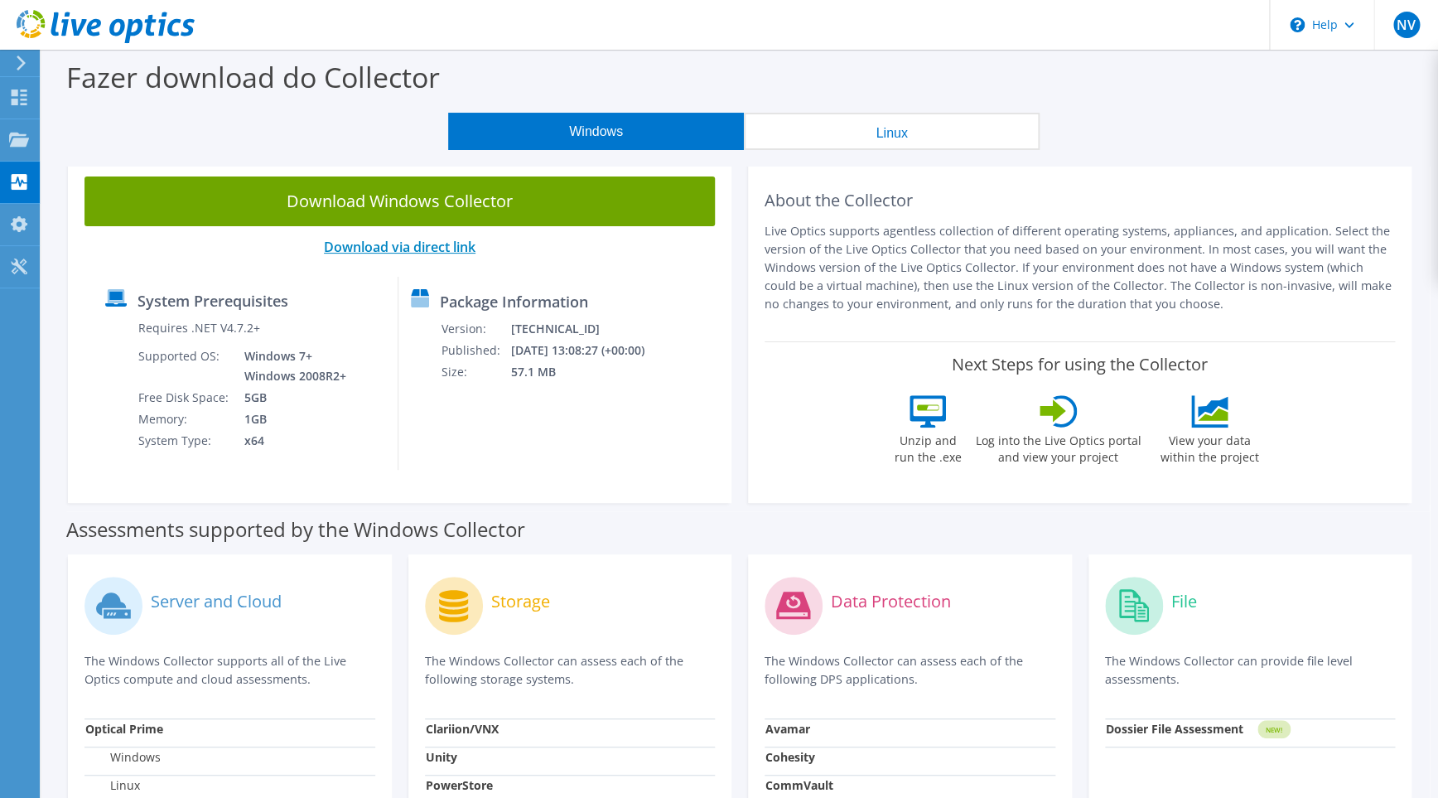
click at [375, 250] on link "Download via direct link" at bounding box center [400, 247] width 152 height 18
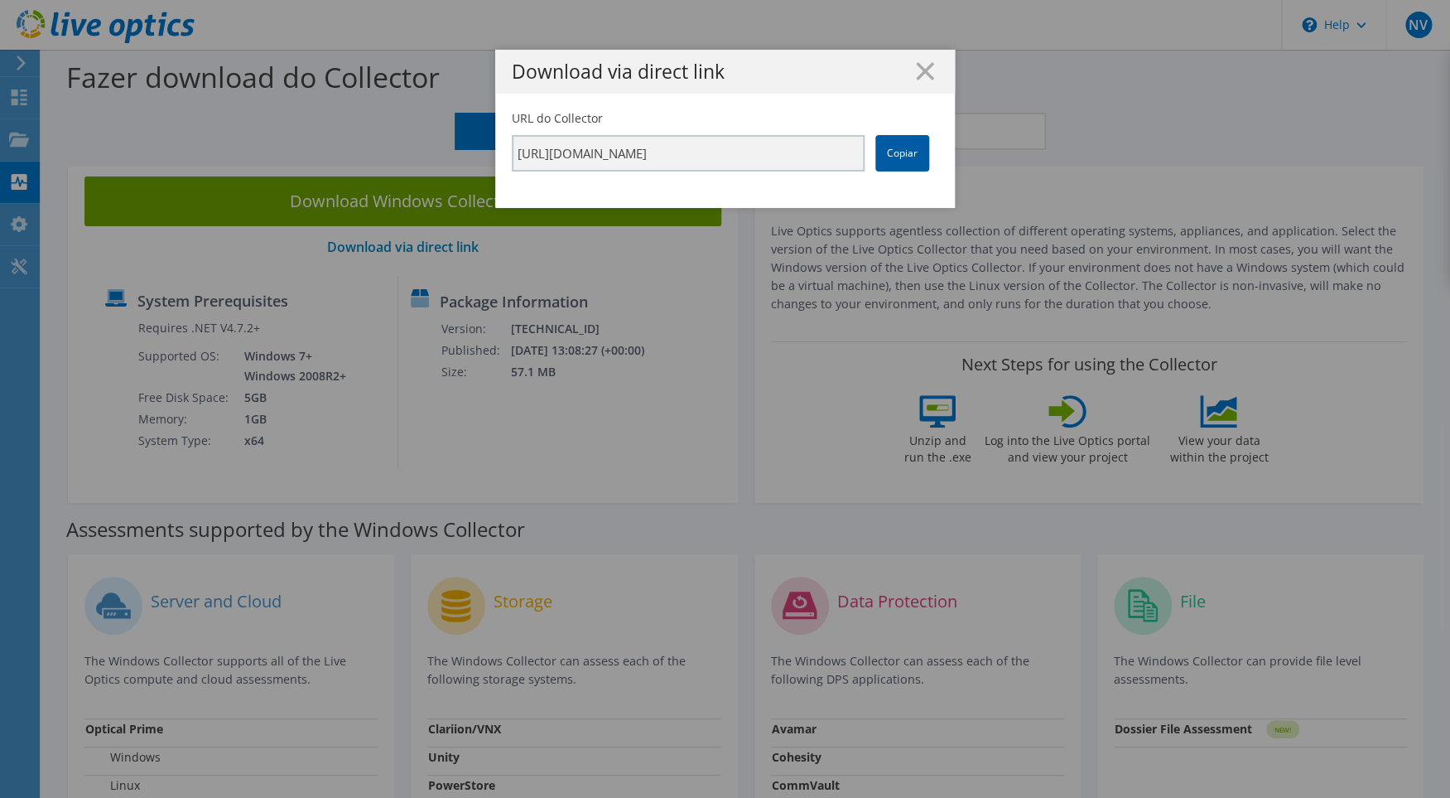
click at [893, 154] on link "Copiar" at bounding box center [902, 153] width 54 height 36
click at [918, 74] on line at bounding box center [925, 71] width 17 height 17
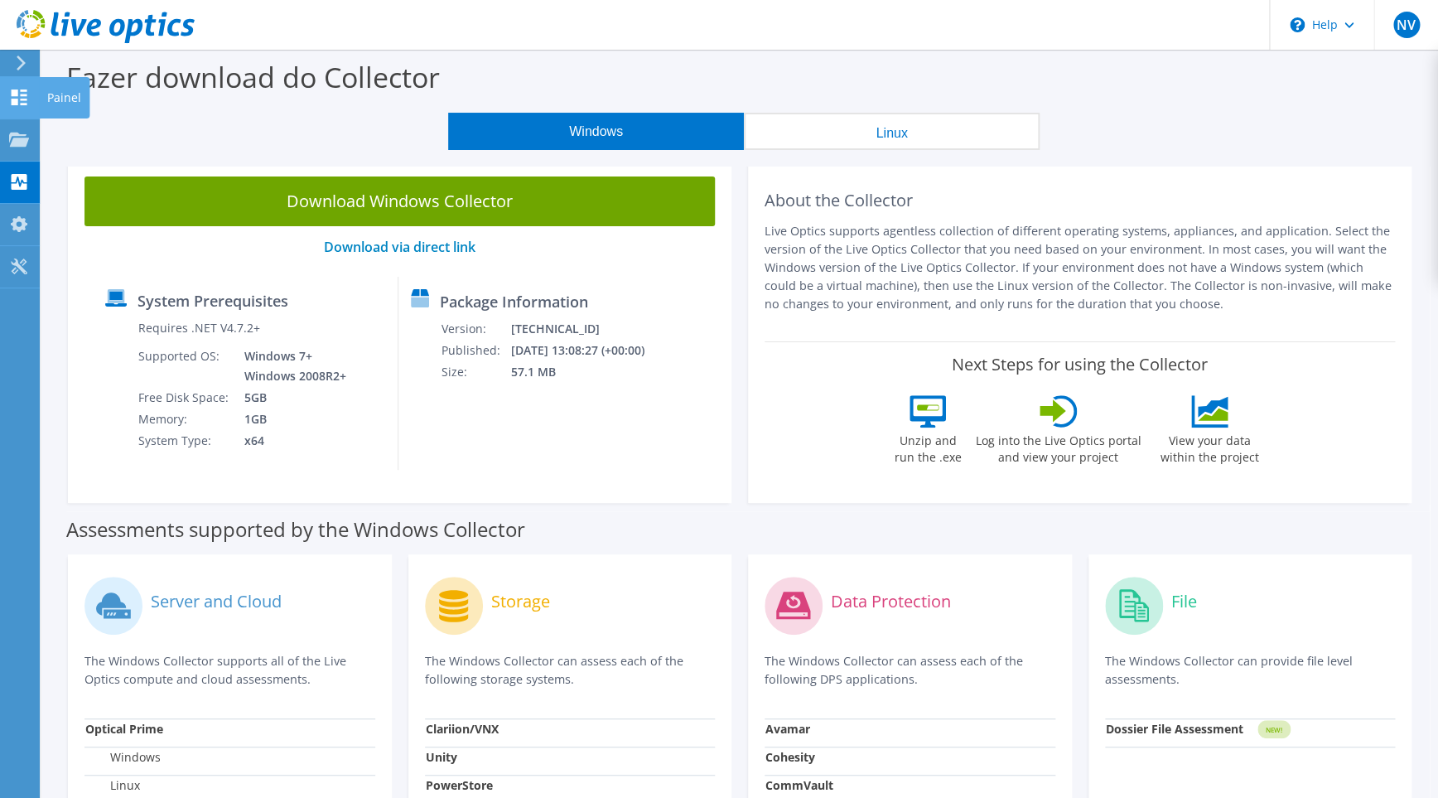
click at [27, 98] on icon at bounding box center [19, 97] width 20 height 16
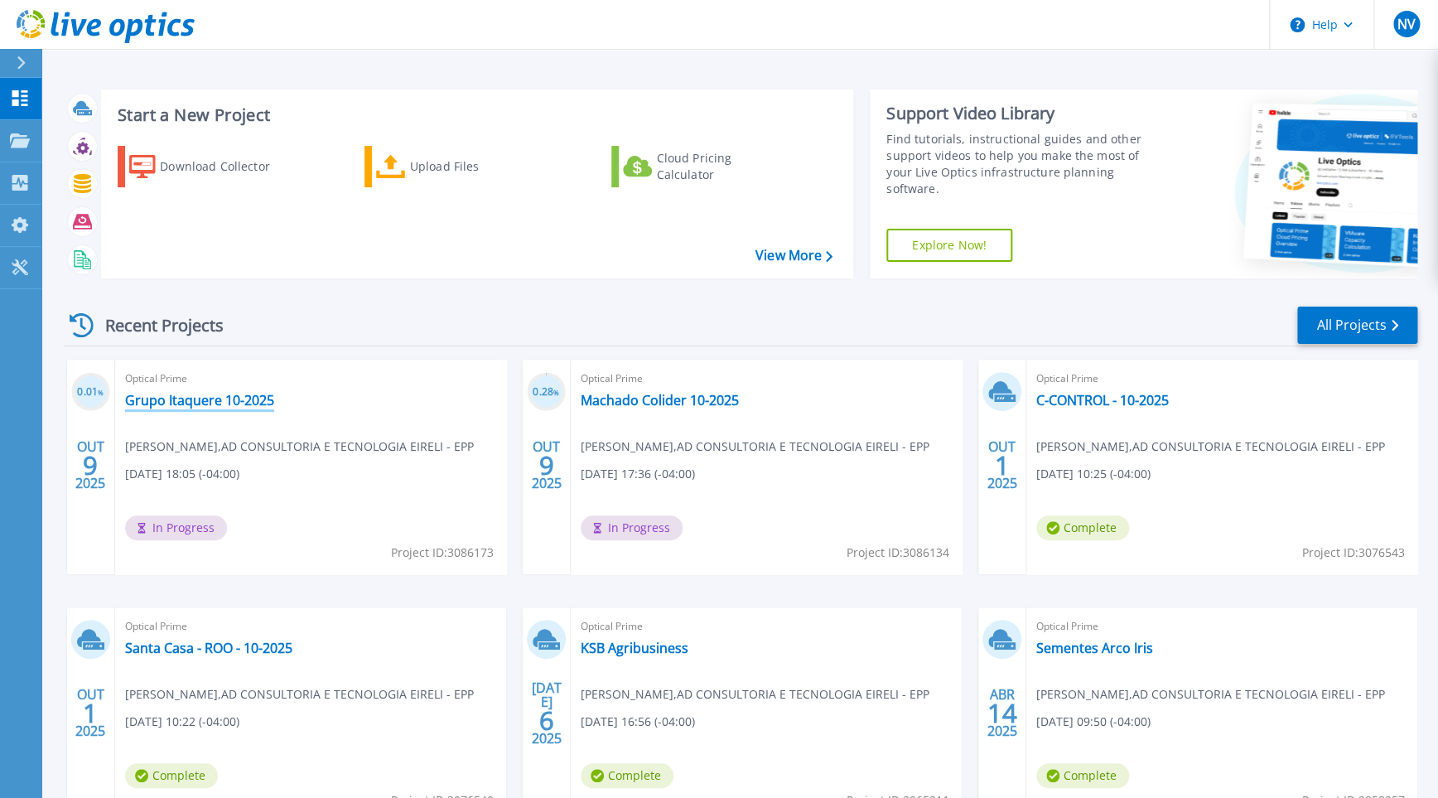
click at [203, 395] on link "Grupo Itaquere 10-2025" at bounding box center [199, 400] width 149 height 17
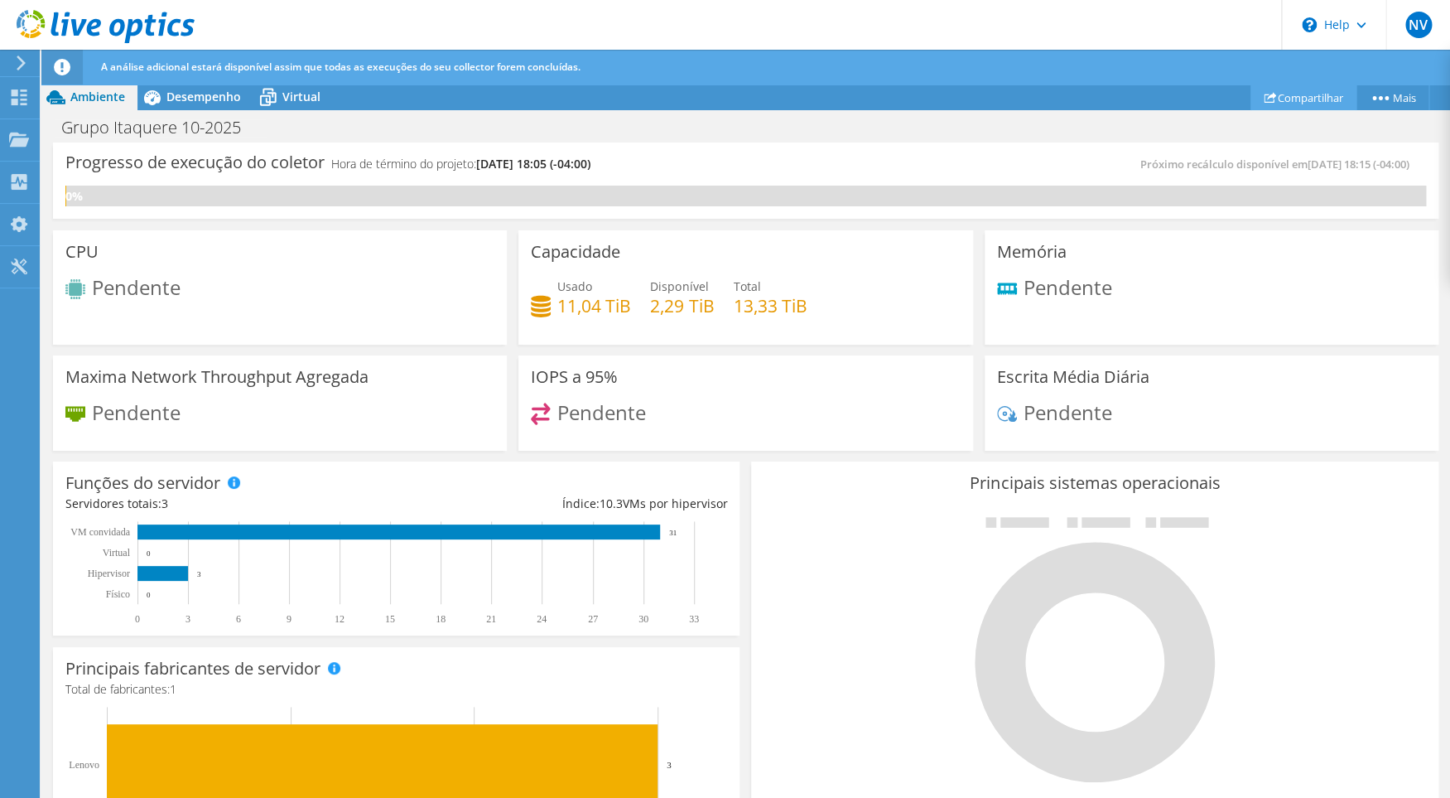
click at [1327, 94] on link "Compartilhar" at bounding box center [1304, 97] width 106 height 26
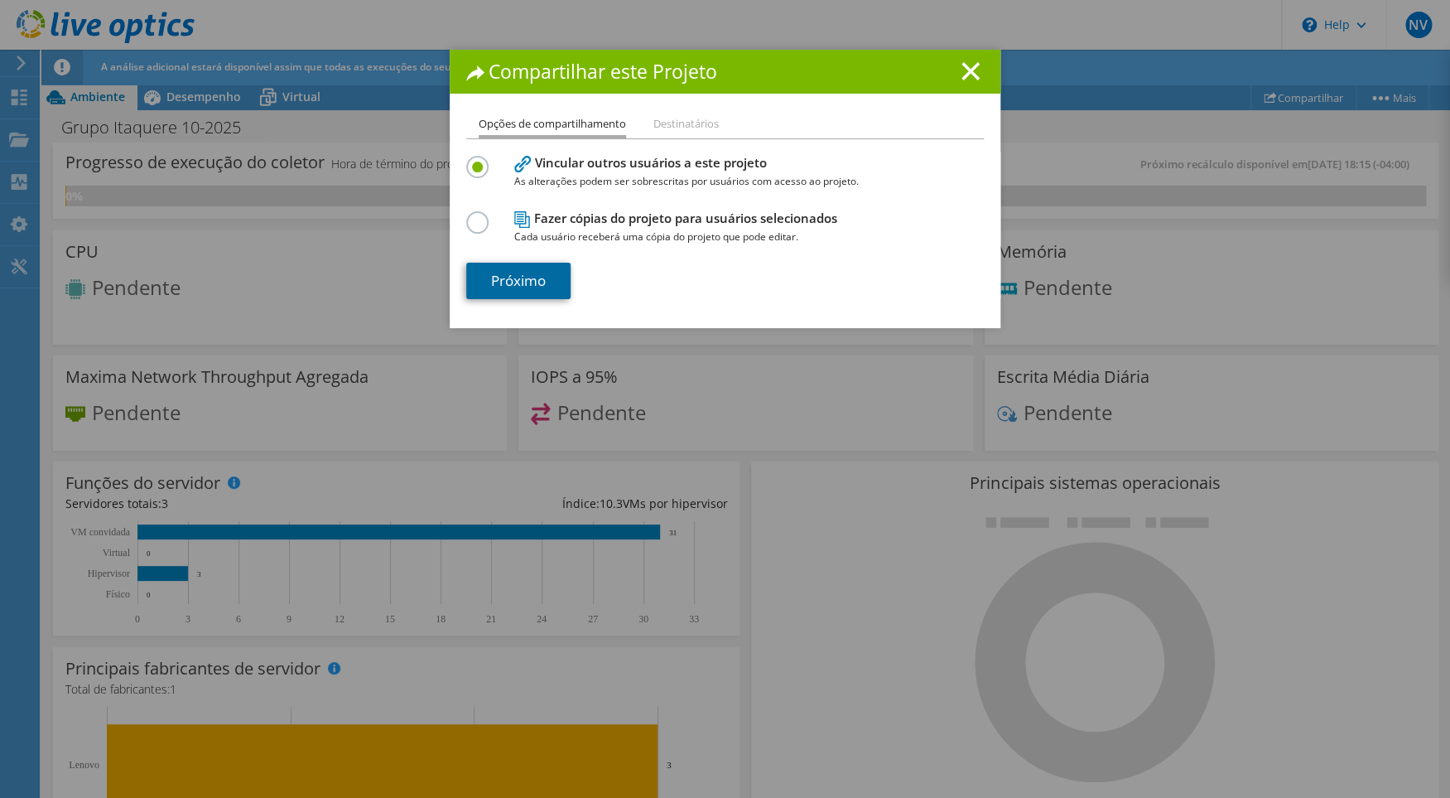
click at [537, 277] on link "Próximo" at bounding box center [518, 281] width 104 height 36
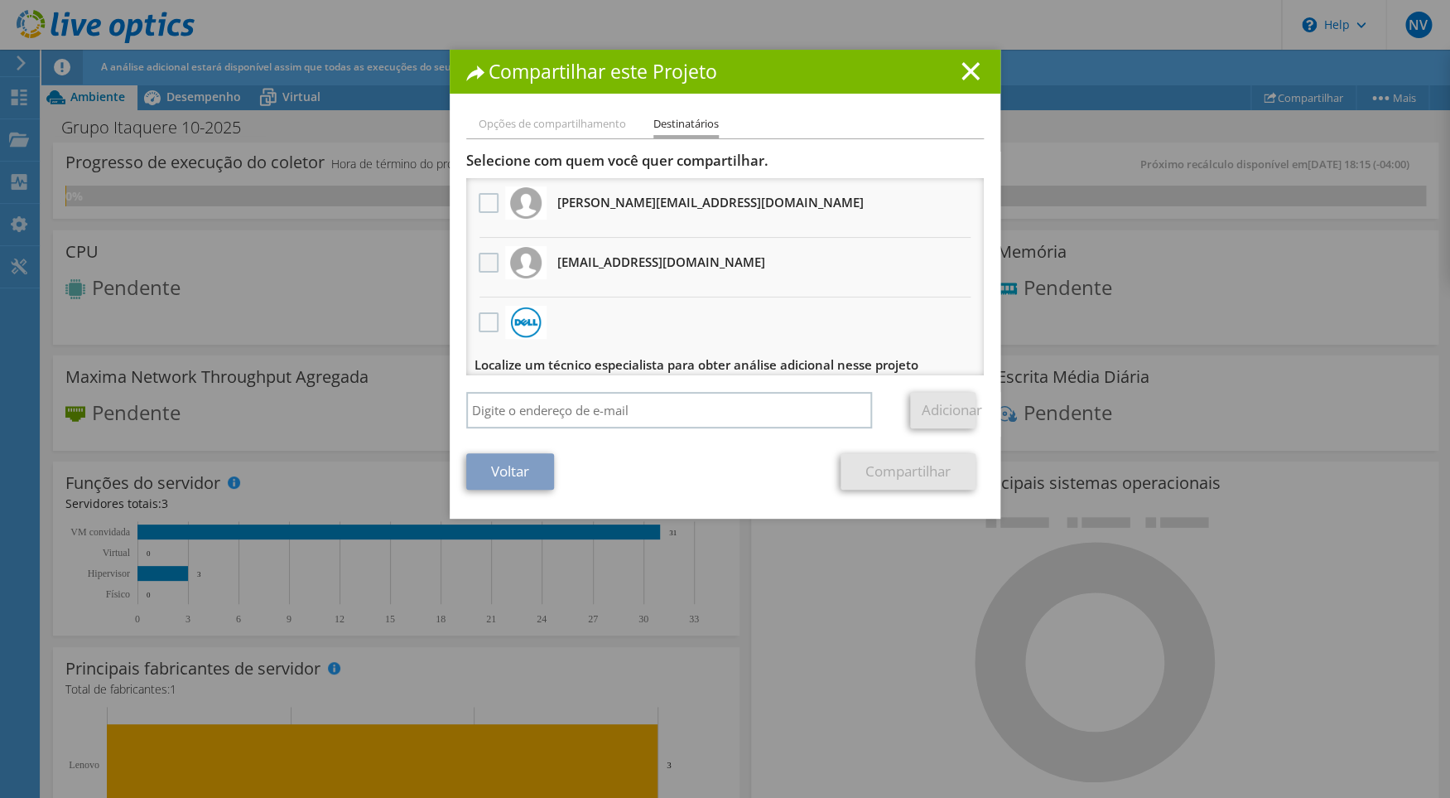
click at [479, 263] on label at bounding box center [491, 263] width 24 height 20
click at [0, 0] on input "checkbox" at bounding box center [0, 0] width 0 height 0
click at [892, 474] on link "Compartilhar" at bounding box center [908, 471] width 135 height 36
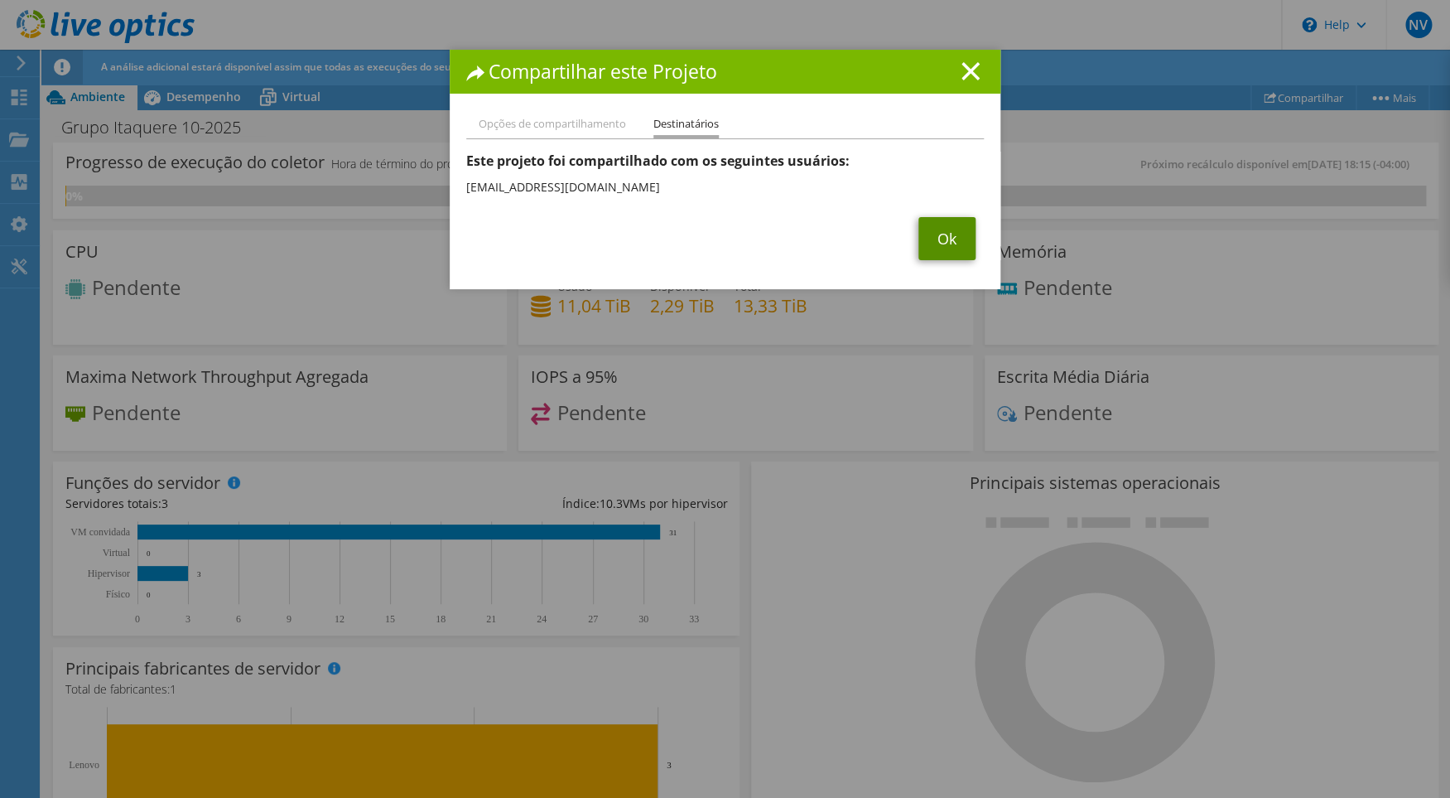
click at [950, 225] on link "Ok" at bounding box center [947, 238] width 57 height 43
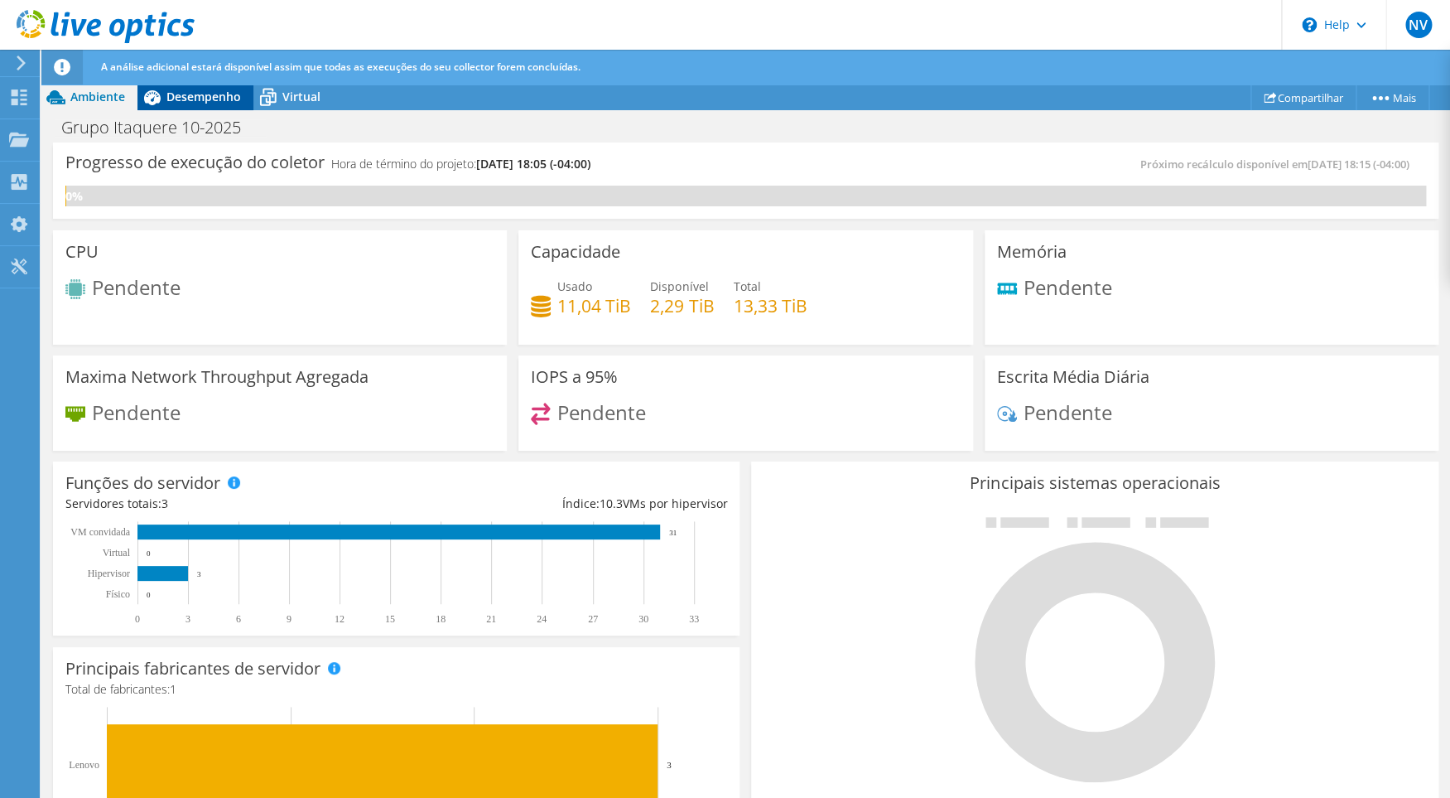
click at [195, 88] on div "Desempenho" at bounding box center [195, 97] width 116 height 27
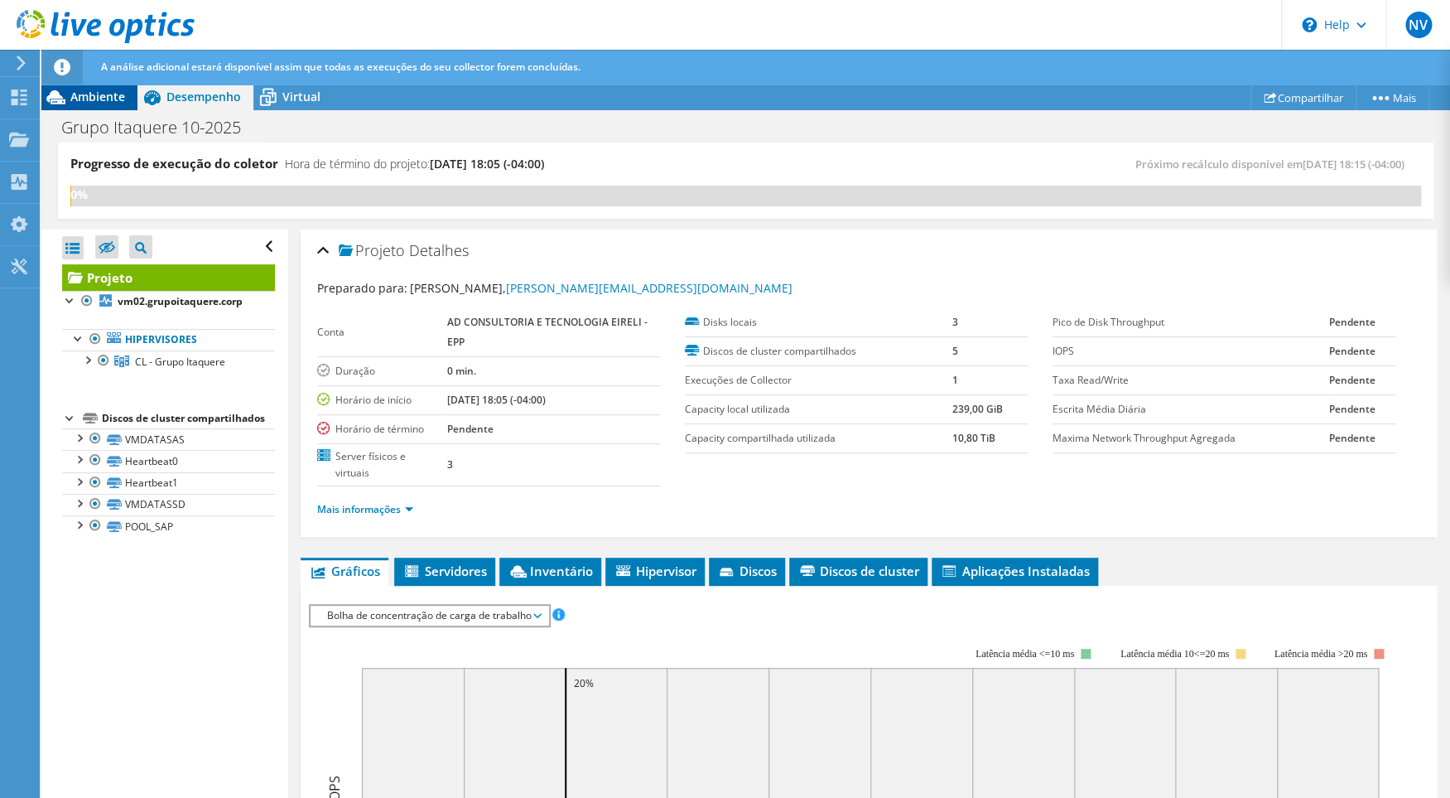
click at [57, 96] on icon at bounding box center [55, 97] width 19 height 14
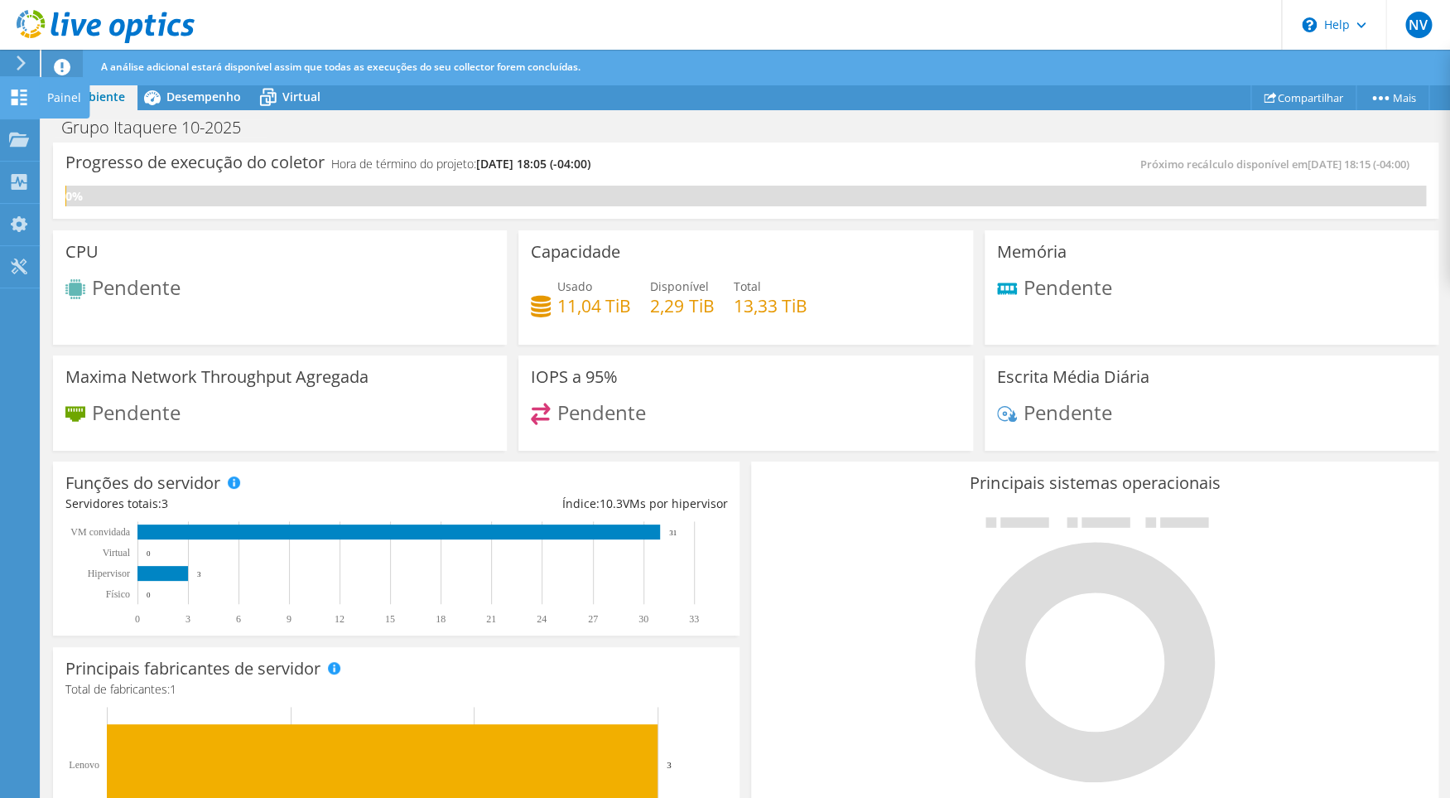
click at [19, 100] on icon at bounding box center [19, 97] width 20 height 16
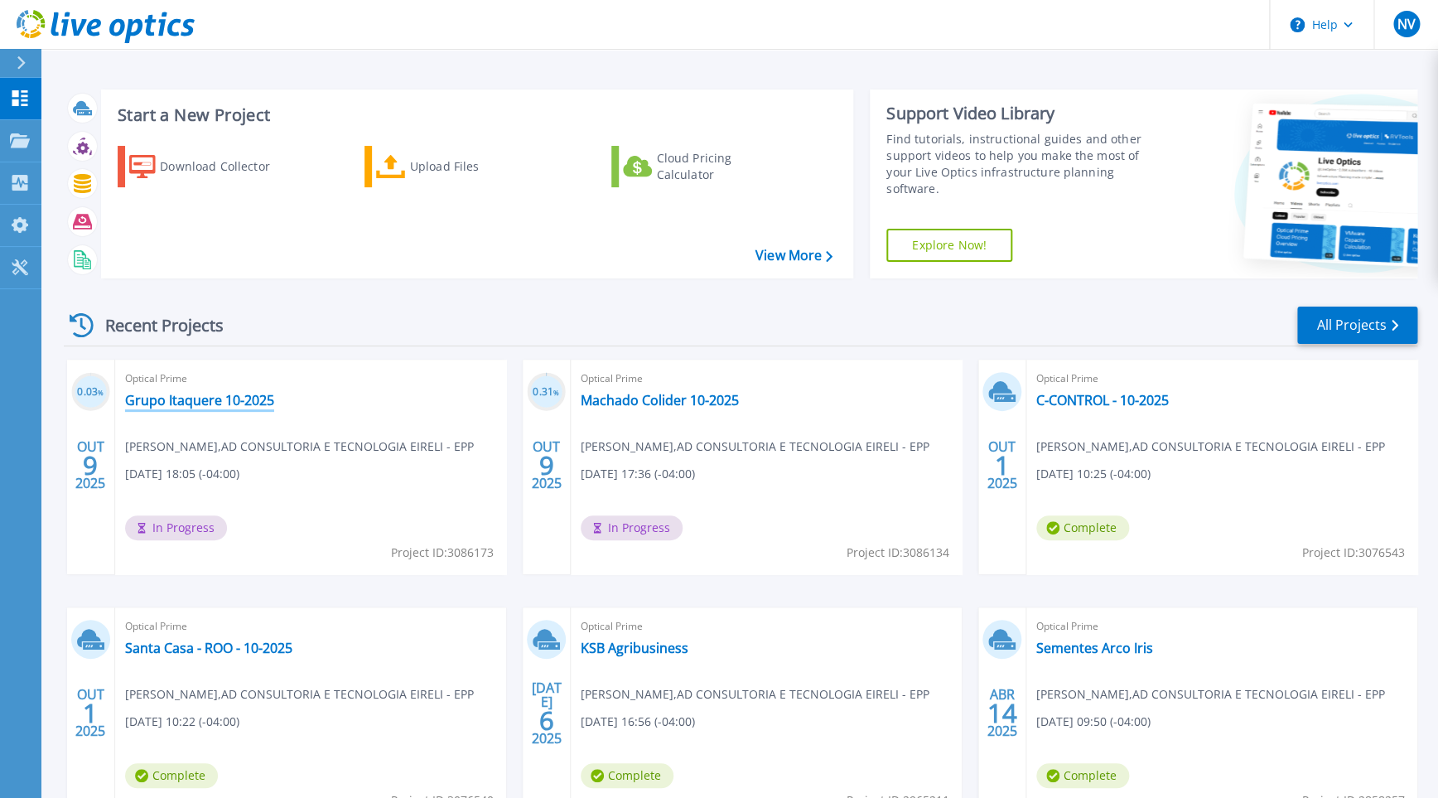
click at [235, 403] on link "Grupo Itaquere 10-2025" at bounding box center [199, 400] width 149 height 17
